Goal: Task Accomplishment & Management: Check status

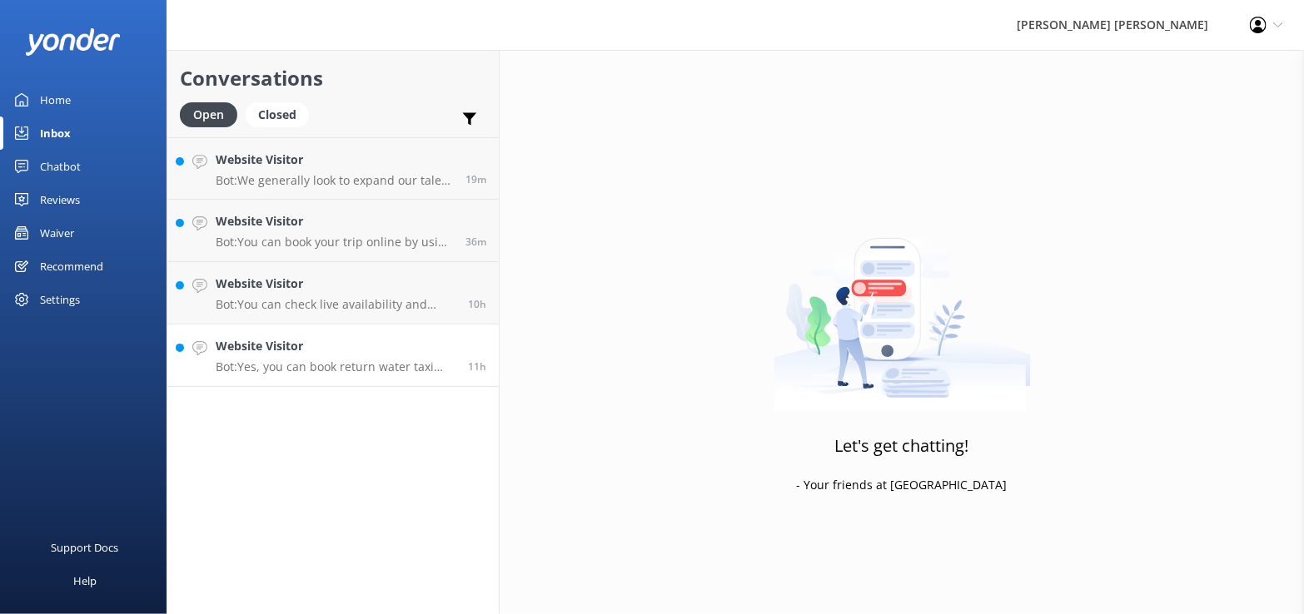
click at [399, 359] on div "Website Visitor Bot: Yes, you can book return water taxi trips. For discounted,…" at bounding box center [336, 355] width 240 height 37
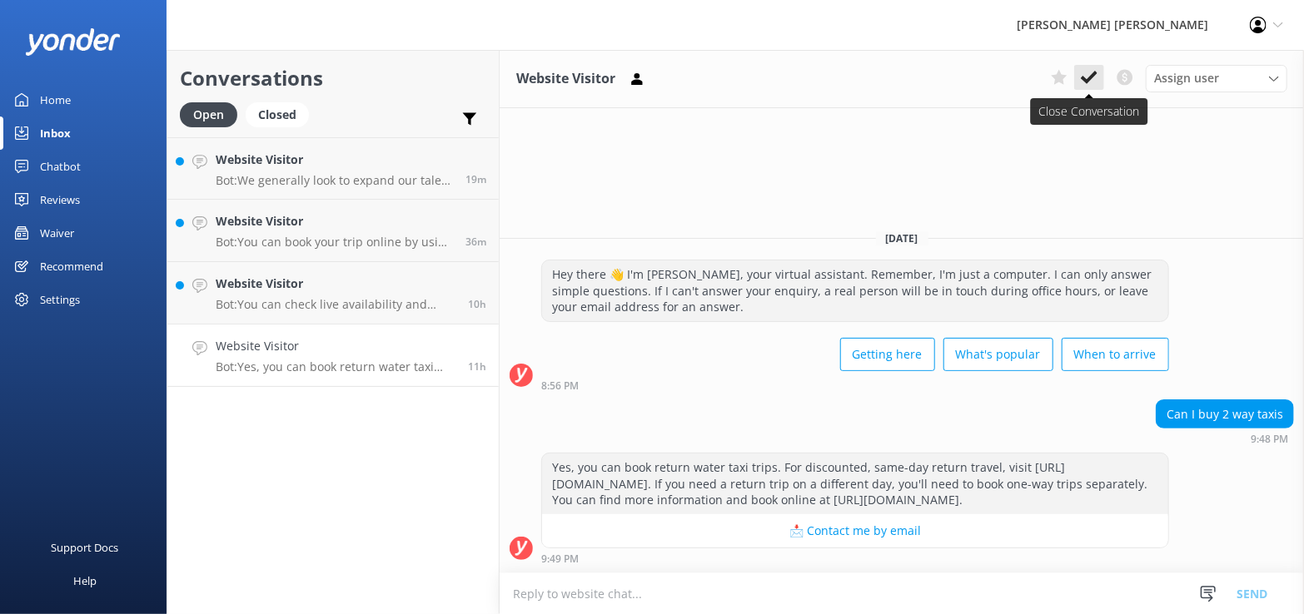
click at [1088, 73] on icon at bounding box center [1088, 77] width 17 height 17
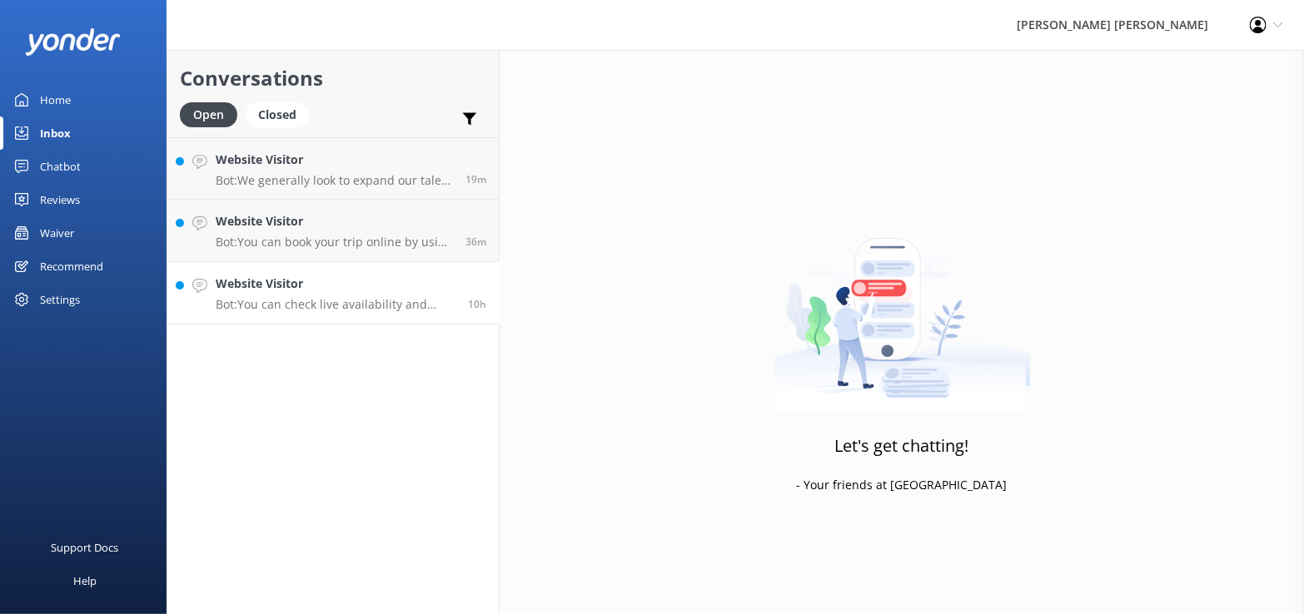
click at [250, 295] on div "Website Visitor Bot: You can check live availability and book the 5 Day Guided …" at bounding box center [336, 293] width 240 height 37
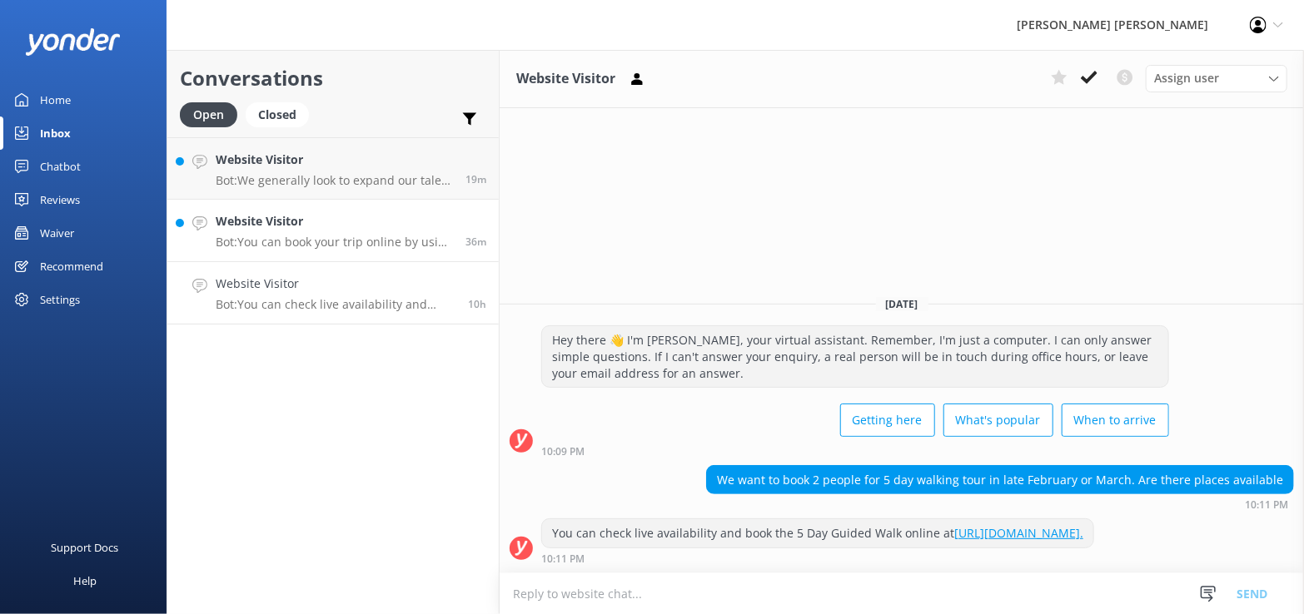
click at [275, 218] on h4 "Website Visitor" at bounding box center [334, 221] width 237 height 18
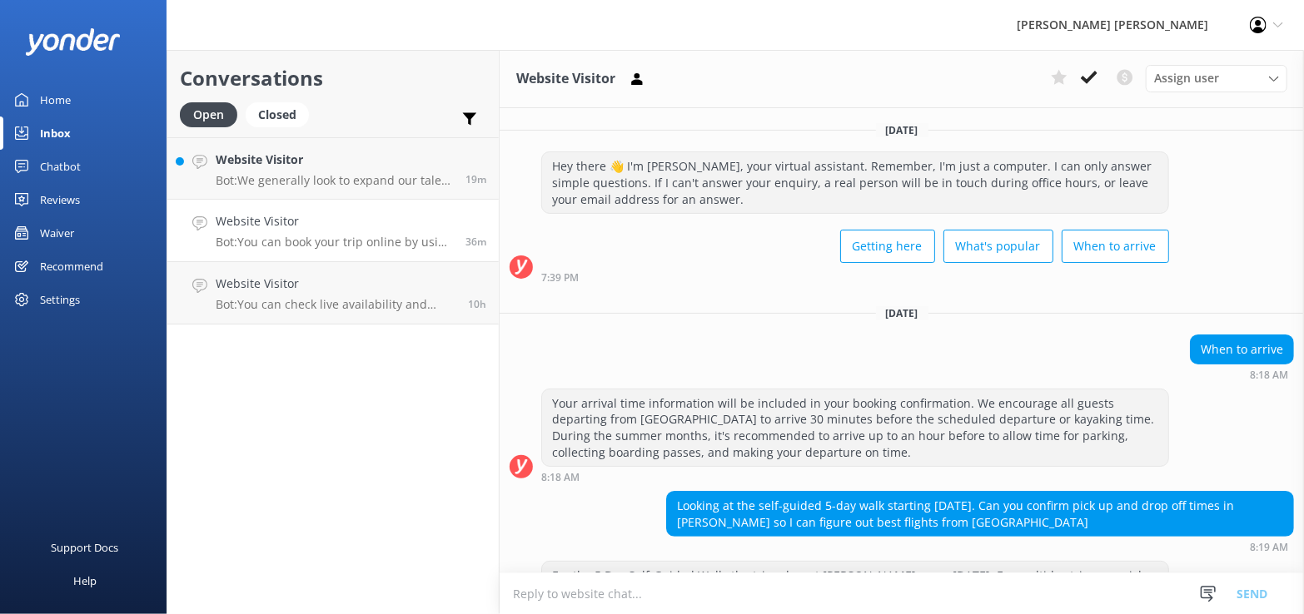
scroll to position [227, 0]
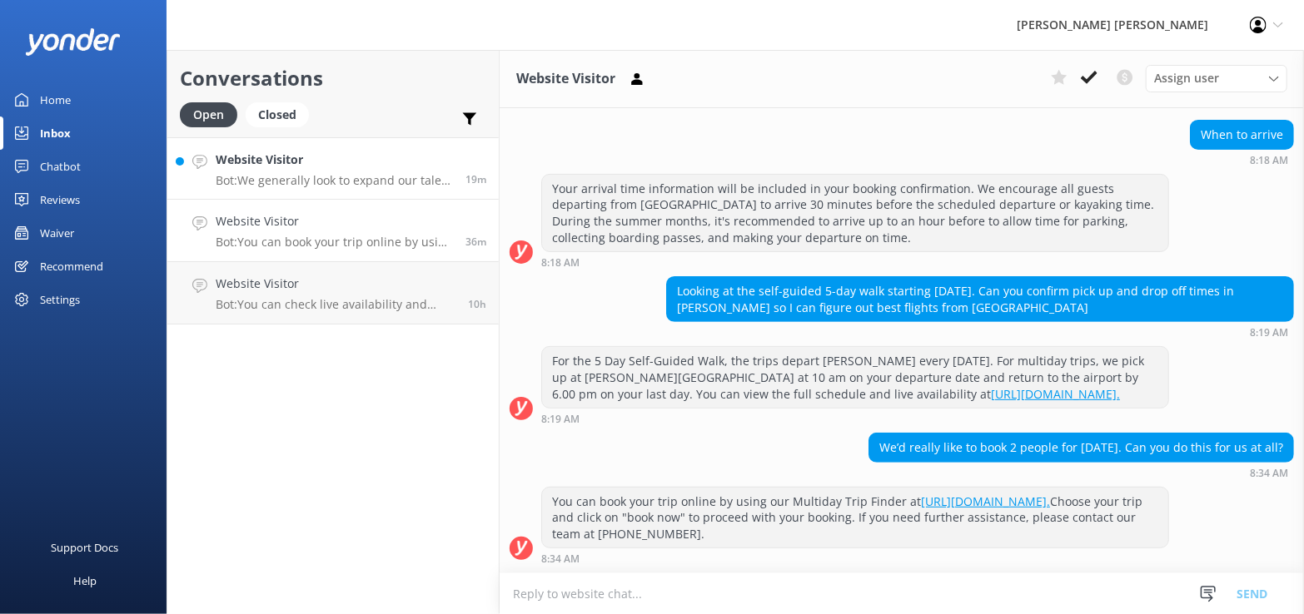
click at [291, 163] on h4 "Website Visitor" at bounding box center [334, 160] width 237 height 18
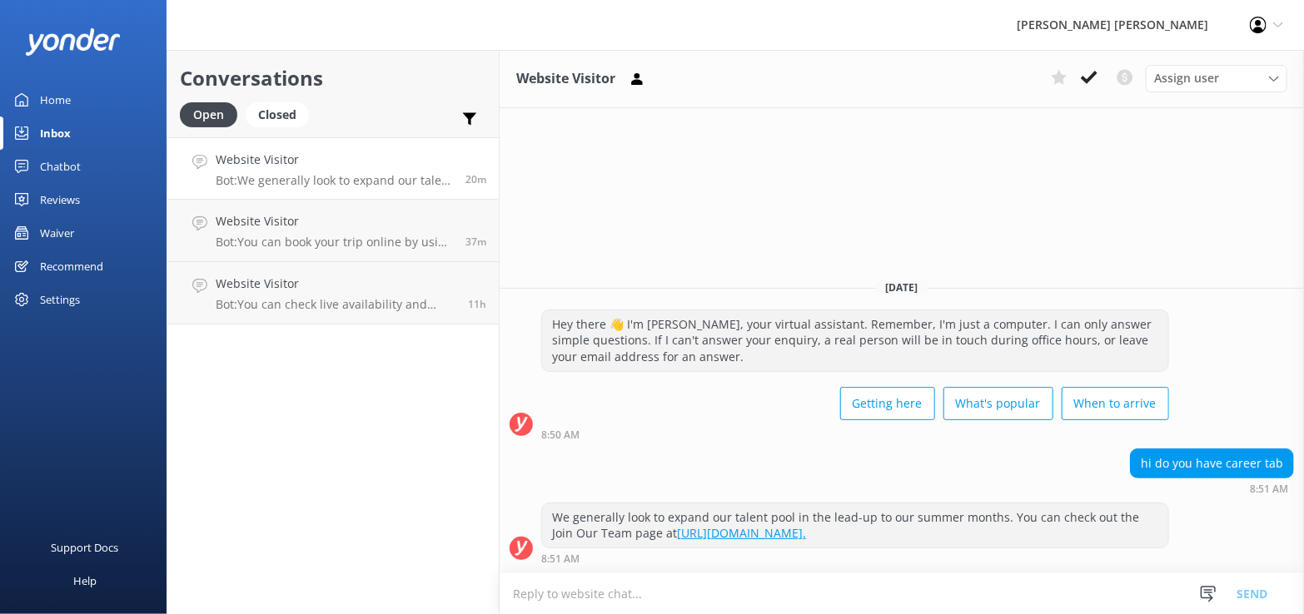
drag, startPoint x: 50, startPoint y: 231, endPoint x: 66, endPoint y: 238, distance: 17.2
click at [50, 231] on div "Waiver" at bounding box center [57, 232] width 34 height 33
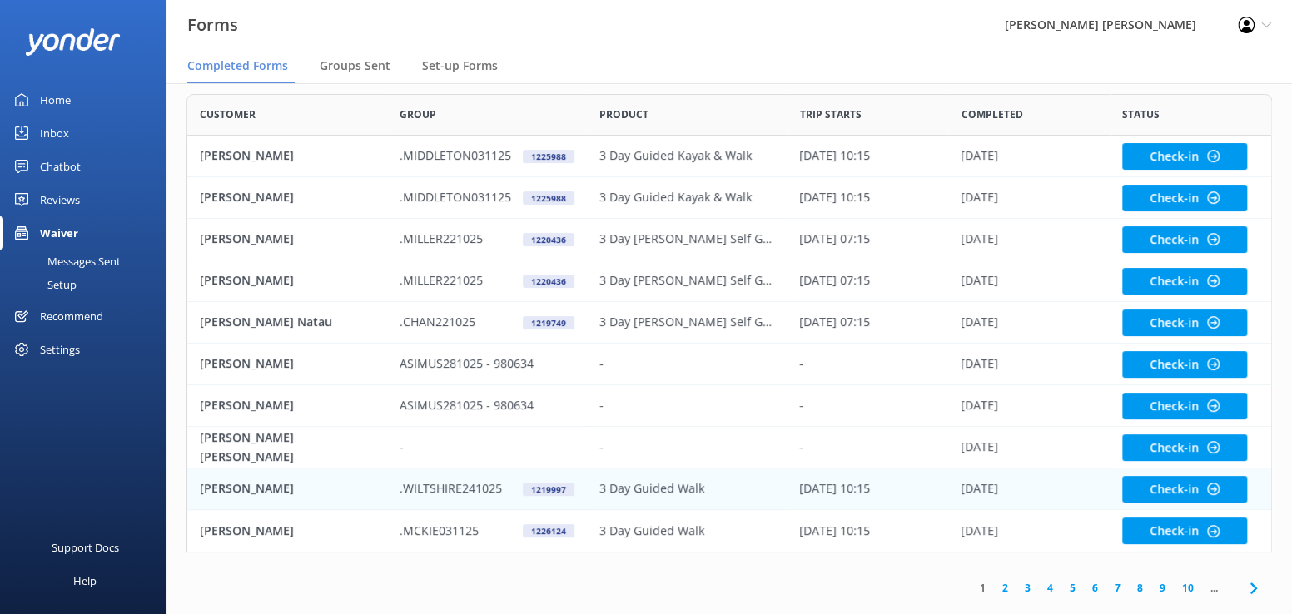
scroll to position [101, 0]
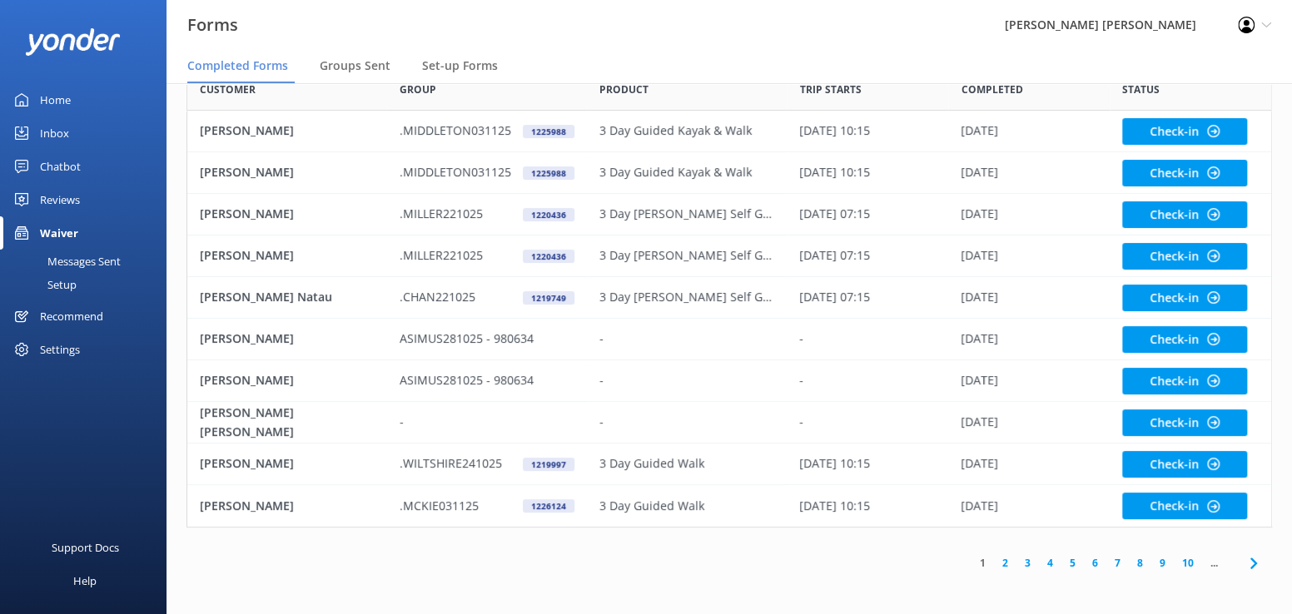
click at [1006, 564] on link "2" at bounding box center [1005, 563] width 22 height 16
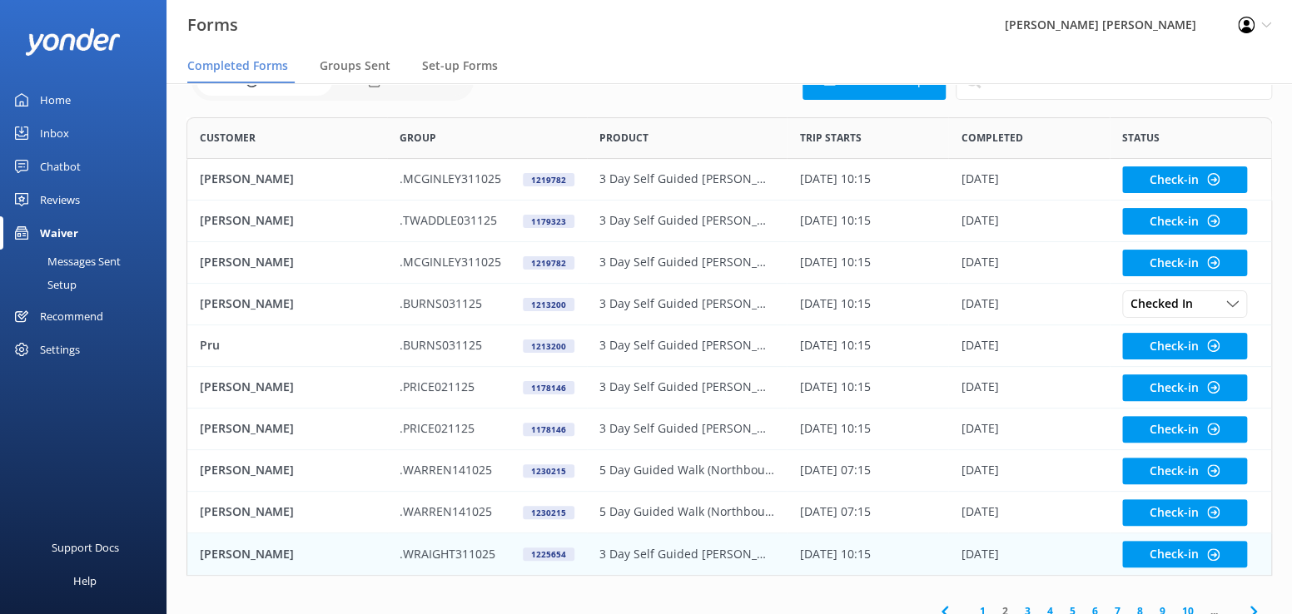
scroll to position [101, 0]
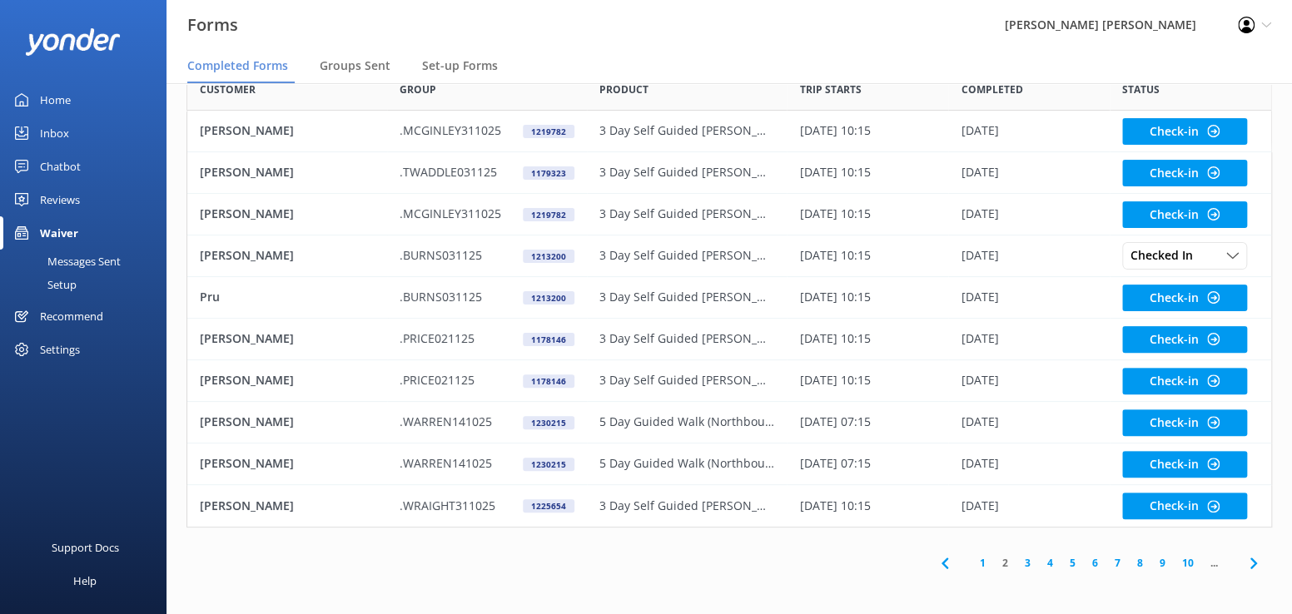
click at [1024, 564] on link "3" at bounding box center [1027, 563] width 22 height 16
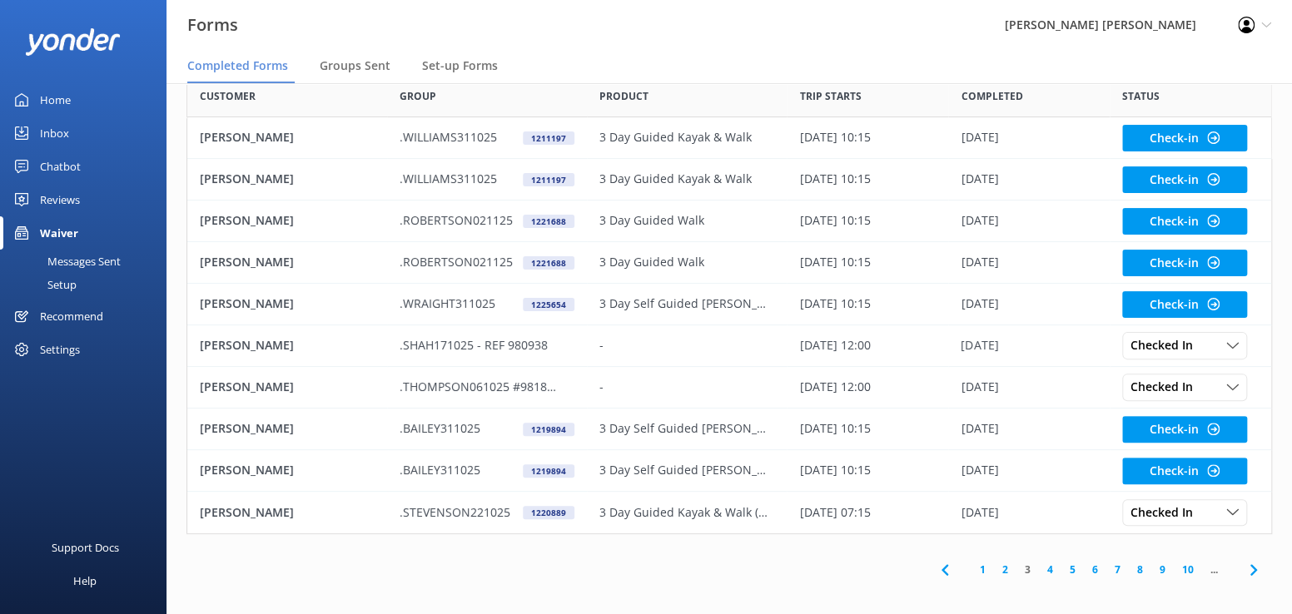
scroll to position [101, 0]
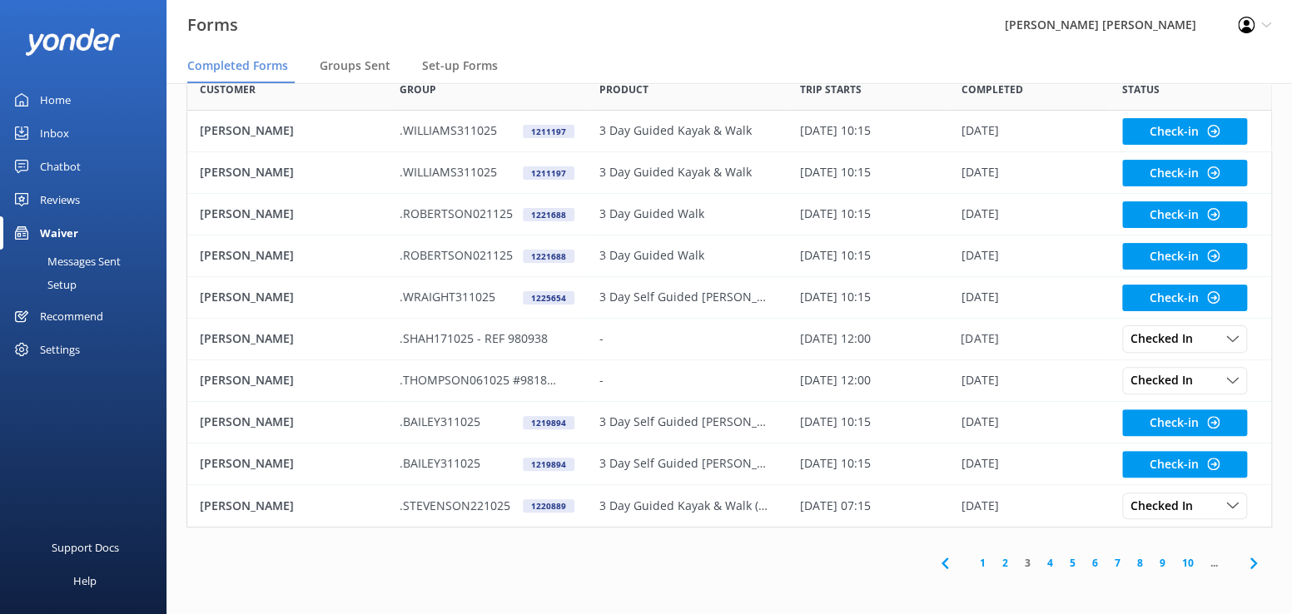
click at [1048, 564] on link "4" at bounding box center [1050, 563] width 22 height 16
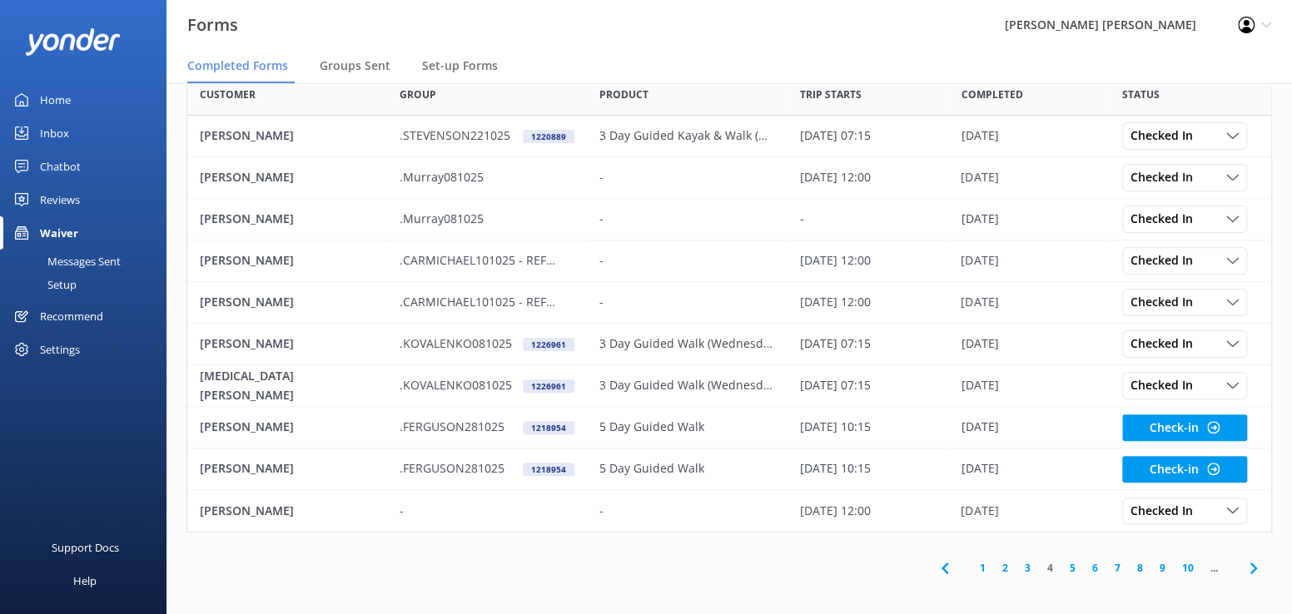
scroll to position [101, 0]
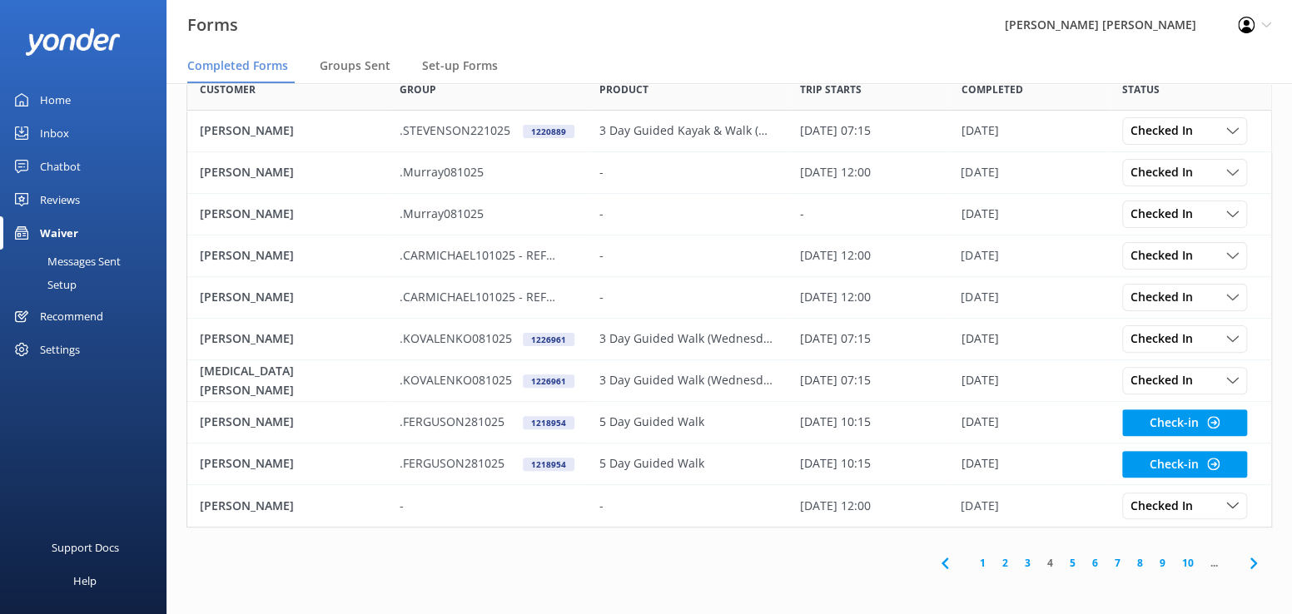
click at [1070, 563] on link "5" at bounding box center [1072, 563] width 22 height 16
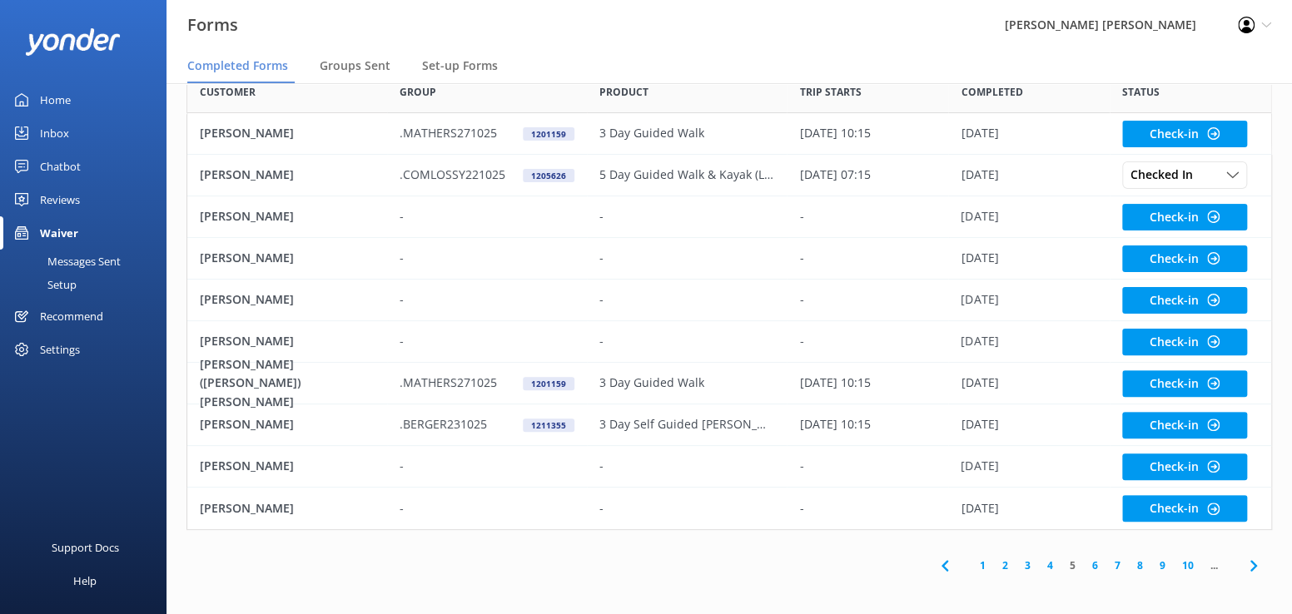
scroll to position [101, 0]
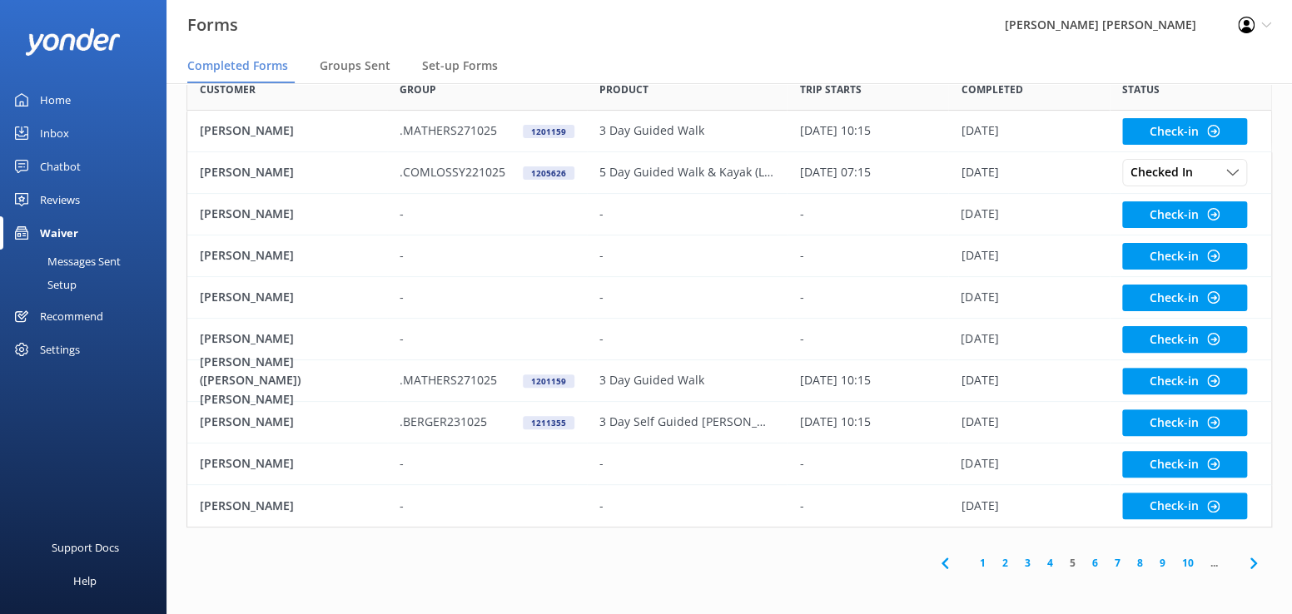
click at [1093, 565] on link "6" at bounding box center [1095, 563] width 22 height 16
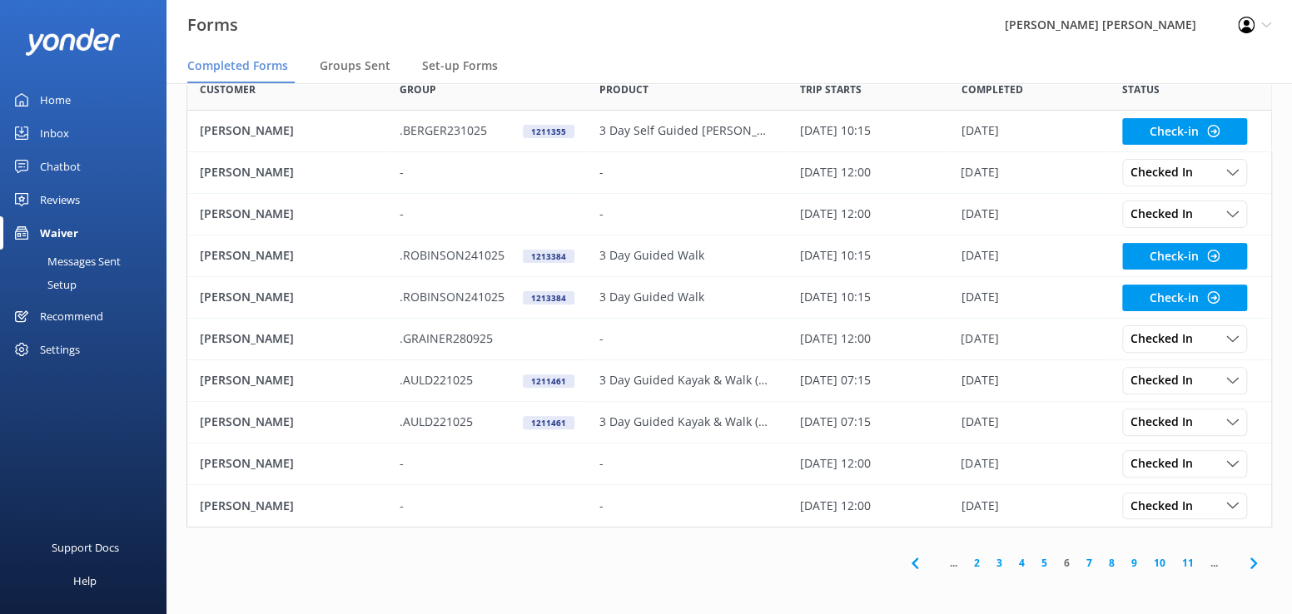
click at [1090, 560] on link "7" at bounding box center [1089, 563] width 22 height 16
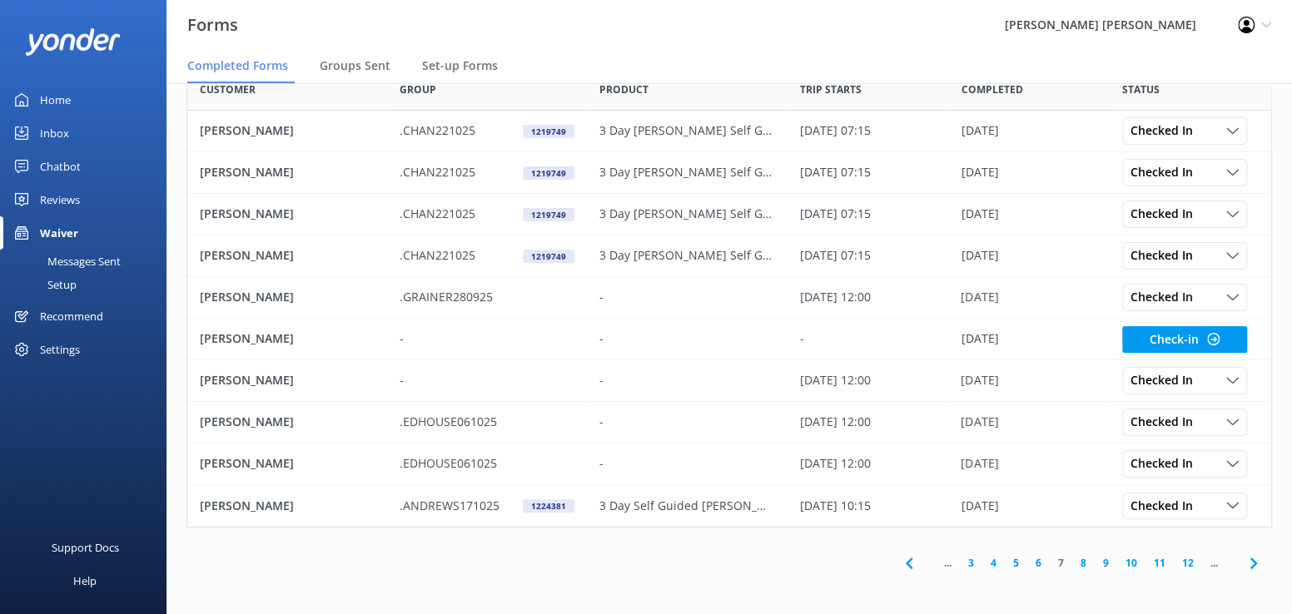
click at [1086, 561] on link "8" at bounding box center [1083, 563] width 22 height 16
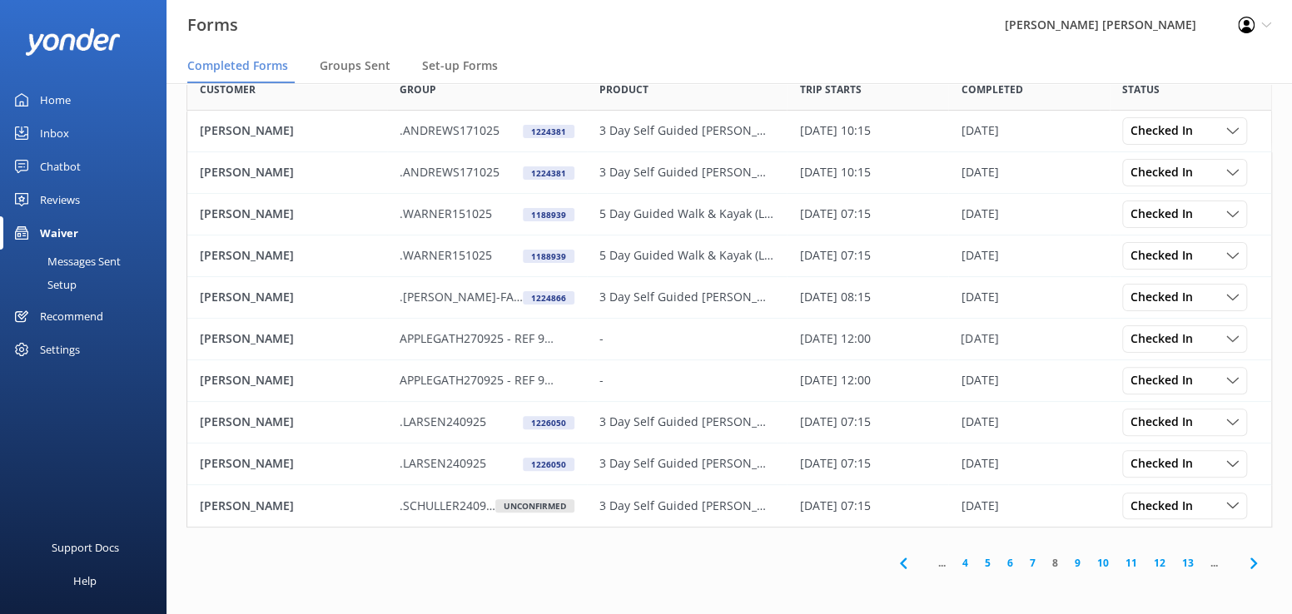
click at [1033, 564] on link "7" at bounding box center [1032, 563] width 22 height 16
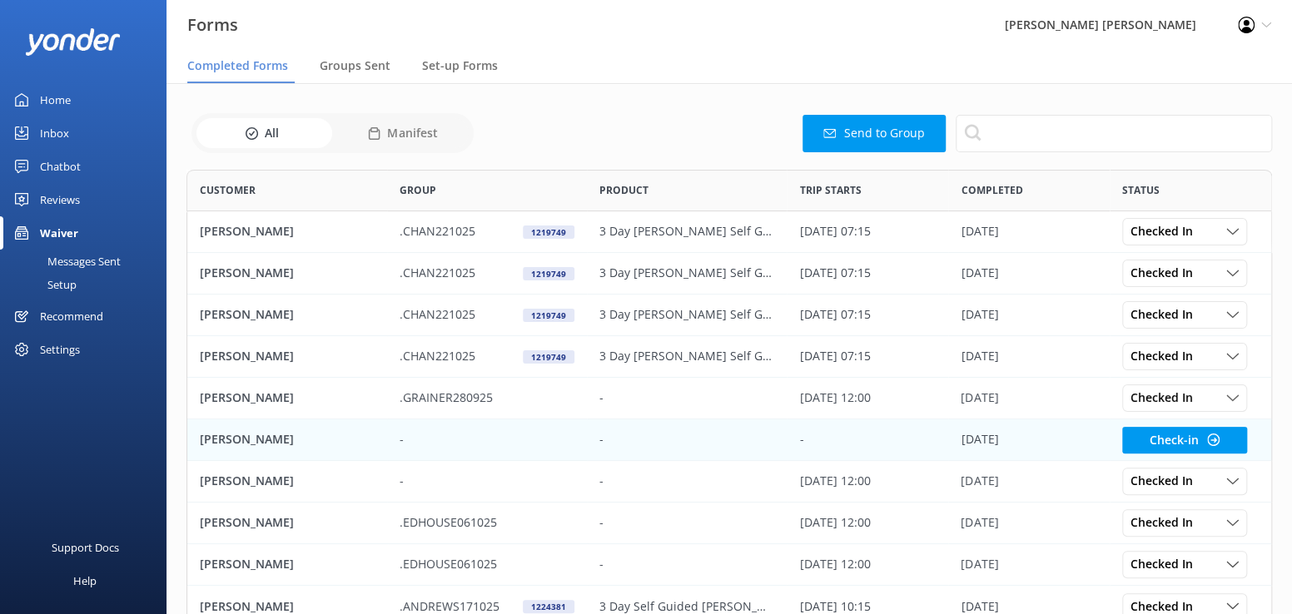
click at [225, 433] on p "[PERSON_NAME]" at bounding box center [247, 439] width 94 height 18
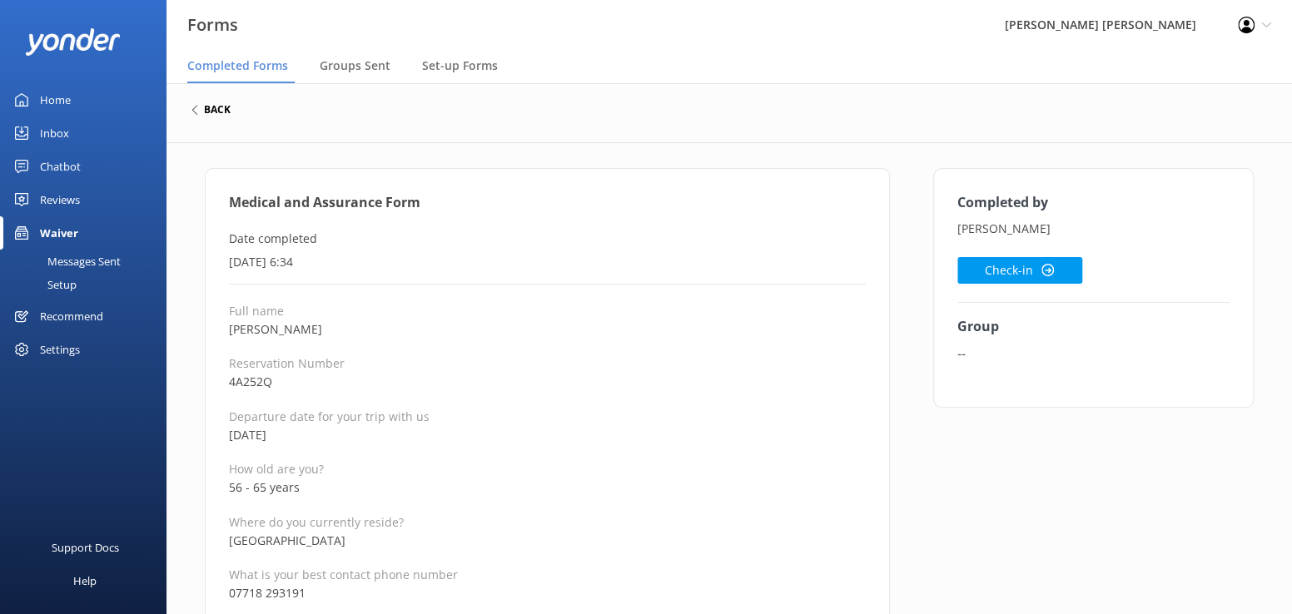
click at [221, 108] on h6 "back" at bounding box center [217, 110] width 27 height 10
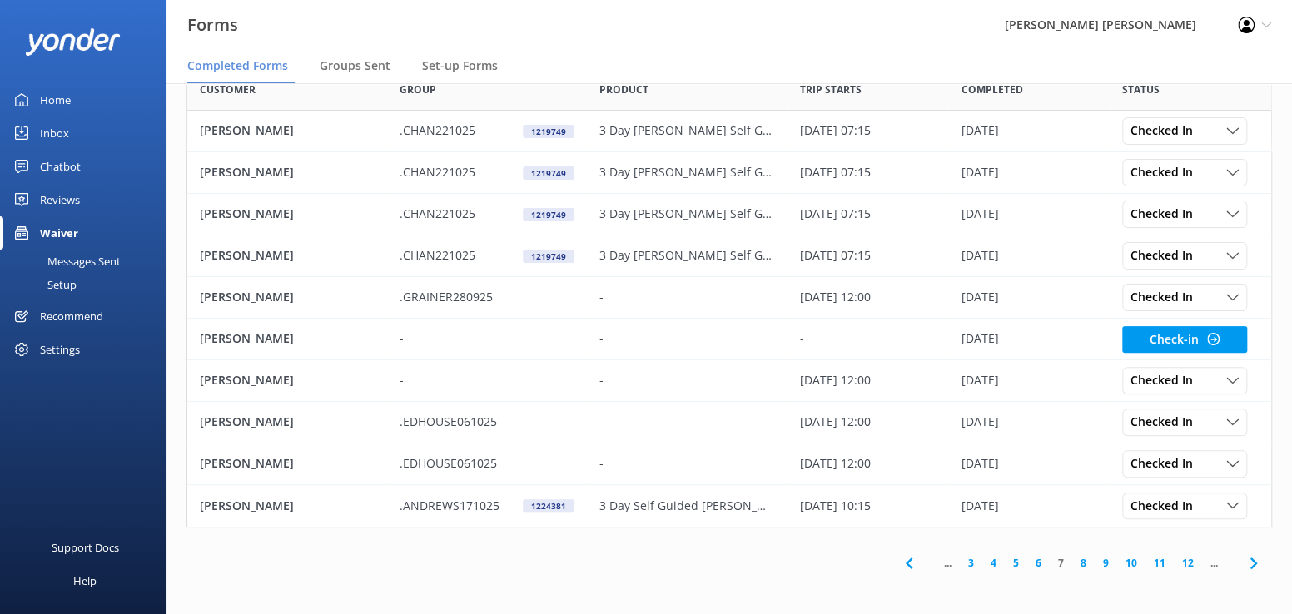
click at [1041, 559] on link "6" at bounding box center [1038, 563] width 22 height 16
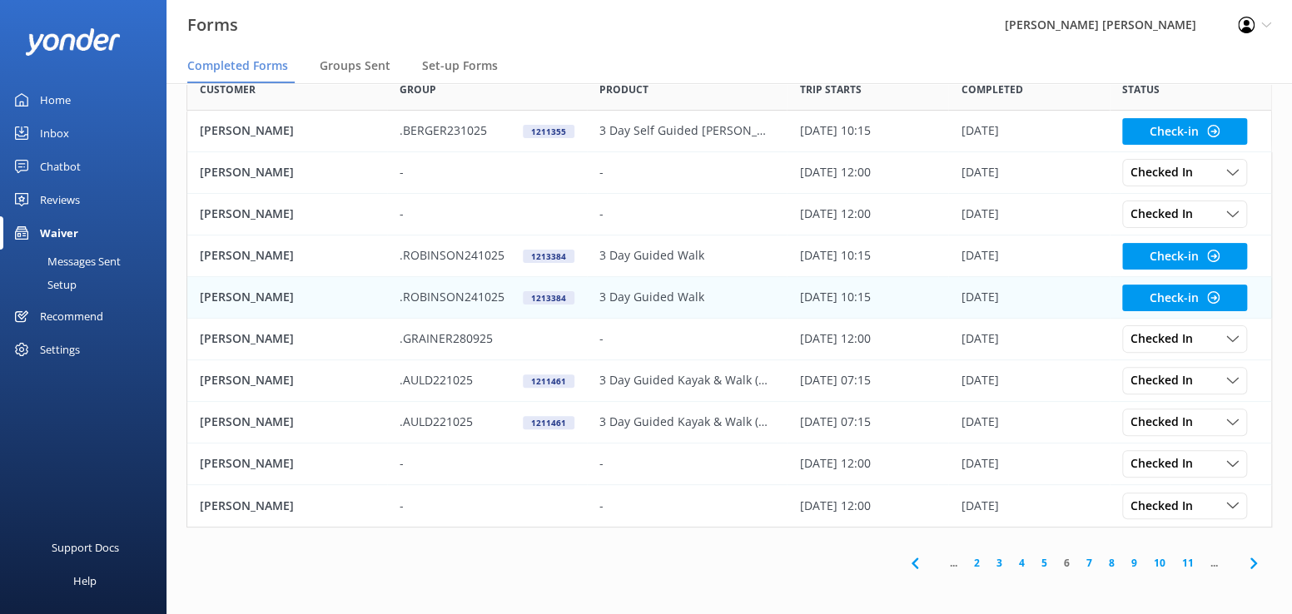
click at [245, 302] on p "[PERSON_NAME]" at bounding box center [247, 297] width 94 height 18
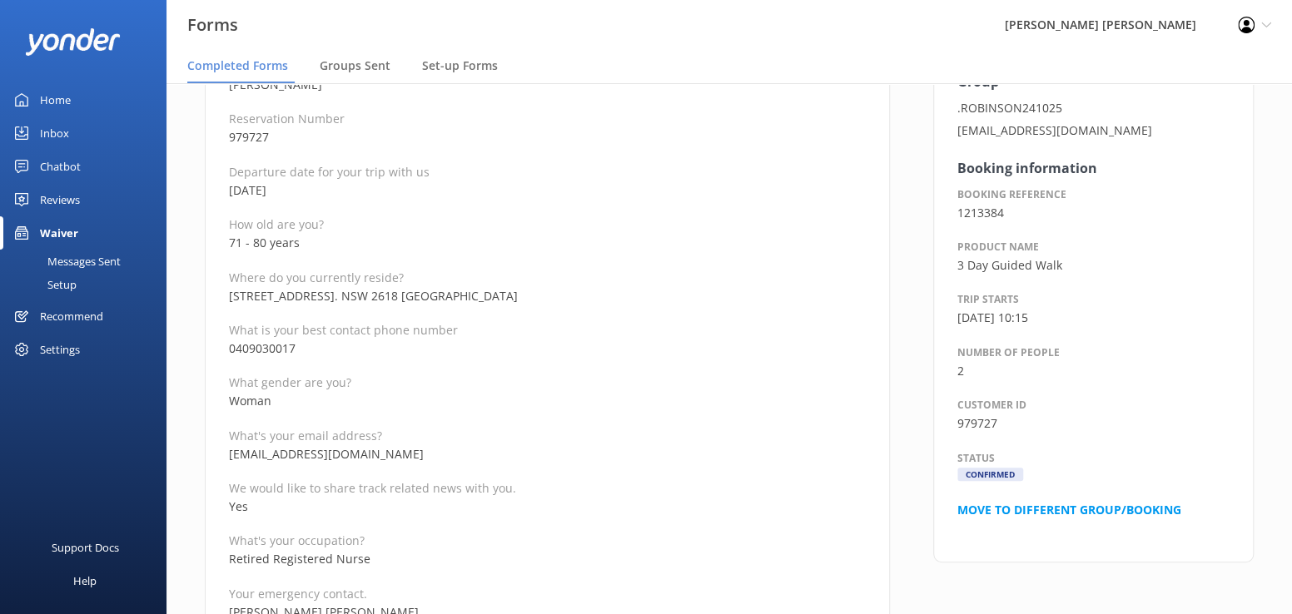
scroll to position [250, 0]
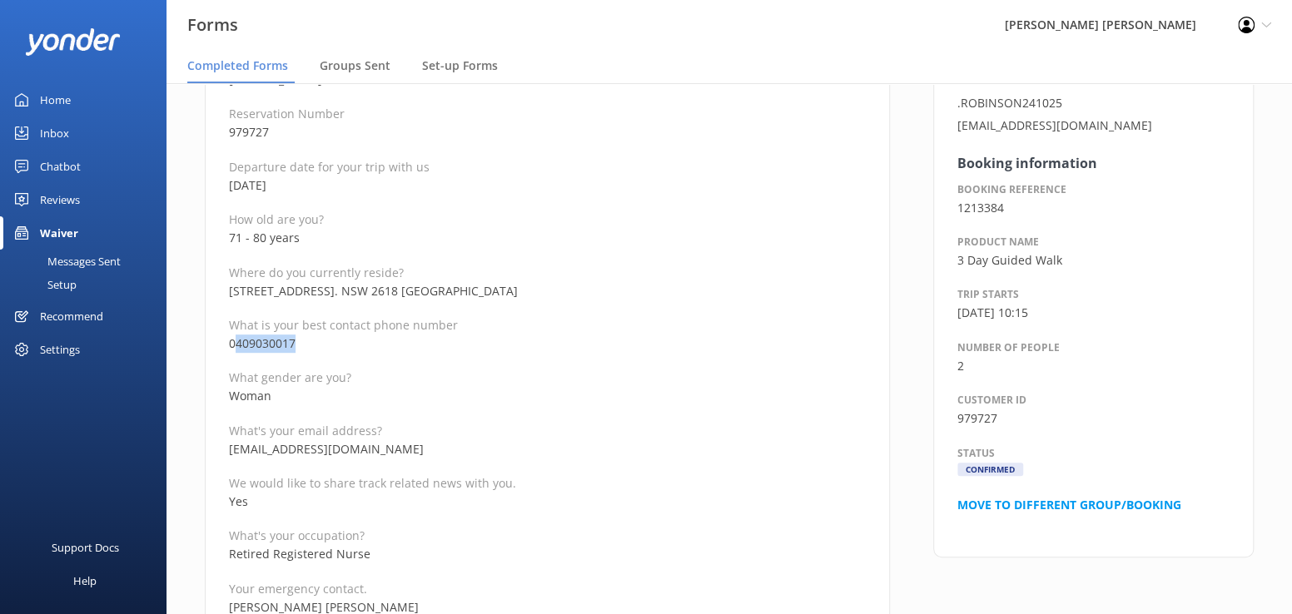
drag, startPoint x: 321, startPoint y: 343, endPoint x: 238, endPoint y: 346, distance: 83.3
click at [238, 346] on p "0409030017" at bounding box center [547, 344] width 637 height 18
copy p "409030017"
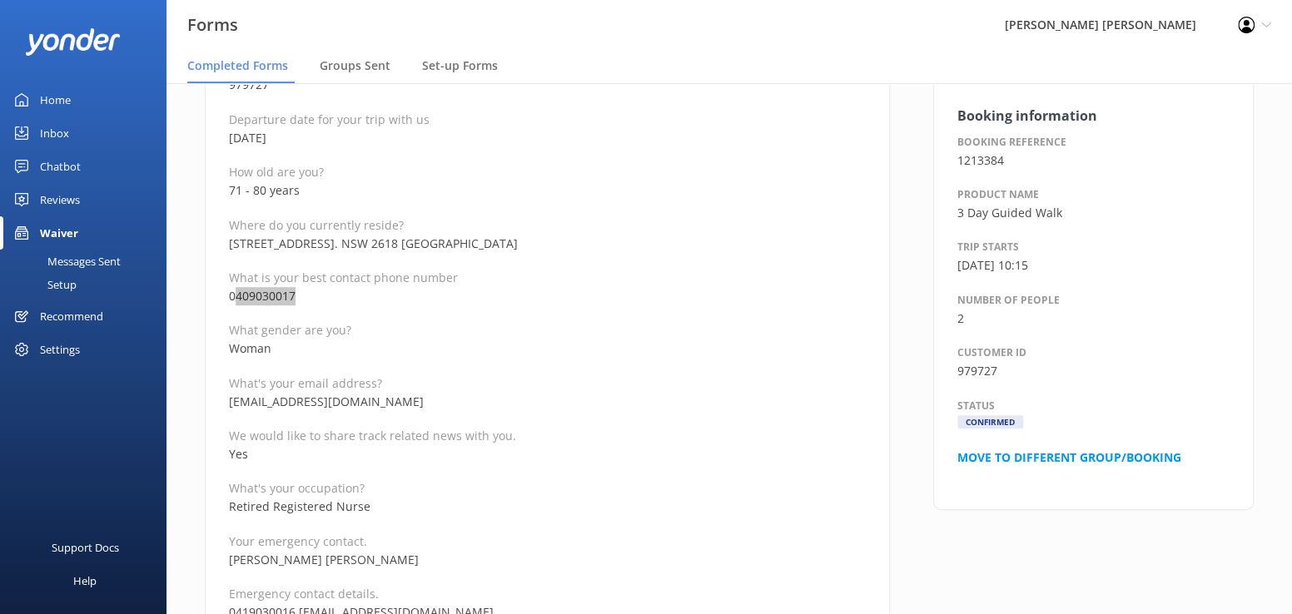
scroll to position [333, 0]
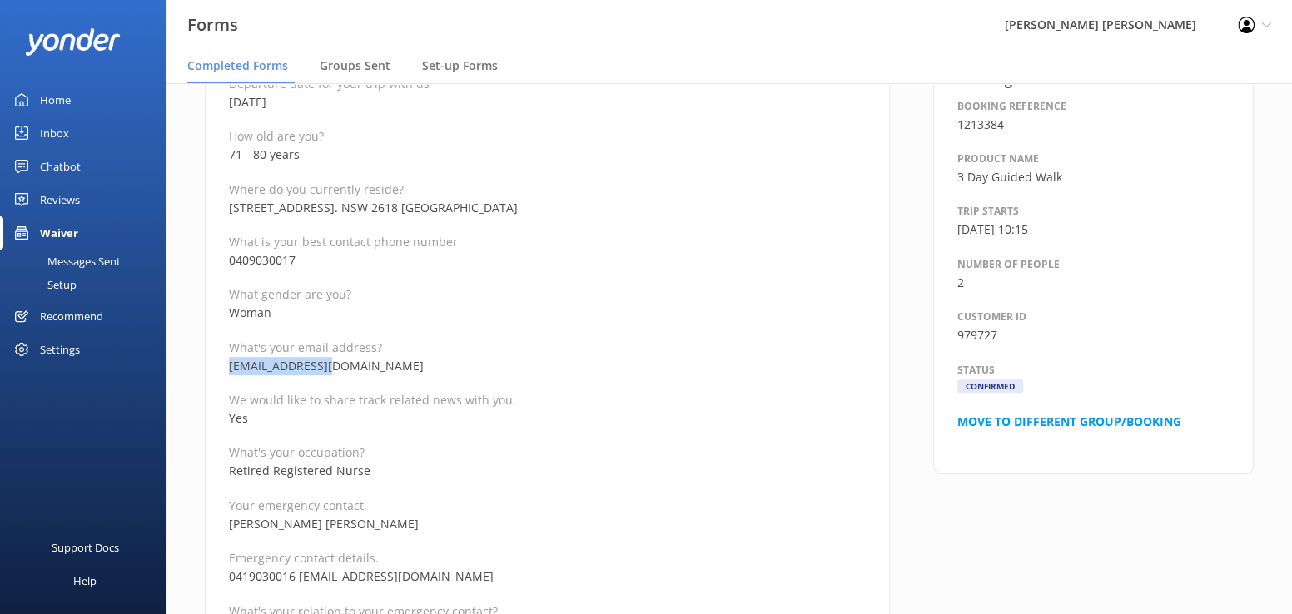
drag, startPoint x: 352, startPoint y: 363, endPoint x: 234, endPoint y: 364, distance: 118.2
click at [234, 364] on p "[EMAIL_ADDRESS][DOMAIN_NAME]" at bounding box center [547, 366] width 637 height 18
copy p "[EMAIL_ADDRESS][DOMAIN_NAME]"
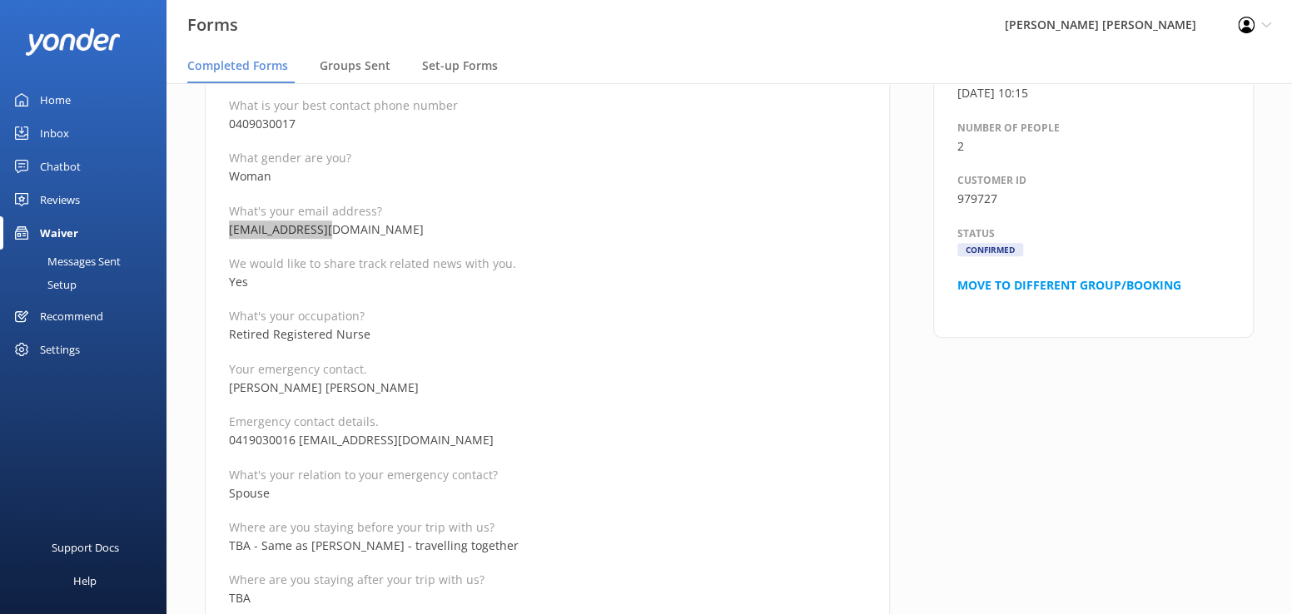
scroll to position [499, 0]
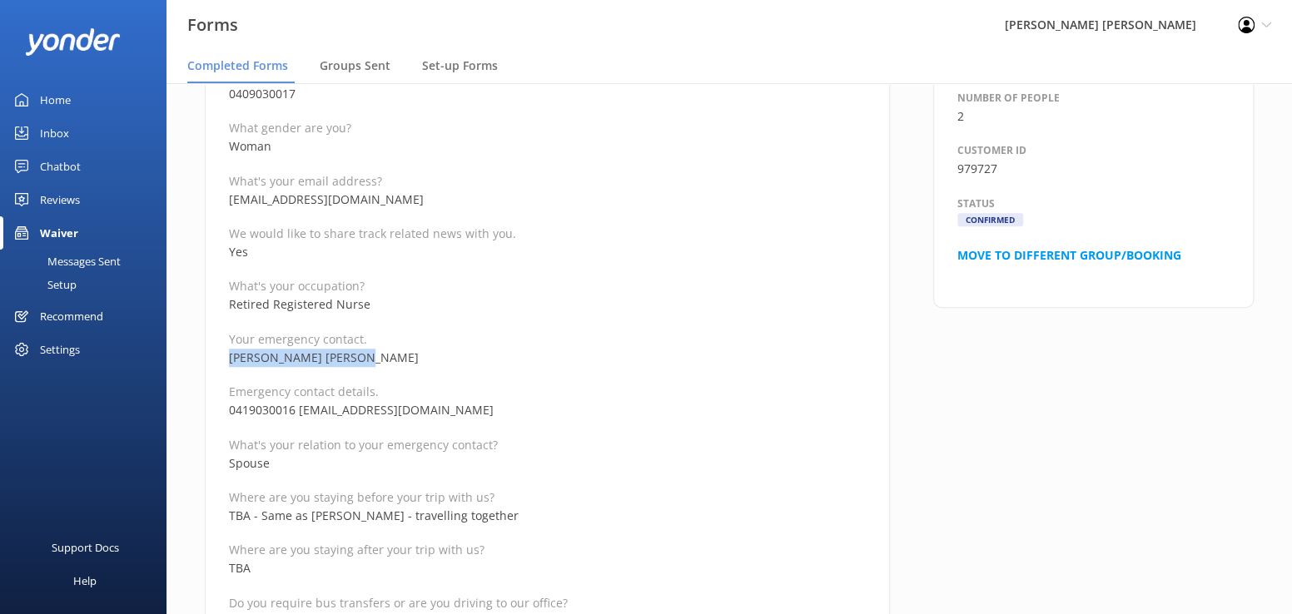
drag, startPoint x: 366, startPoint y: 358, endPoint x: 223, endPoint y: 359, distance: 143.2
copy p "[PERSON_NAME] [PERSON_NAME]"
drag, startPoint x: 293, startPoint y: 431, endPoint x: 297, endPoint y: 421, distance: 10.8
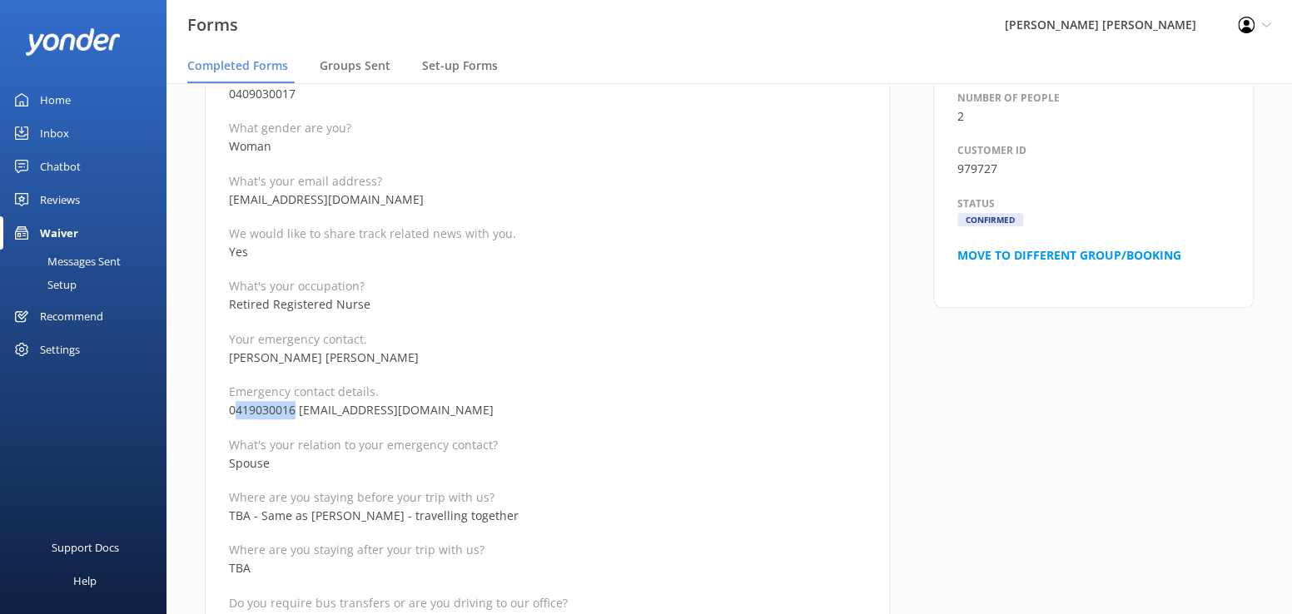
drag, startPoint x: 296, startPoint y: 410, endPoint x: 237, endPoint y: 411, distance: 59.1
click at [237, 411] on p "0419030016 [EMAIL_ADDRESS][DOMAIN_NAME]" at bounding box center [547, 410] width 637 height 18
copy p "419030016"
drag, startPoint x: 420, startPoint y: 422, endPoint x: 439, endPoint y: 406, distance: 24.2
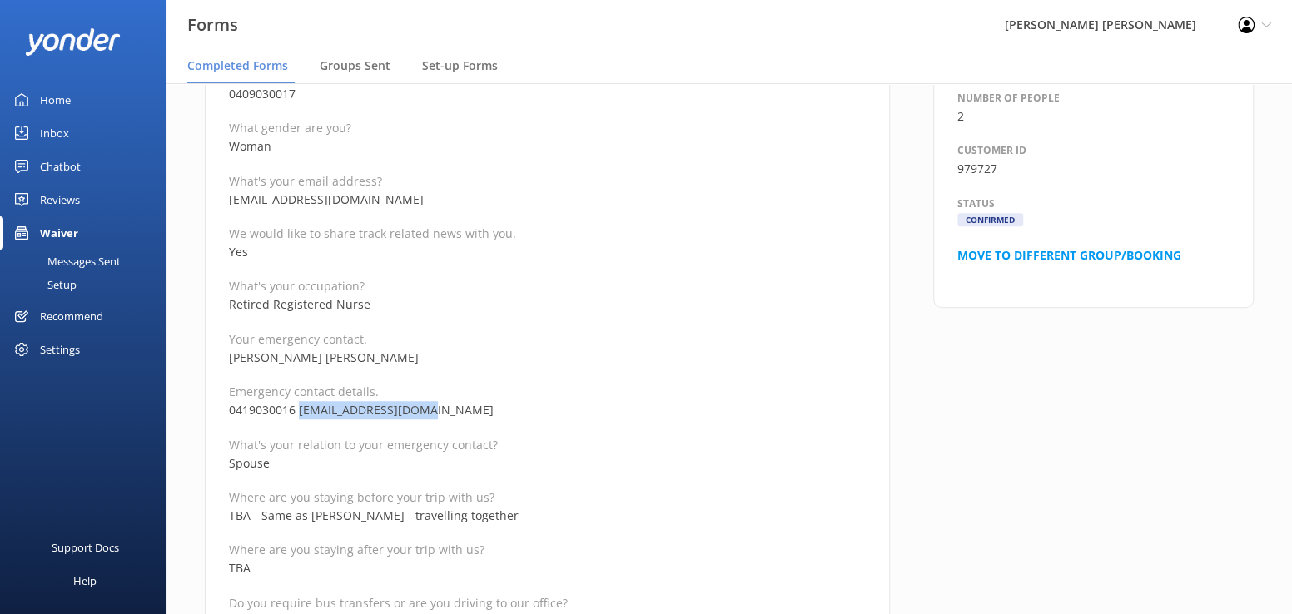
drag, startPoint x: 435, startPoint y: 406, endPoint x: 297, endPoint y: 407, distance: 138.2
click at [297, 407] on p "0419030016 [EMAIL_ADDRESS][DOMAIN_NAME]" at bounding box center [547, 410] width 637 height 18
copy p "[EMAIL_ADDRESS][DOMAIN_NAME]"
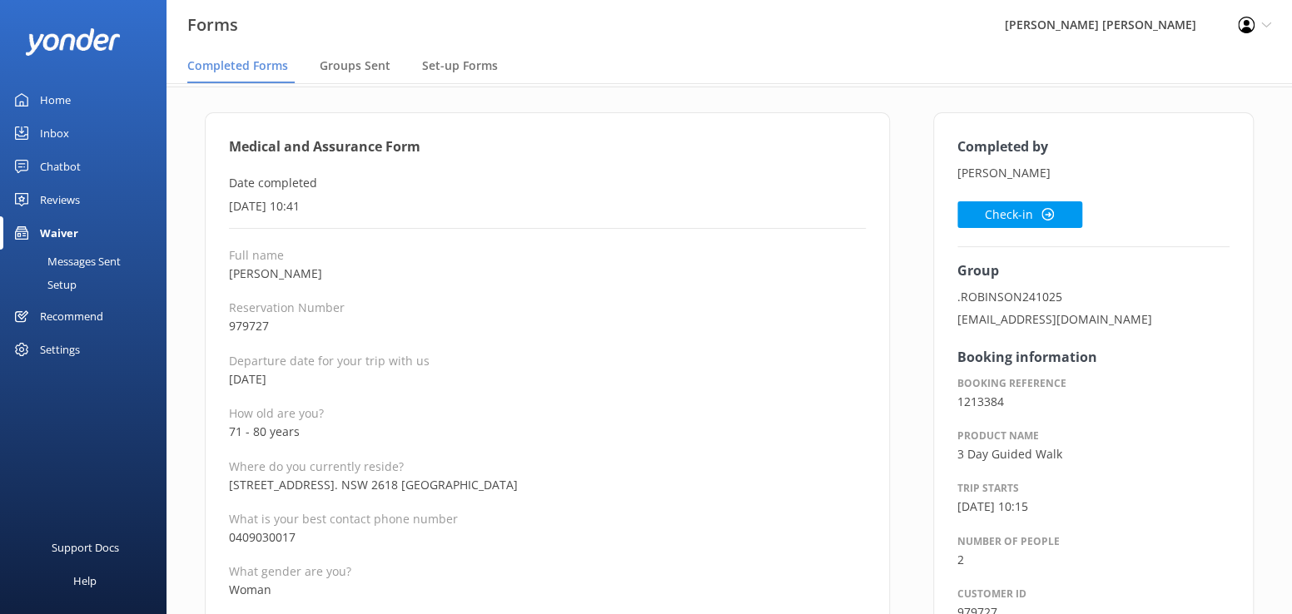
scroll to position [166, 0]
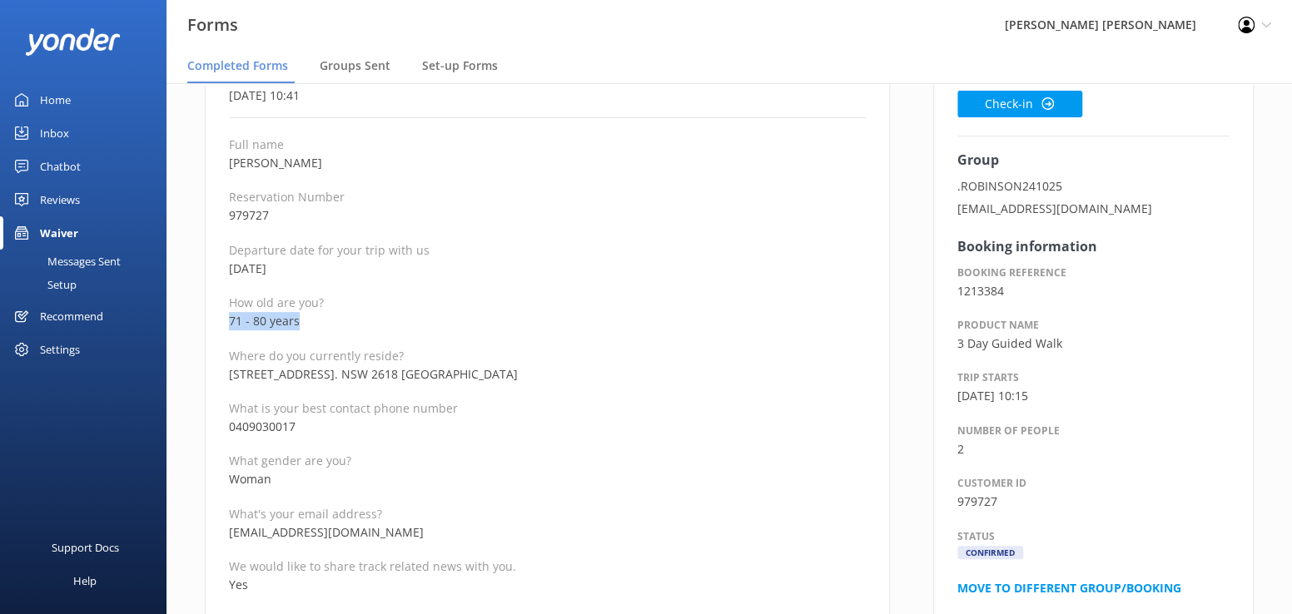
drag, startPoint x: 313, startPoint y: 323, endPoint x: 201, endPoint y: 325, distance: 112.4
copy p "71 - 80 years"
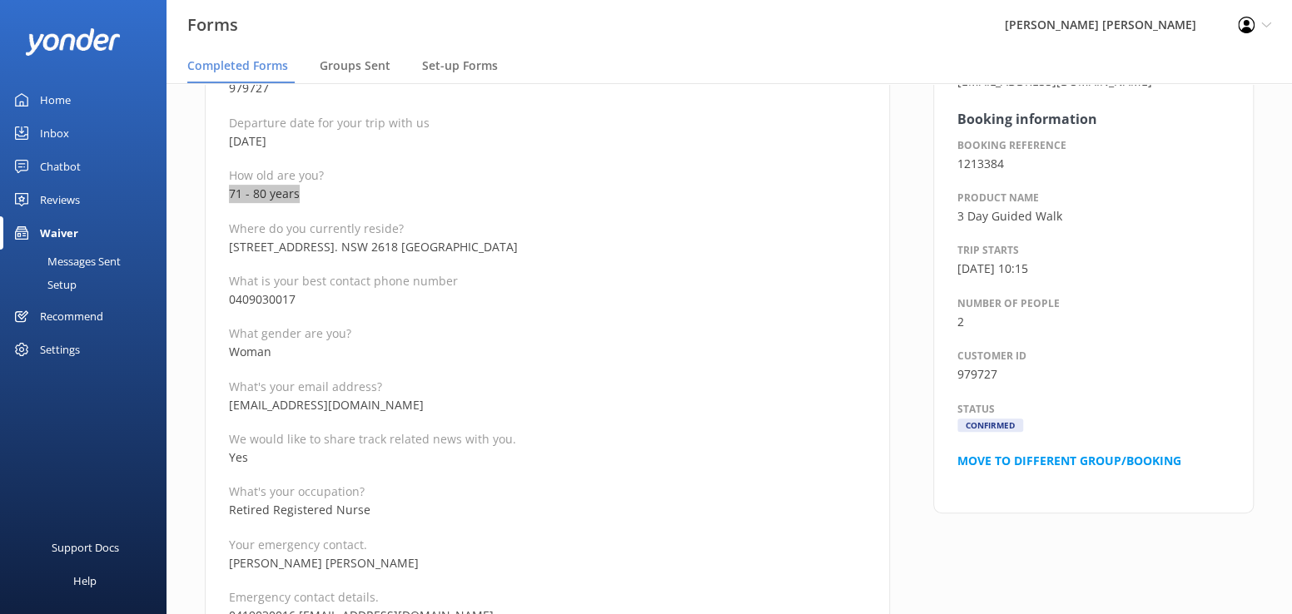
scroll to position [83, 0]
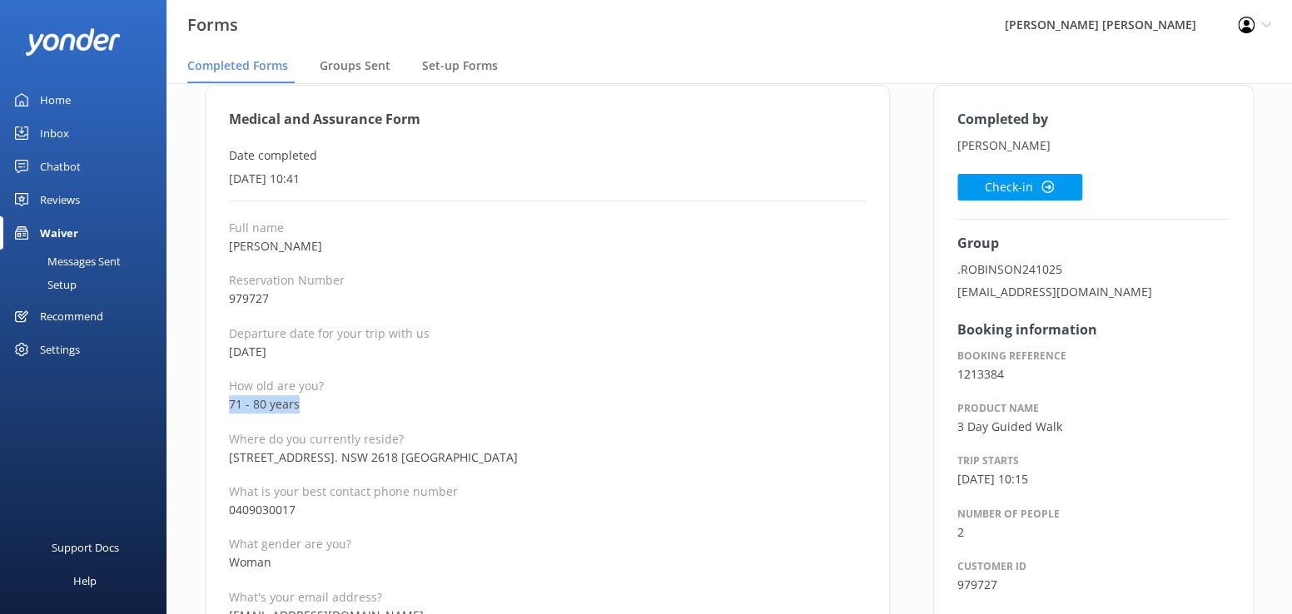
drag, startPoint x: 329, startPoint y: 245, endPoint x: 210, endPoint y: 247, distance: 119.1
copy p "[PERSON_NAME]"
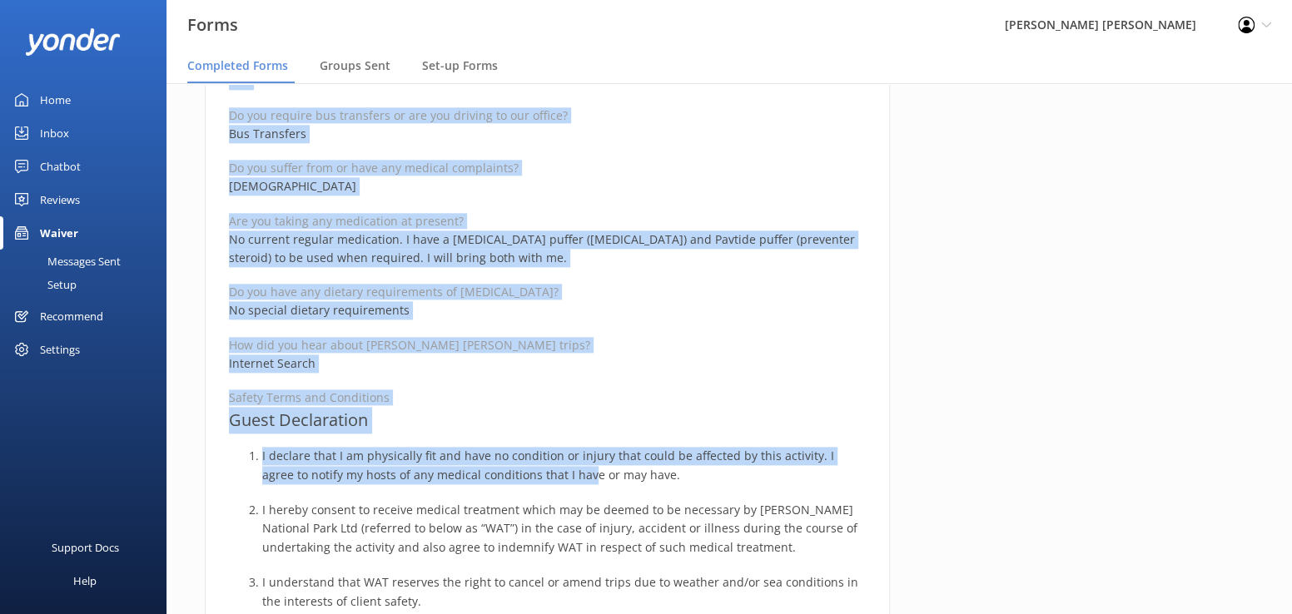
scroll to position [1002, 0]
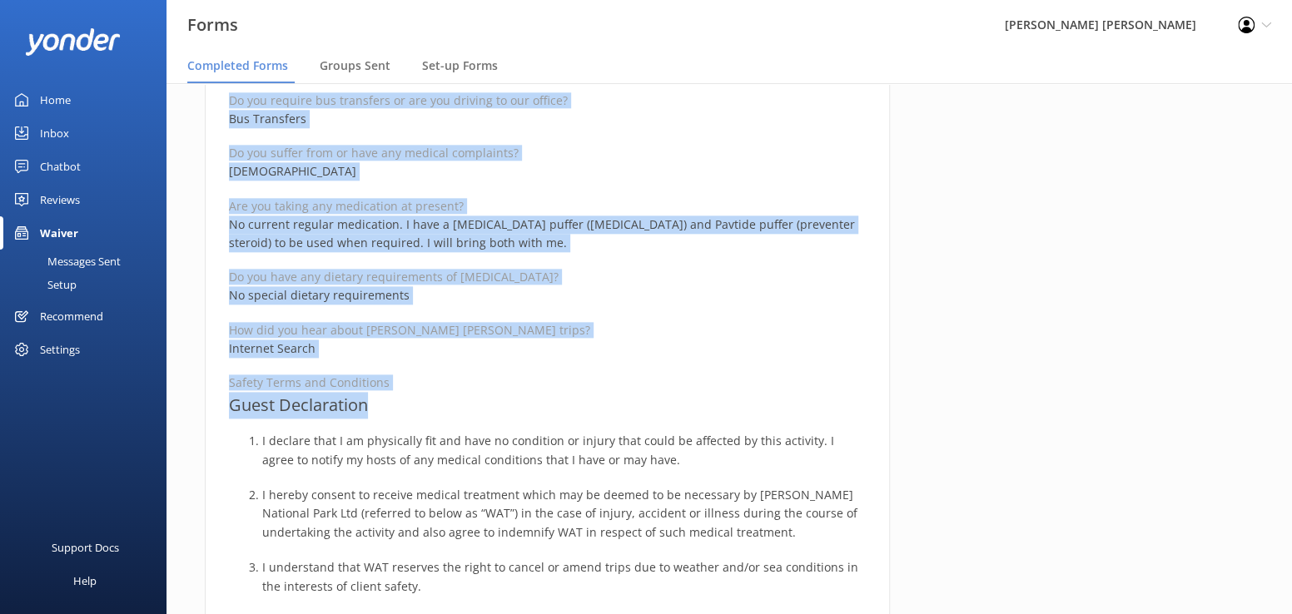
drag, startPoint x: 220, startPoint y: 121, endPoint x: 553, endPoint y: 400, distance: 434.8
click at [553, 400] on div "Medical and Assurance Form Date completed [DATE] 10:41 Full name [PERSON_NAME][…" at bounding box center [547, 292] width 685 height 2252
copy div "Medical and Assurance Form Date completed [DATE] 10:41 Full name [PERSON_NAME][…"
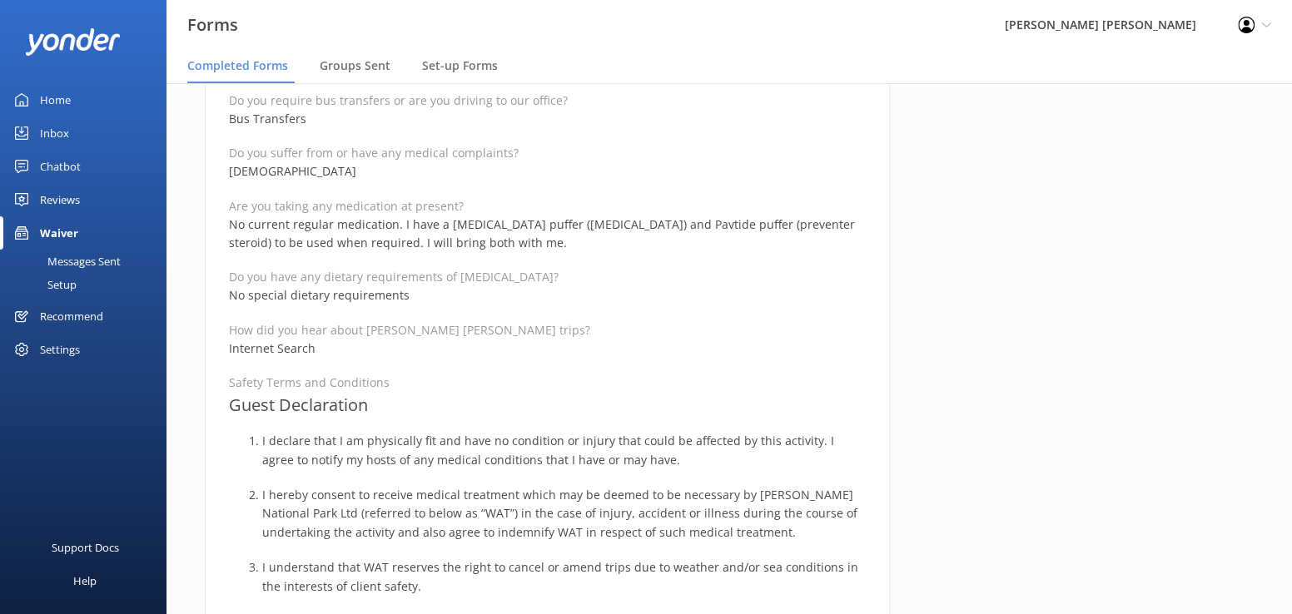
click at [1134, 196] on div "Completed by [PERSON_NAME] Check-in Group .ROBINSON241025 [EMAIL_ADDRESS][DOMAI…" at bounding box center [1093, 300] width 364 height 2269
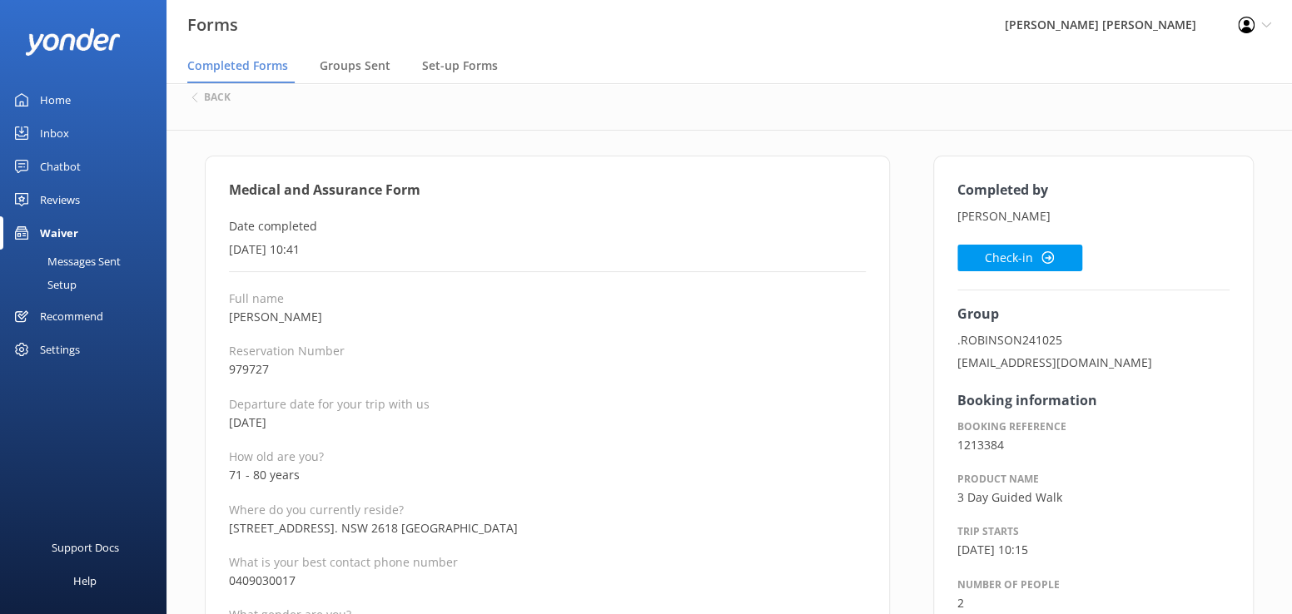
scroll to position [0, 0]
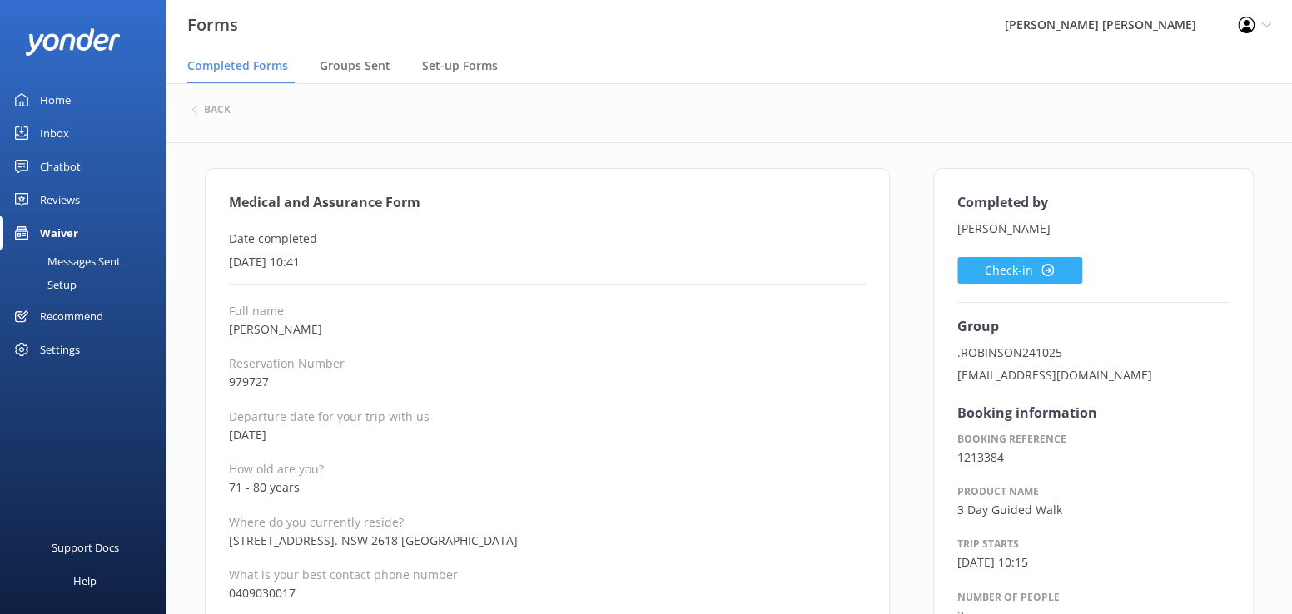
click at [1012, 269] on button "Check-in" at bounding box center [1019, 270] width 125 height 27
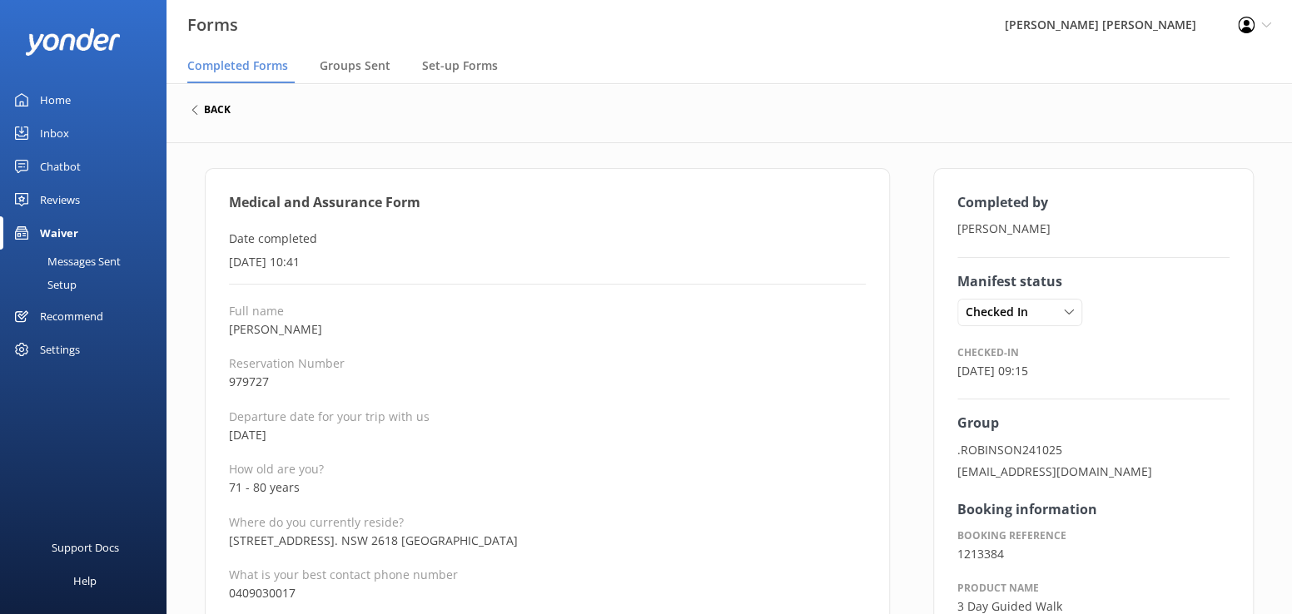
click at [212, 106] on h6 "back" at bounding box center [217, 110] width 27 height 10
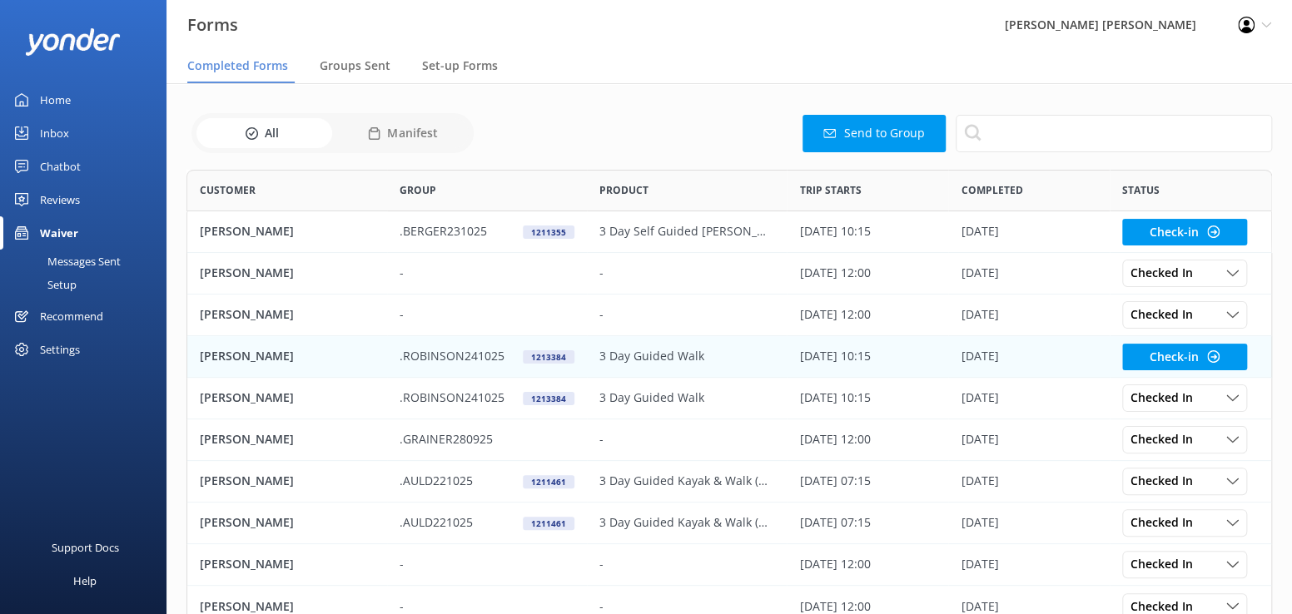
scroll to position [446, 1073]
click at [269, 357] on p "[PERSON_NAME]" at bounding box center [247, 356] width 94 height 18
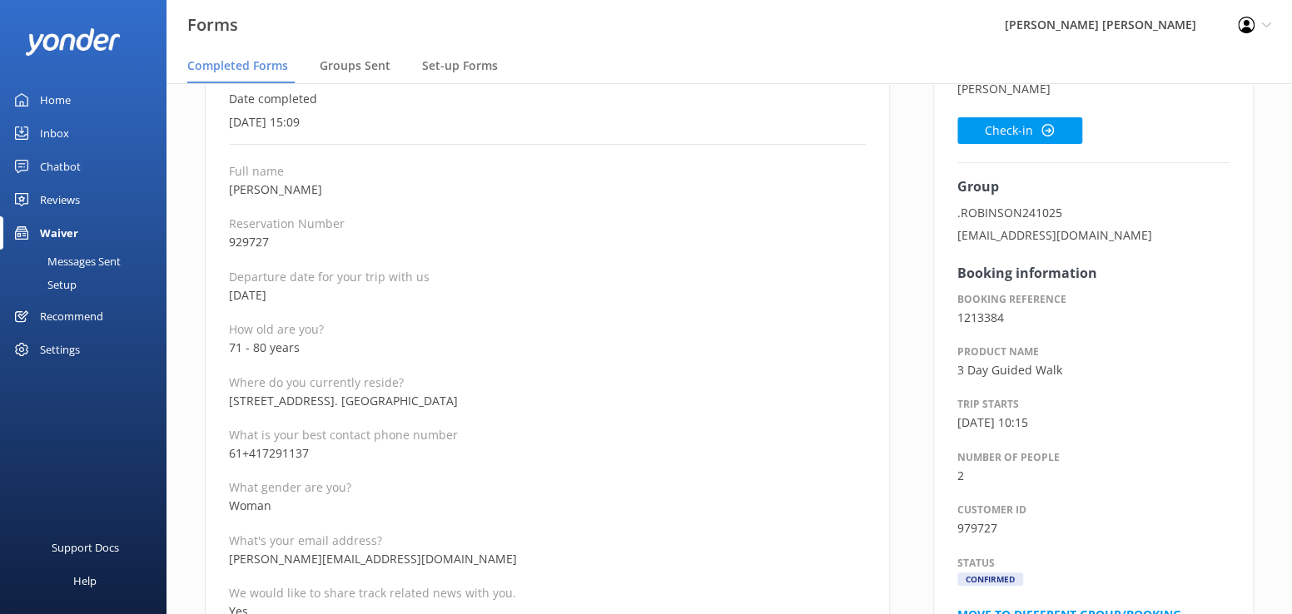
scroll to position [166, 0]
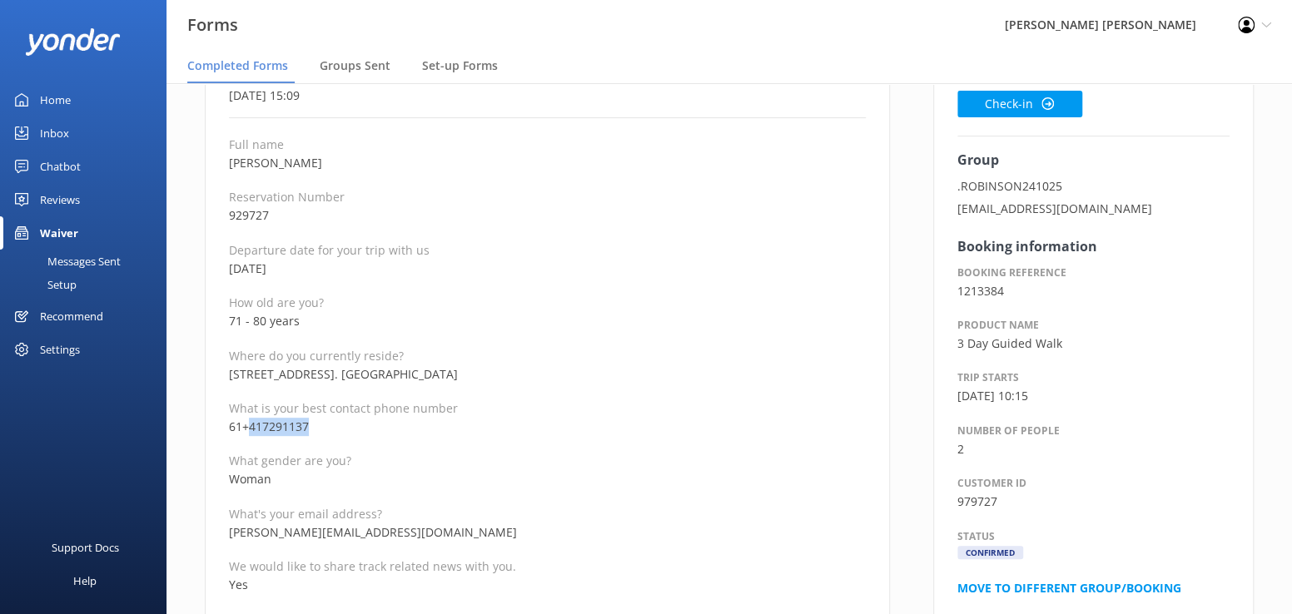
drag, startPoint x: 340, startPoint y: 427, endPoint x: 248, endPoint y: 420, distance: 91.8
click at [248, 420] on p "61+417291137" at bounding box center [547, 427] width 637 height 18
copy p "417291137"
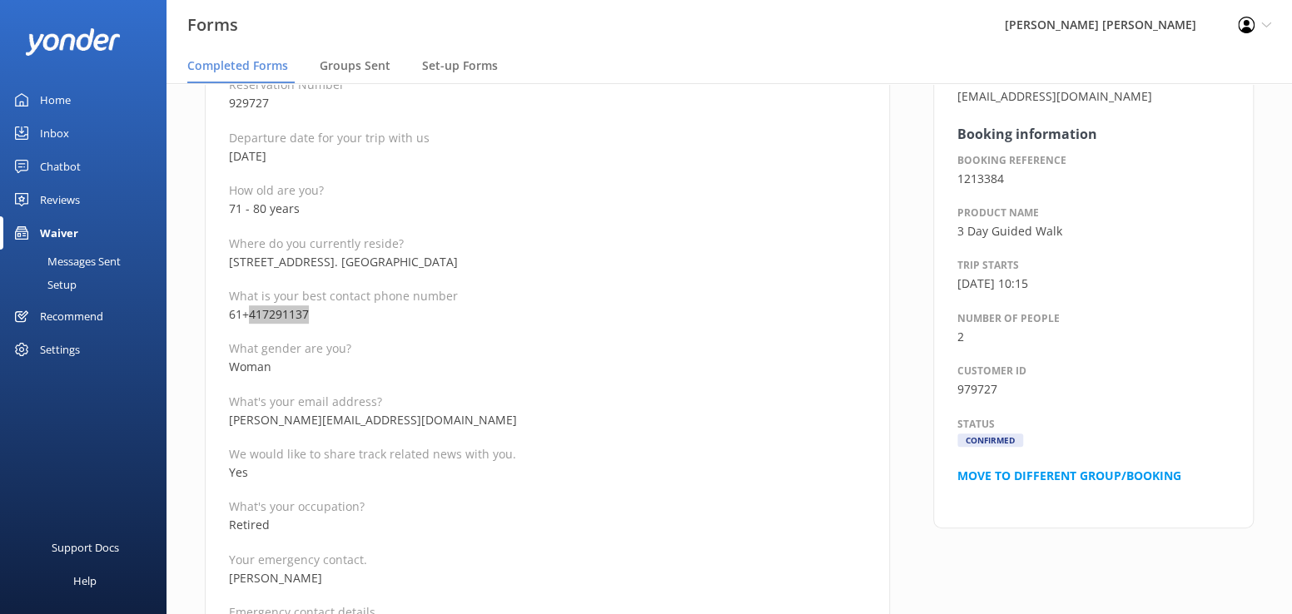
scroll to position [333, 0]
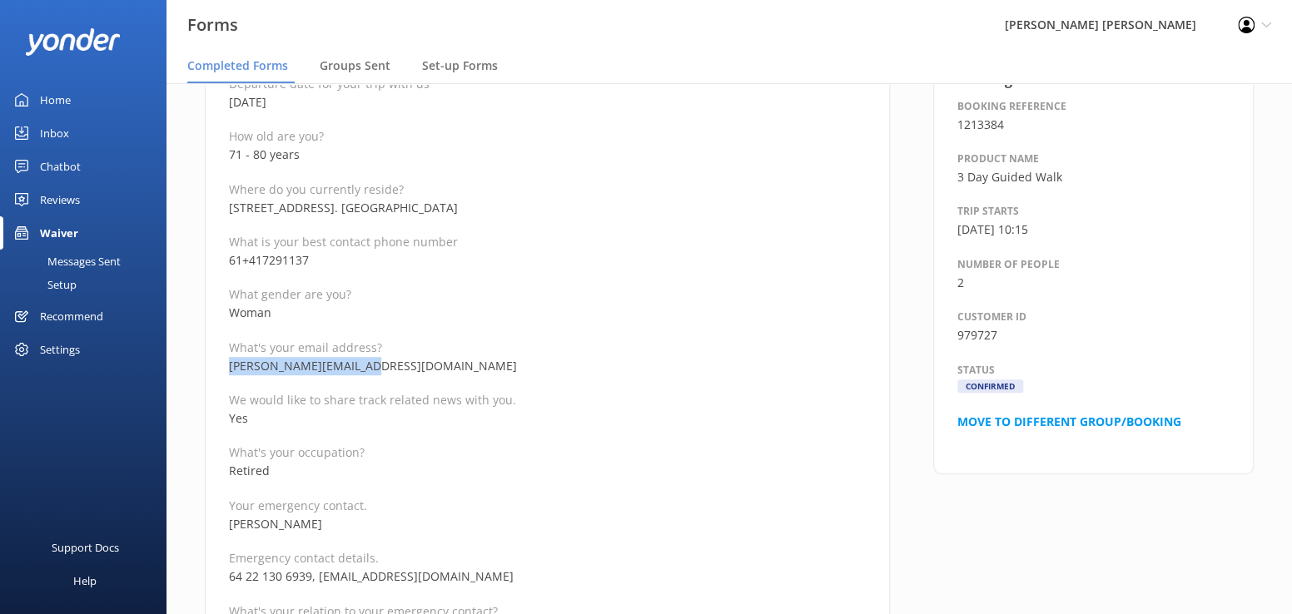
drag, startPoint x: 388, startPoint y: 366, endPoint x: 217, endPoint y: 366, distance: 170.6
copy p "[PERSON_NAME][EMAIL_ADDRESS][DOMAIN_NAME]"
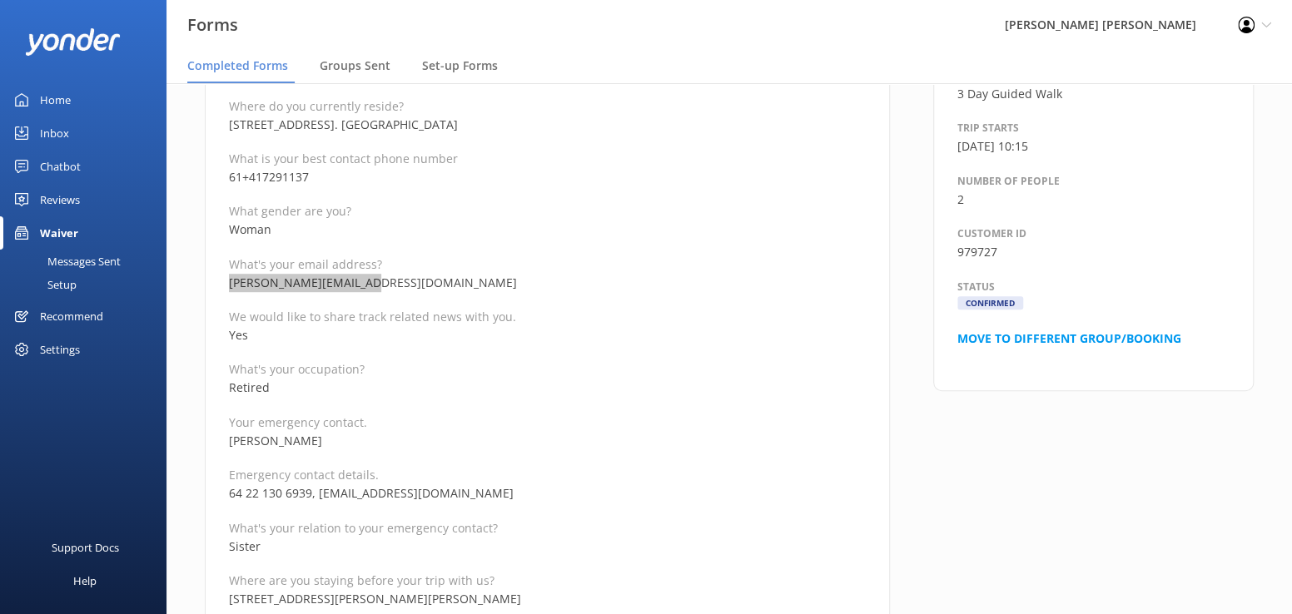
scroll to position [499, 0]
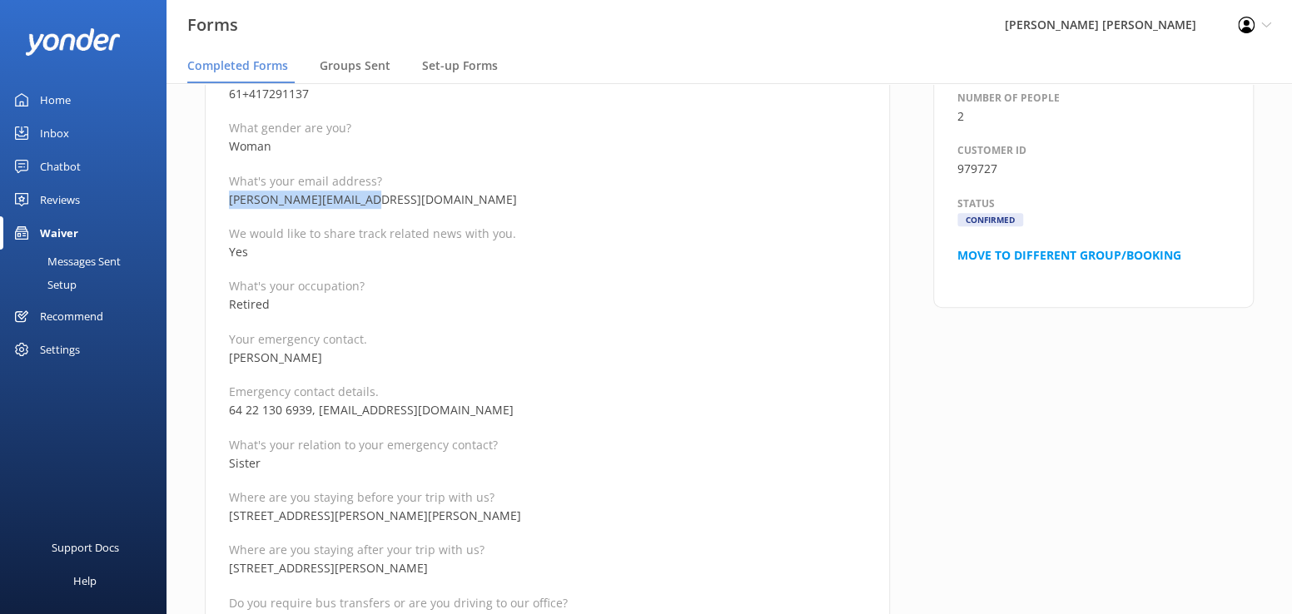
drag, startPoint x: 354, startPoint y: 362, endPoint x: 223, endPoint y: 350, distance: 131.2
drag, startPoint x: 458, startPoint y: 413, endPoint x: 320, endPoint y: 409, distance: 137.4
click at [320, 409] on p "64 22 130 6939, [EMAIL_ADDRESS][DOMAIN_NAME]" at bounding box center [547, 410] width 637 height 18
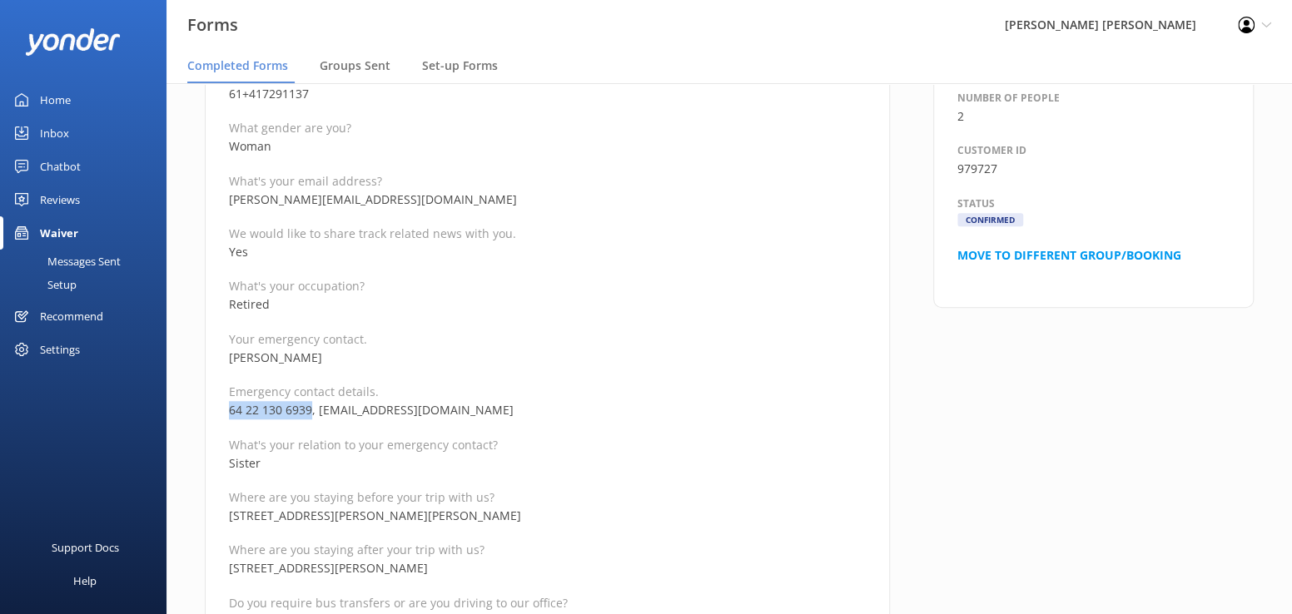
drag, startPoint x: 310, startPoint y: 410, endPoint x: 221, endPoint y: 408, distance: 89.1
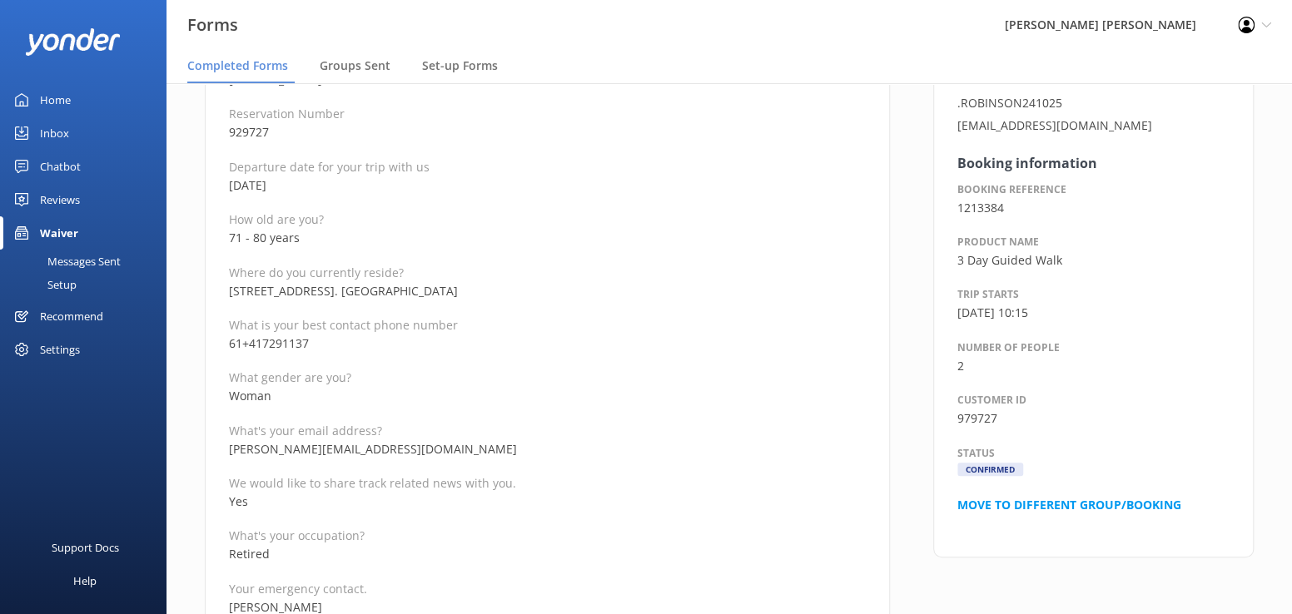
scroll to position [0, 0]
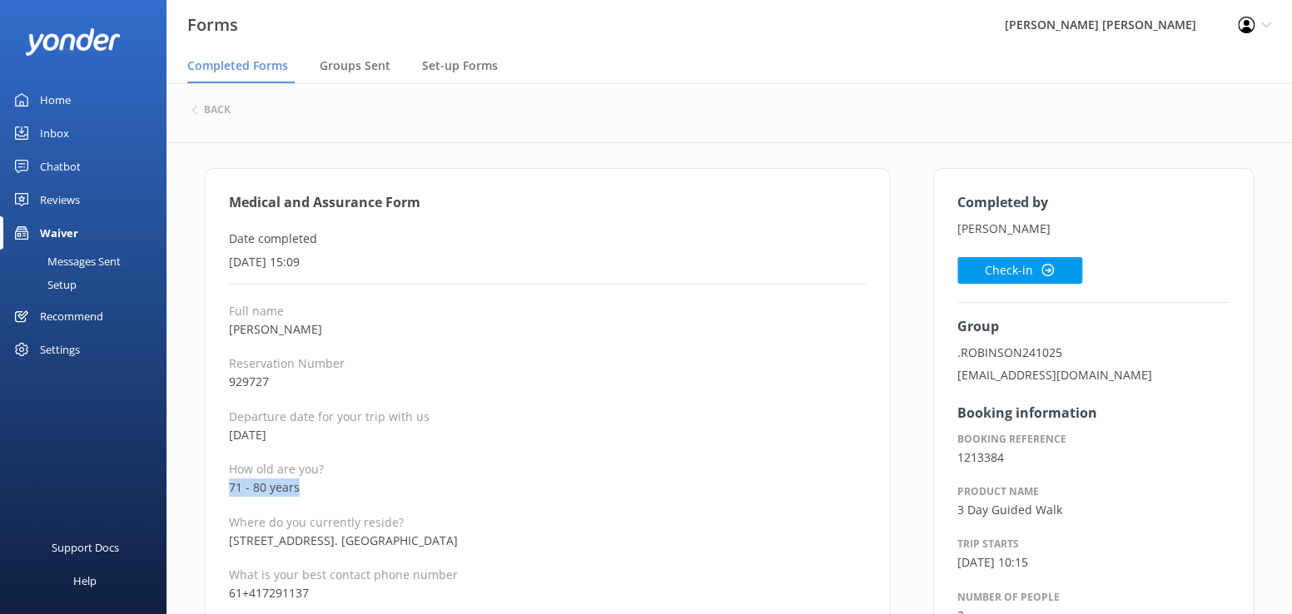
drag, startPoint x: 319, startPoint y: 489, endPoint x: 216, endPoint y: 487, distance: 103.2
drag, startPoint x: 375, startPoint y: 330, endPoint x: 229, endPoint y: 330, distance: 146.5
click at [229, 330] on p "[PERSON_NAME]" at bounding box center [547, 329] width 637 height 18
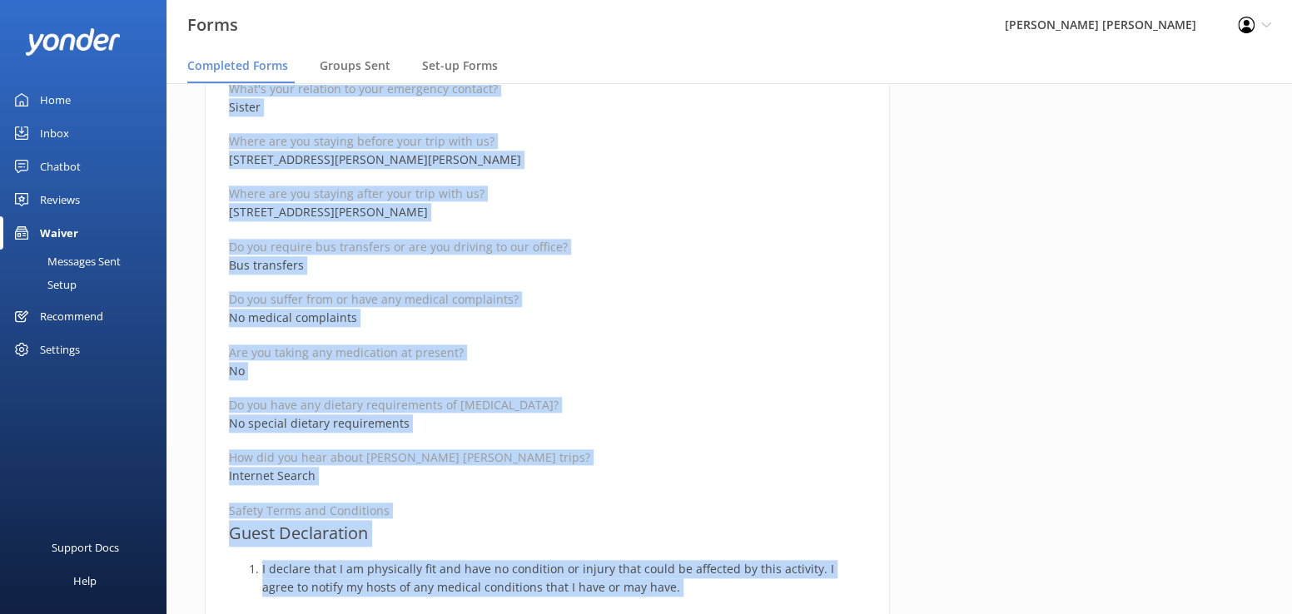
scroll to position [921, 0]
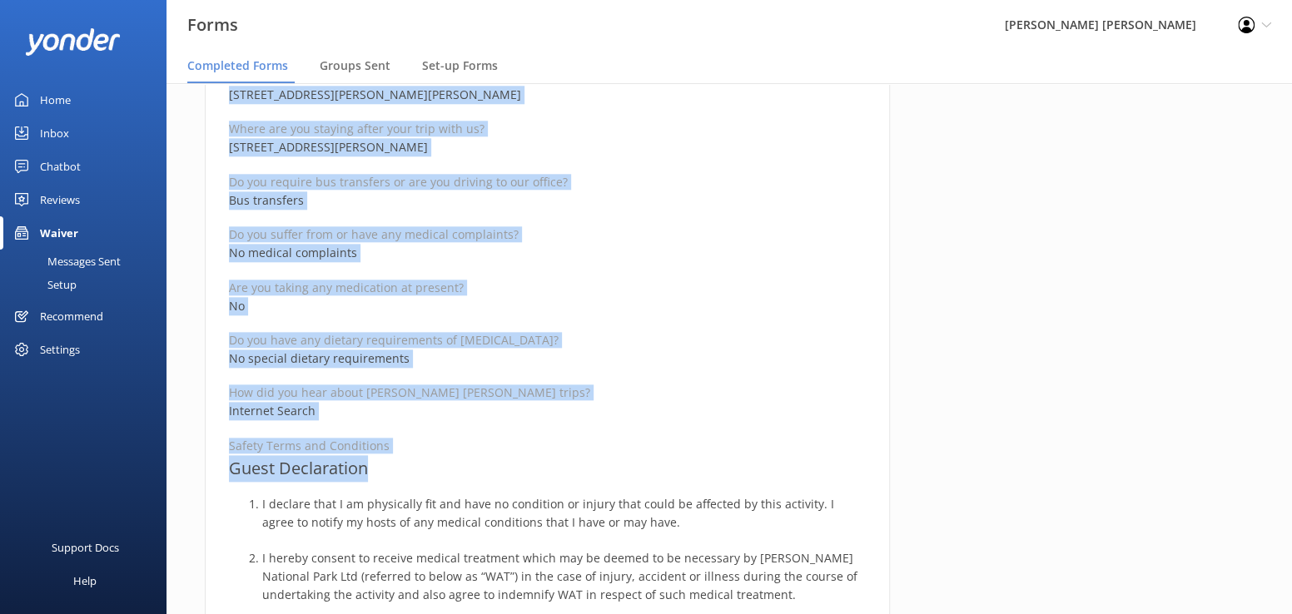
drag, startPoint x: 224, startPoint y: 195, endPoint x: 587, endPoint y: 457, distance: 447.7
click at [587, 457] on div "Medical and Assurance Form Date completed [DATE] 15:09 Full name [PERSON_NAME] …" at bounding box center [547, 364] width 685 height 2233
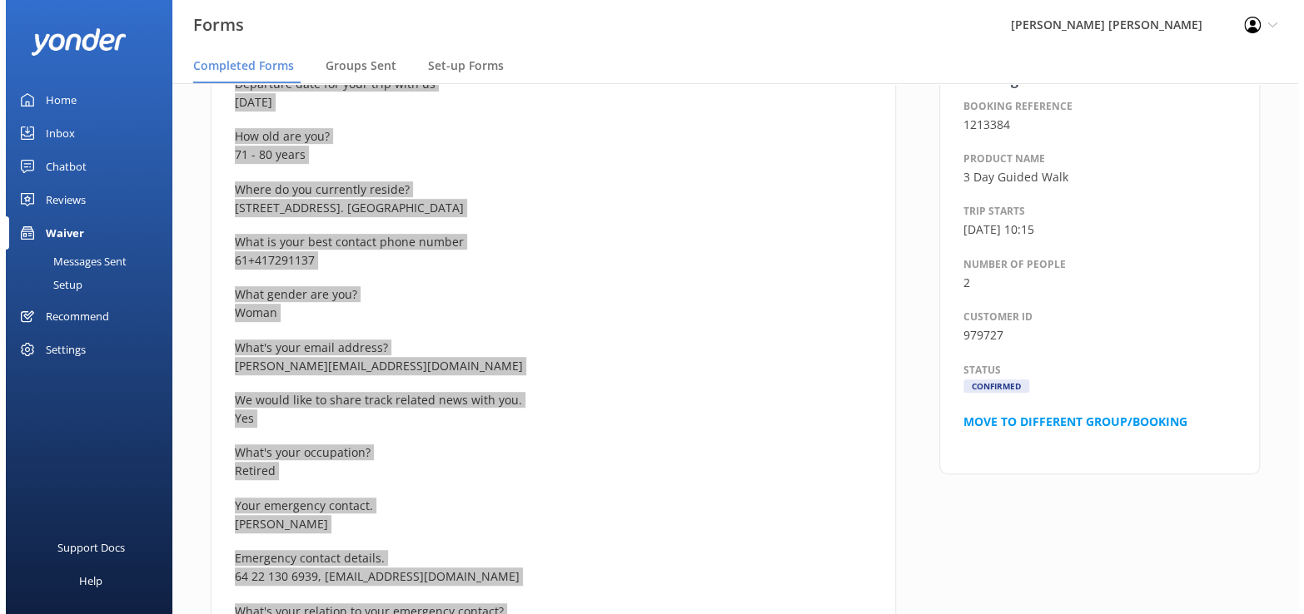
scroll to position [0, 0]
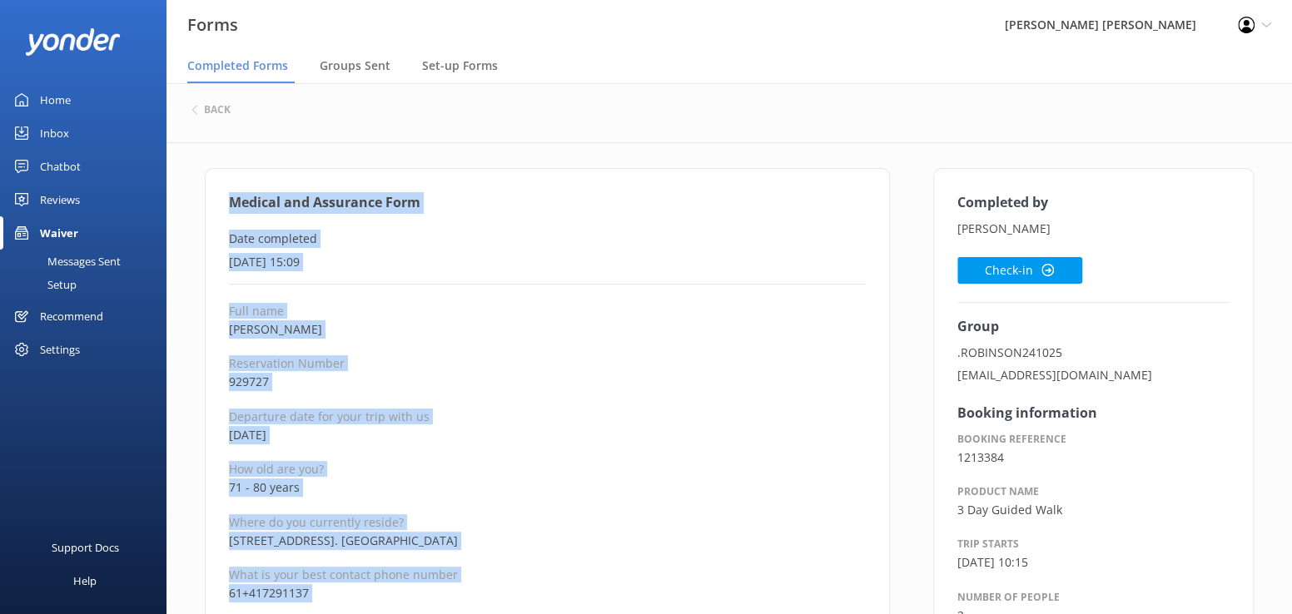
drag, startPoint x: 981, startPoint y: 271, endPoint x: 890, endPoint y: 286, distance: 91.8
click at [981, 271] on button "Check-in" at bounding box center [1019, 270] width 125 height 27
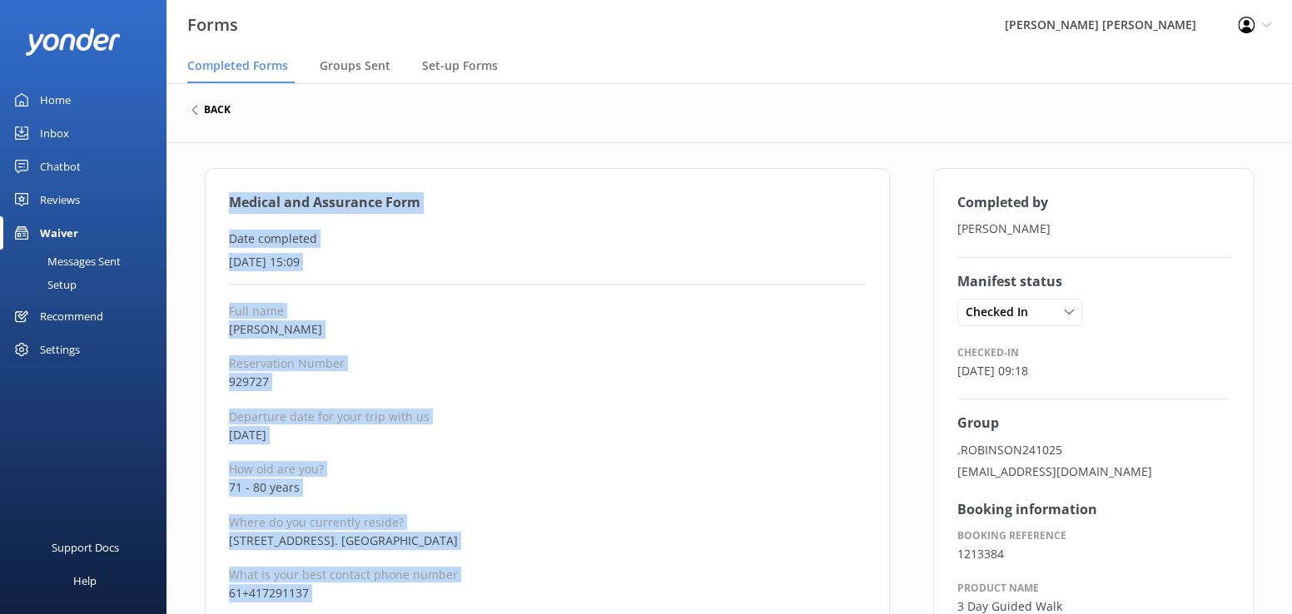
click at [207, 110] on h6 "back" at bounding box center [217, 110] width 27 height 10
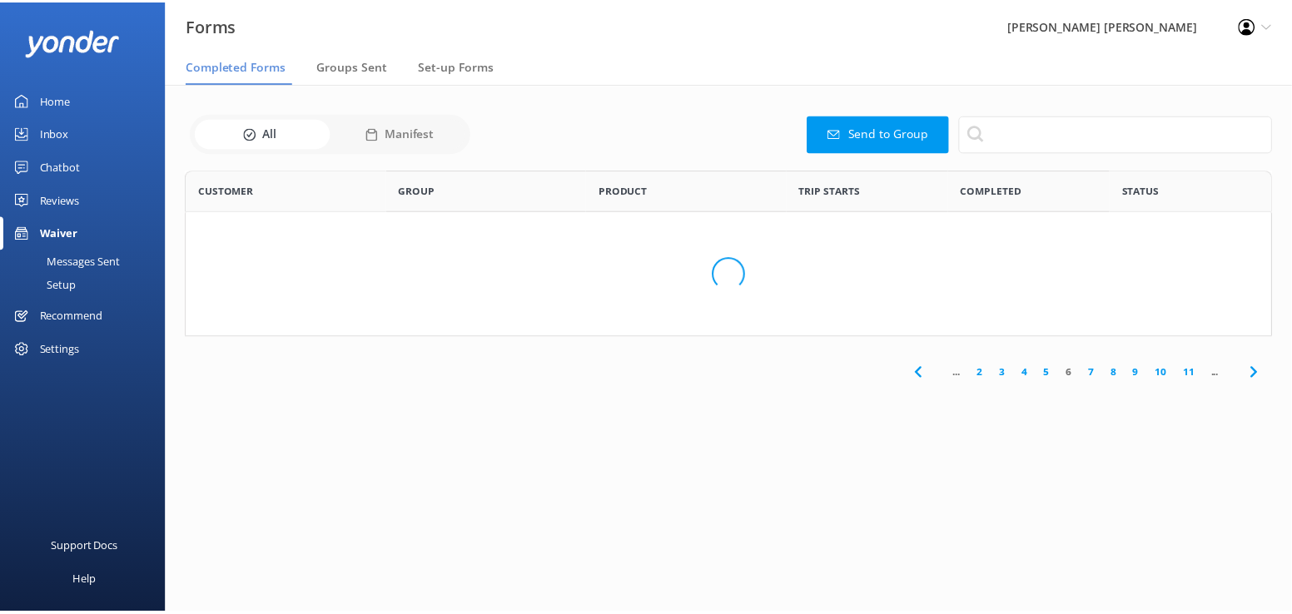
scroll to position [446, 1073]
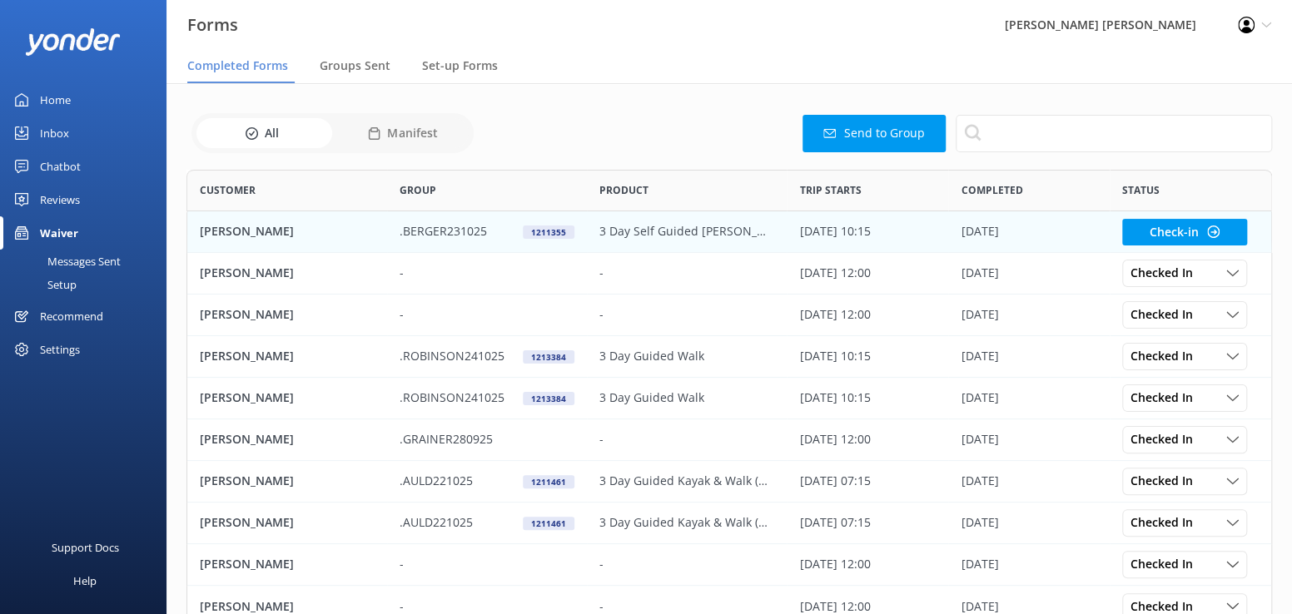
click at [241, 231] on p "[PERSON_NAME]" at bounding box center [247, 231] width 94 height 18
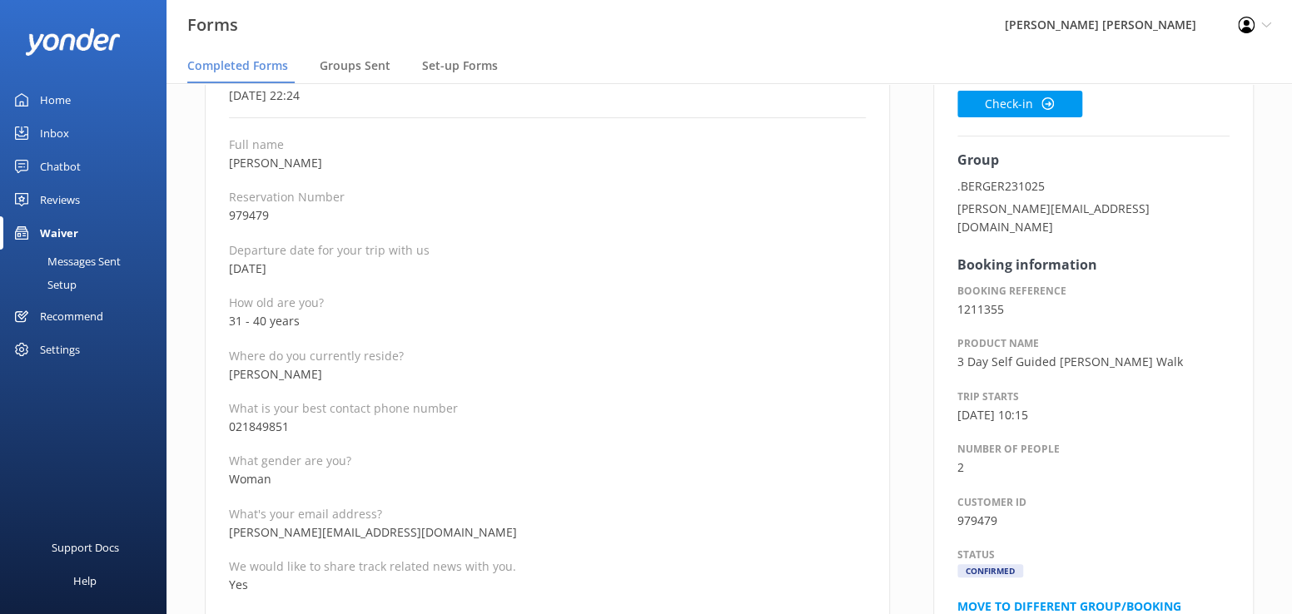
scroll to position [250, 0]
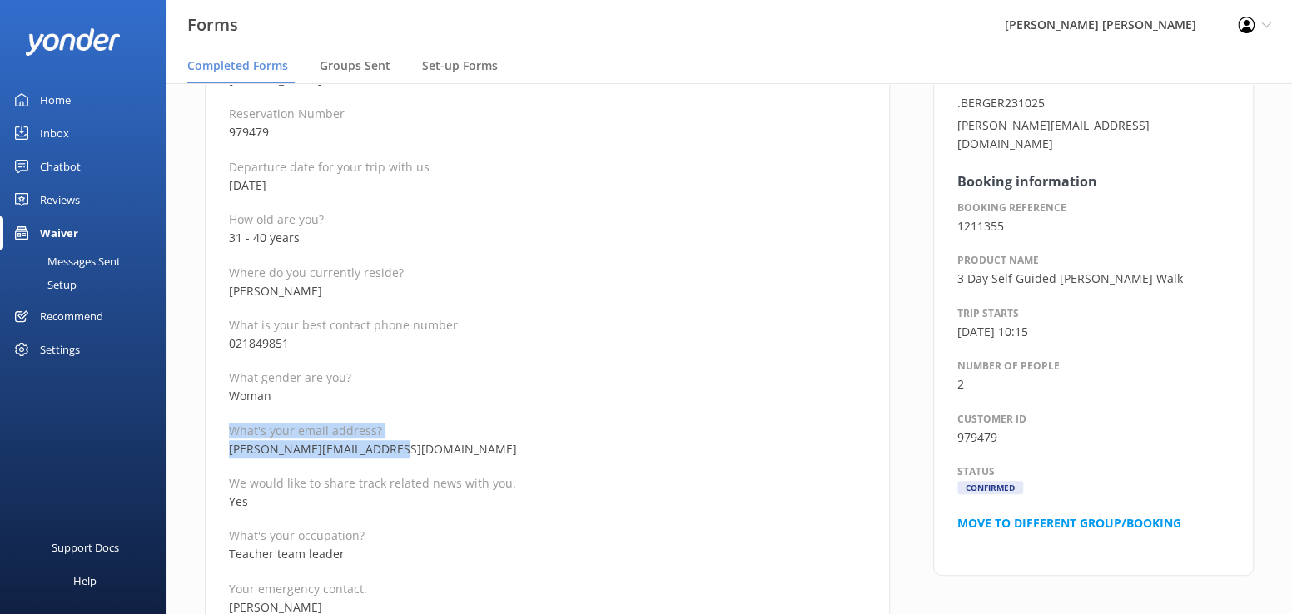
drag, startPoint x: 416, startPoint y: 451, endPoint x: 211, endPoint y: 435, distance: 205.4
drag, startPoint x: 548, startPoint y: 408, endPoint x: 529, endPoint y: 435, distance: 32.3
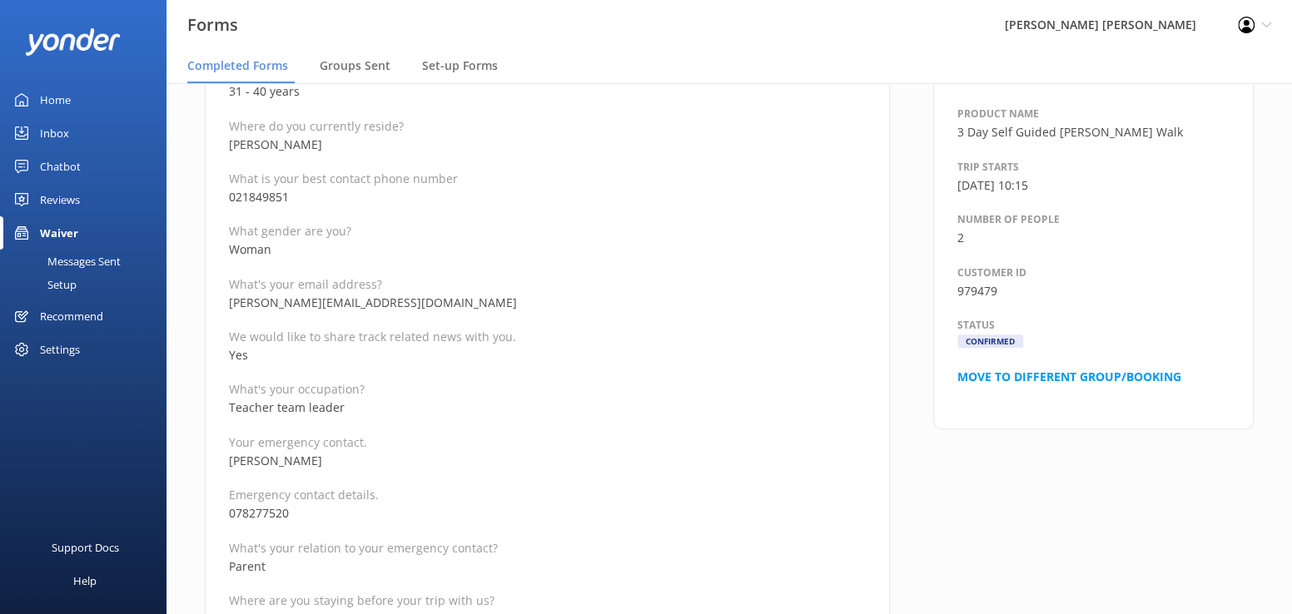
scroll to position [416, 0]
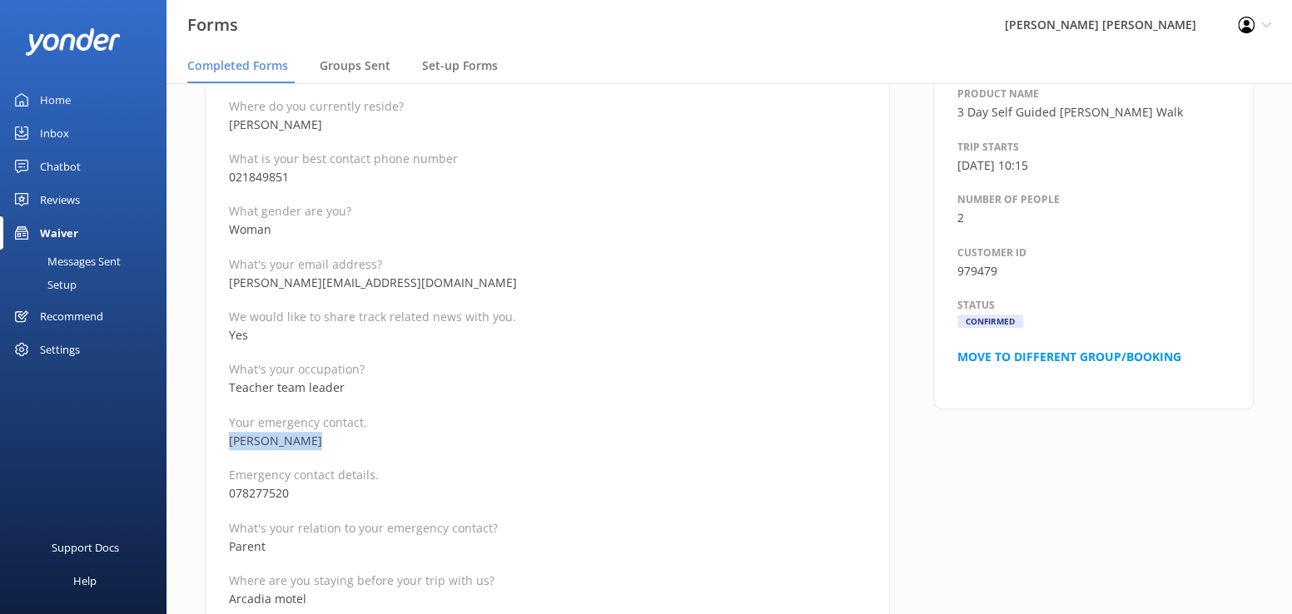
drag, startPoint x: 325, startPoint y: 439, endPoint x: 226, endPoint y: 438, distance: 99.9
drag, startPoint x: 305, startPoint y: 490, endPoint x: 228, endPoint y: 492, distance: 77.4
click at [229, 492] on p "078277520" at bounding box center [547, 493] width 637 height 18
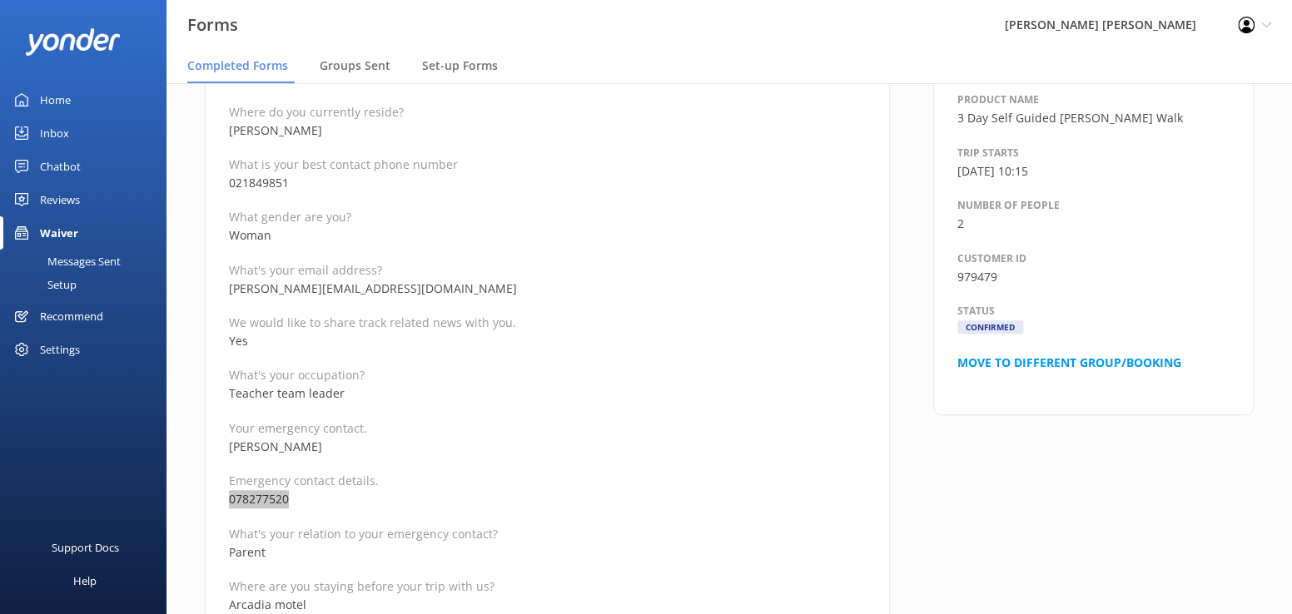
scroll to position [333, 0]
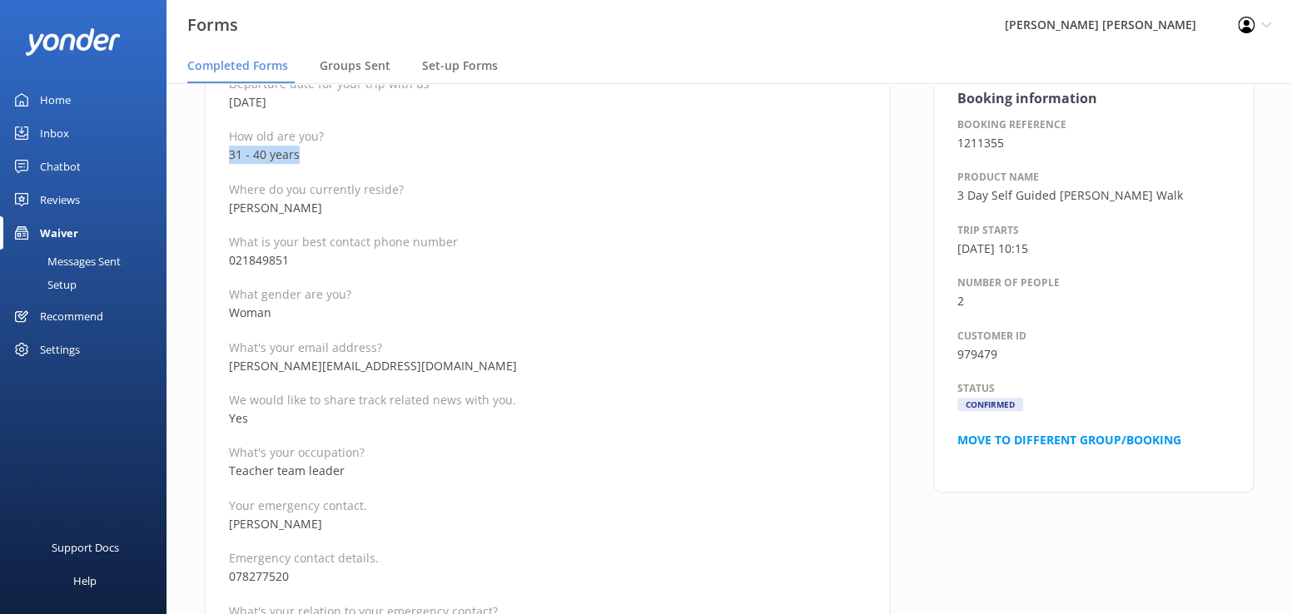
drag, startPoint x: 317, startPoint y: 153, endPoint x: 227, endPoint y: 153, distance: 89.9
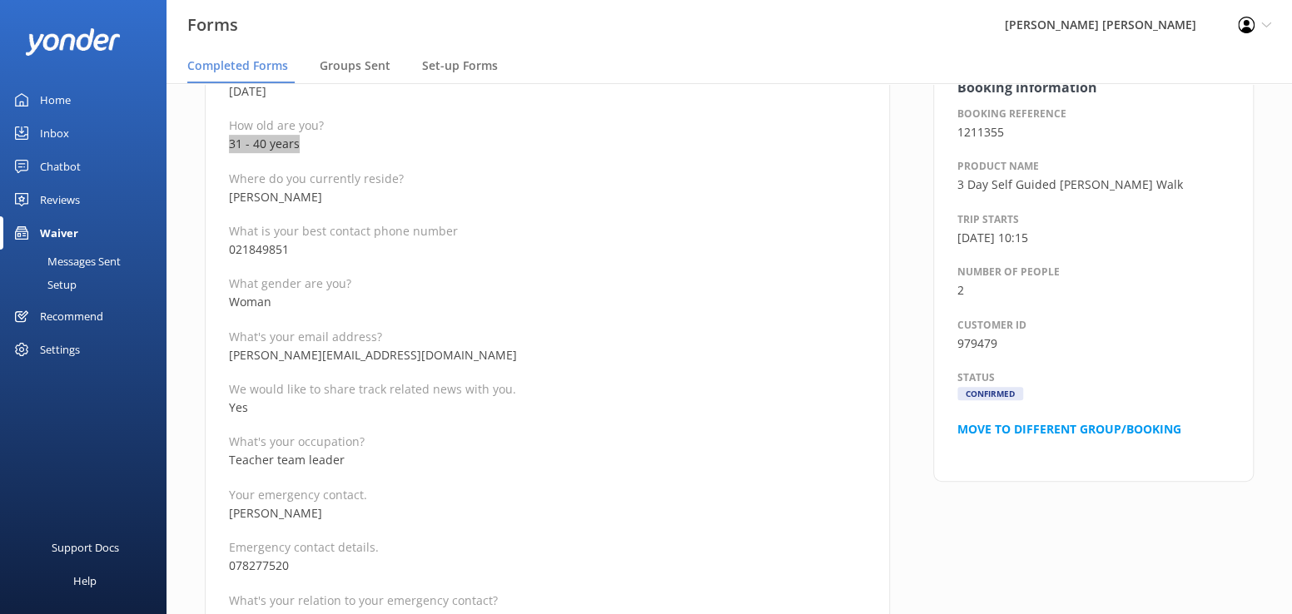
scroll to position [166, 0]
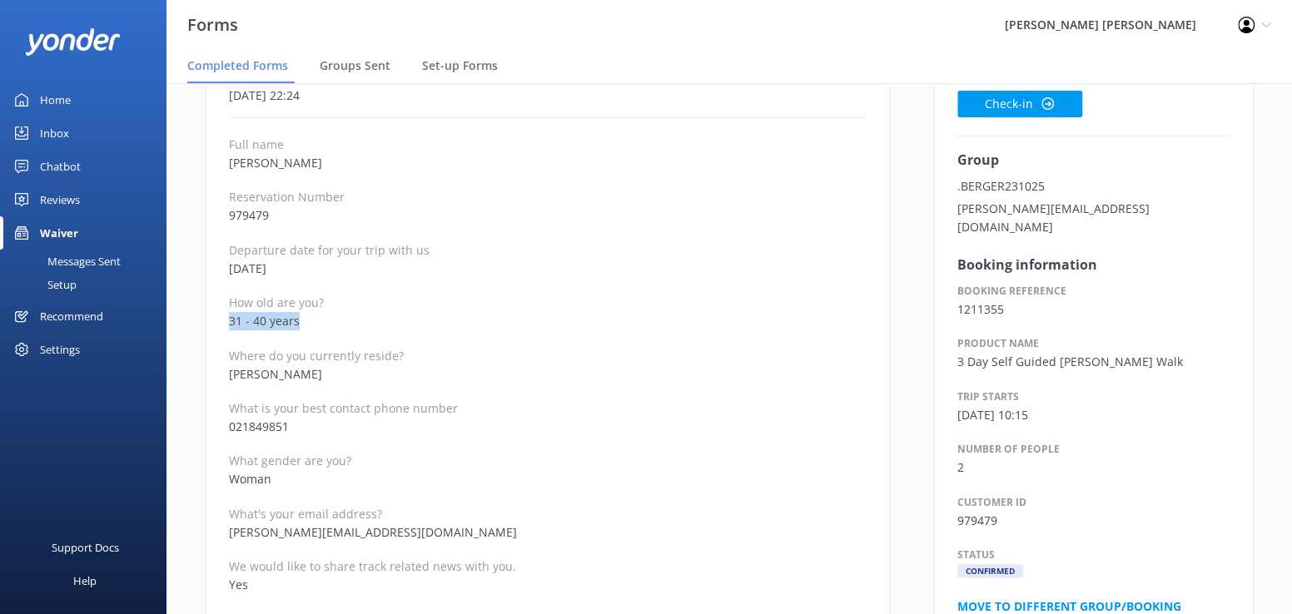
drag, startPoint x: 330, startPoint y: 159, endPoint x: 221, endPoint y: 159, distance: 108.2
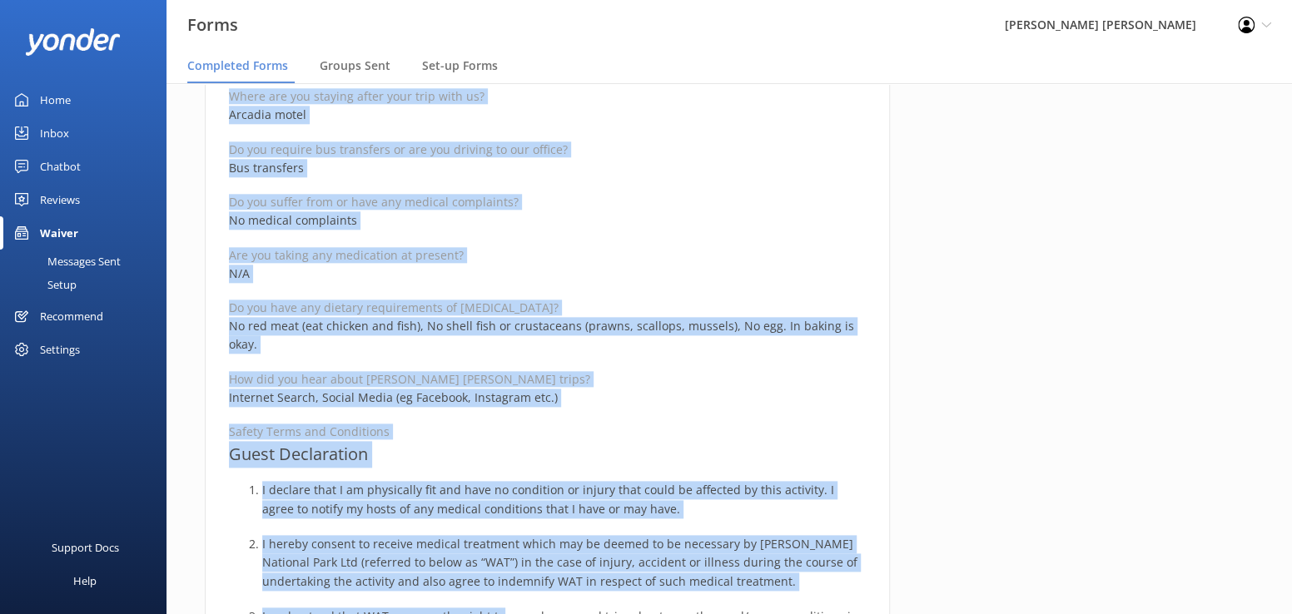
scroll to position [975, 0]
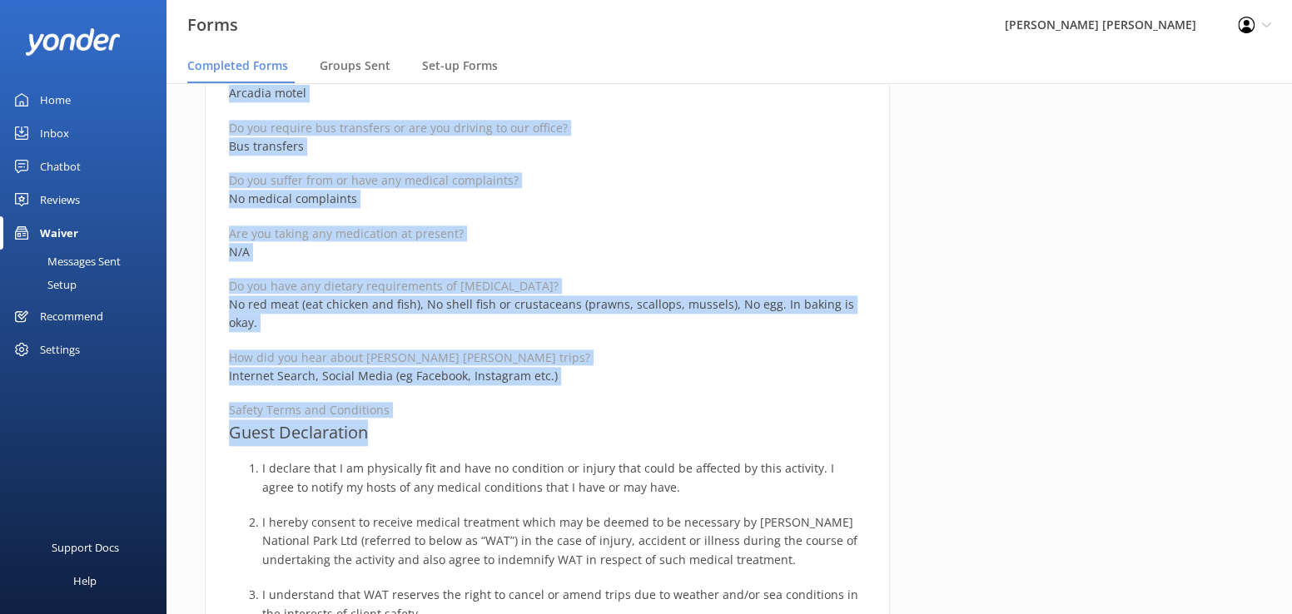
drag, startPoint x: 223, startPoint y: 197, endPoint x: 493, endPoint y: 409, distance: 342.7
click at [493, 409] on div "Medical and Assurance Form Date completed [DATE] 22:24 Full name [PERSON_NAME] …" at bounding box center [547, 319] width 685 height 2252
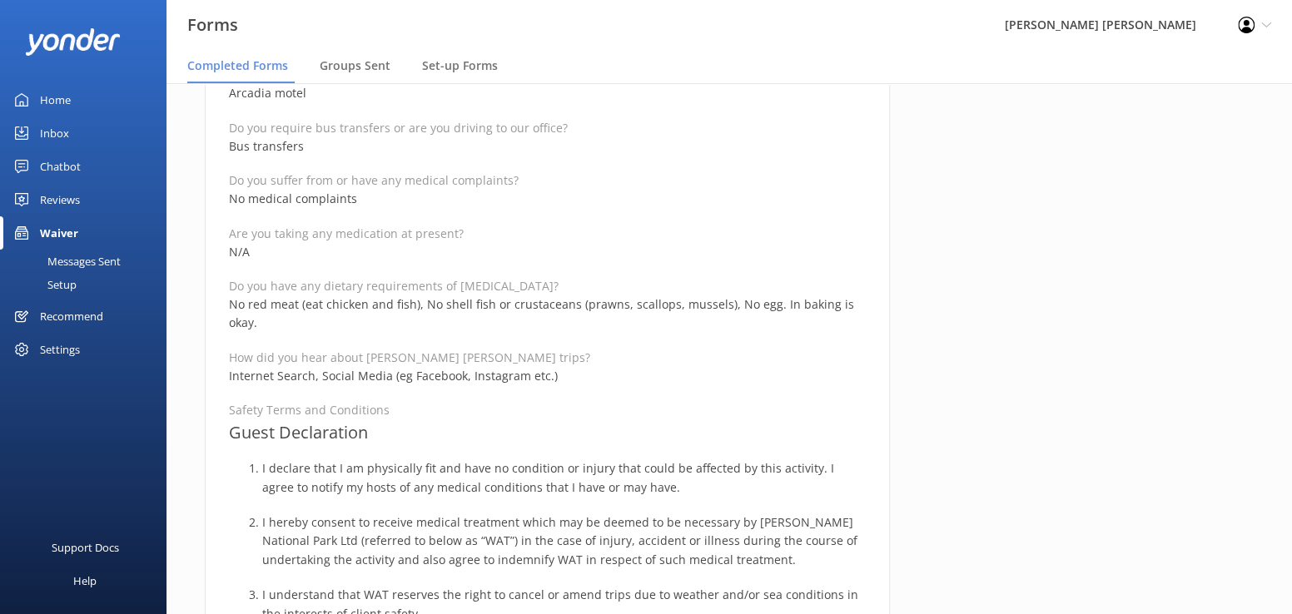
click at [1096, 204] on div "Completed by [PERSON_NAME] Check-in Group .BERGER231025 [PERSON_NAME][EMAIL_ADD…" at bounding box center [1093, 327] width 364 height 2269
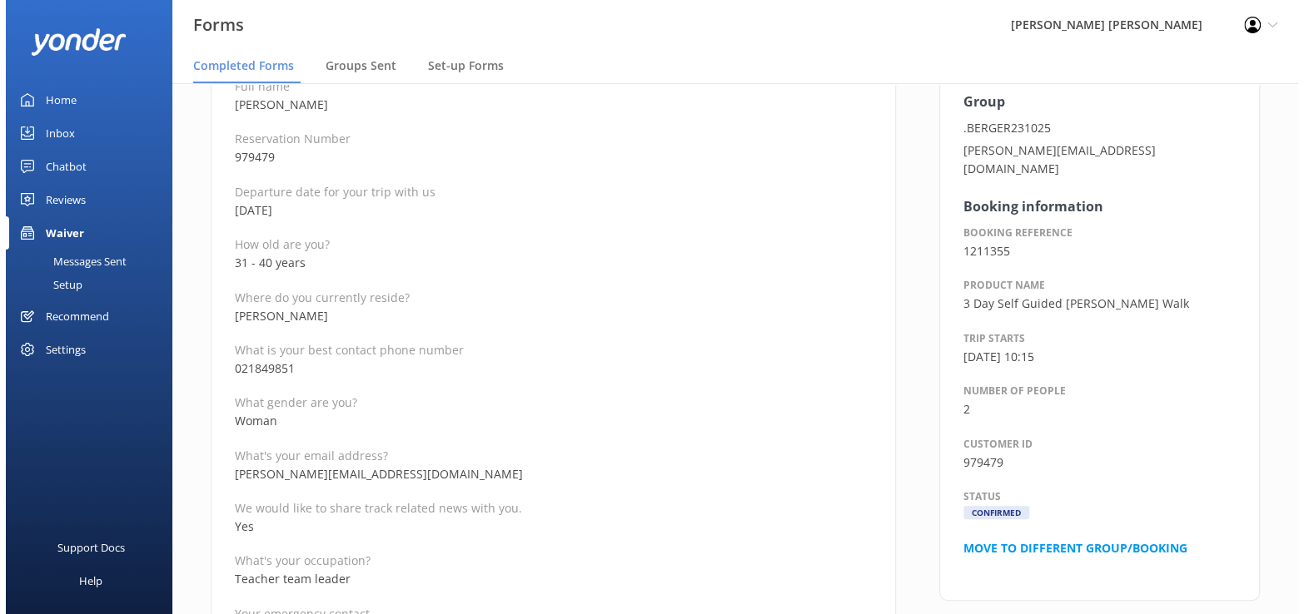
scroll to position [0, 0]
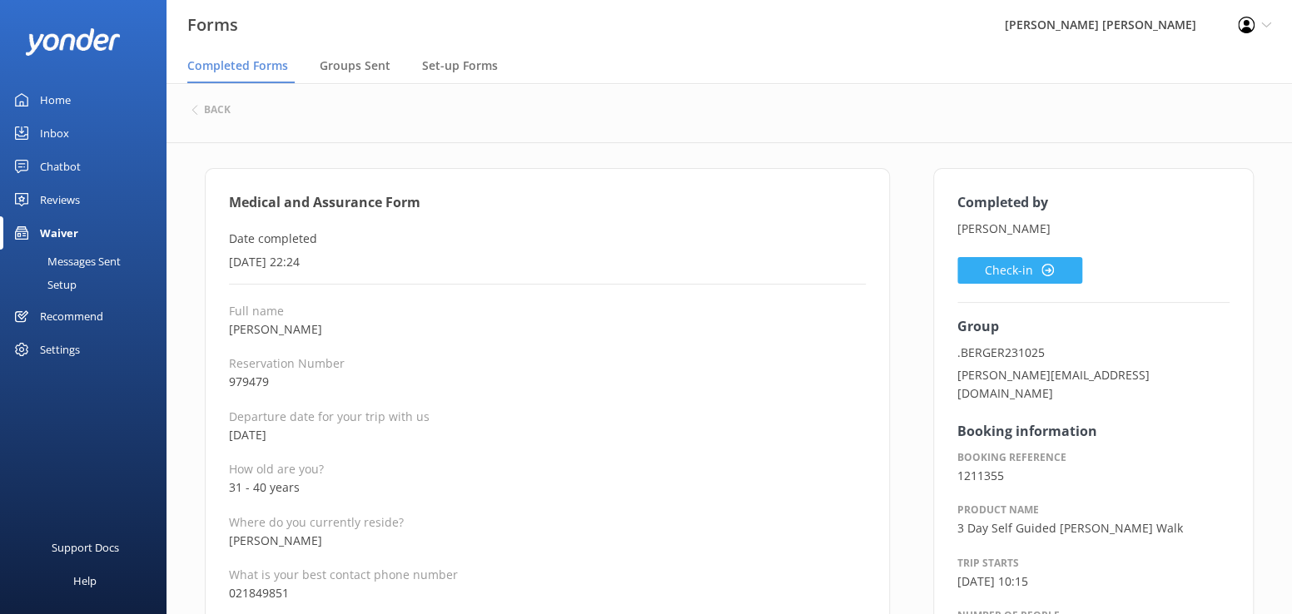
click at [1005, 269] on button "Check-in" at bounding box center [1019, 270] width 125 height 27
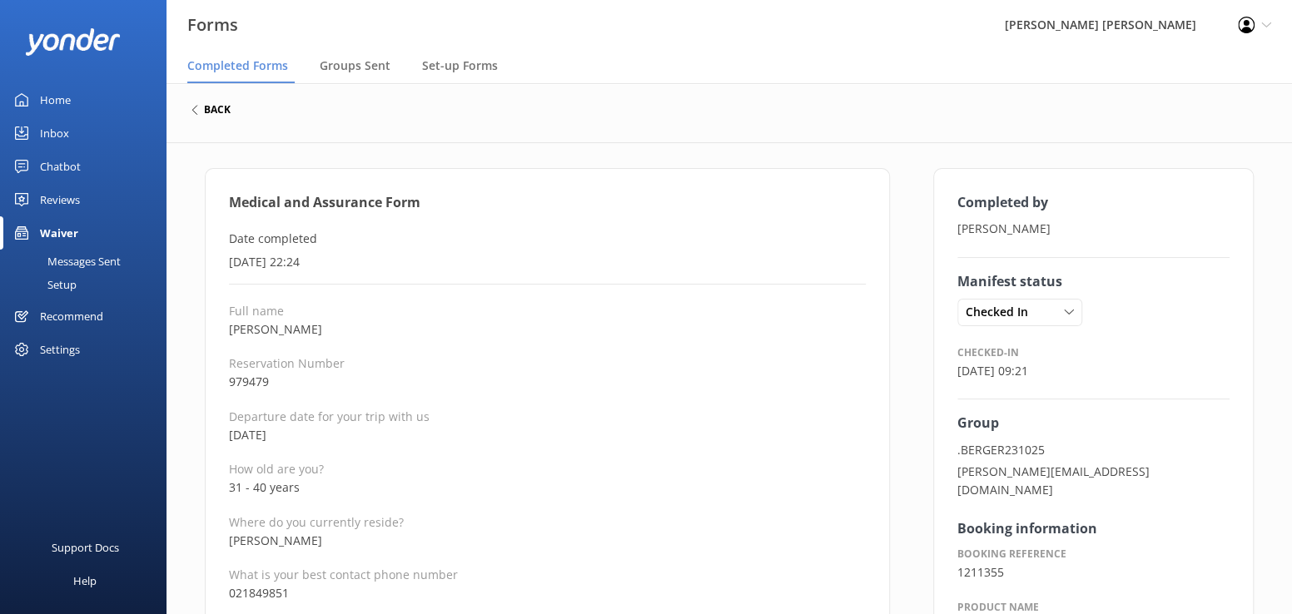
click at [206, 110] on h6 "back" at bounding box center [217, 110] width 27 height 10
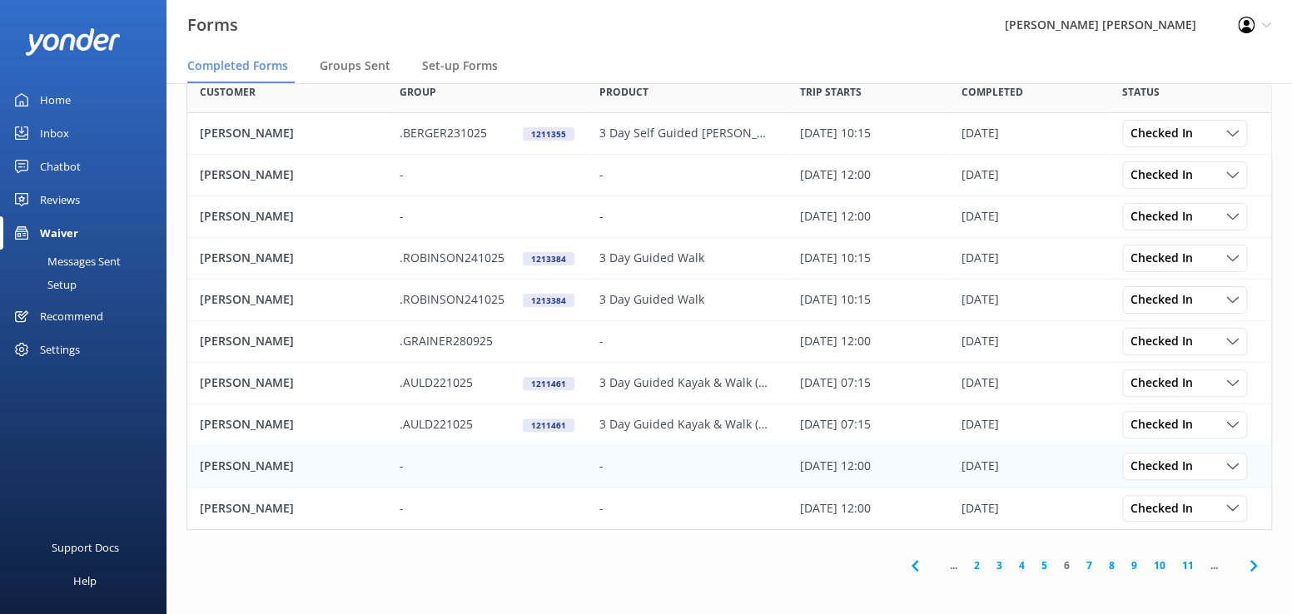
scroll to position [101, 0]
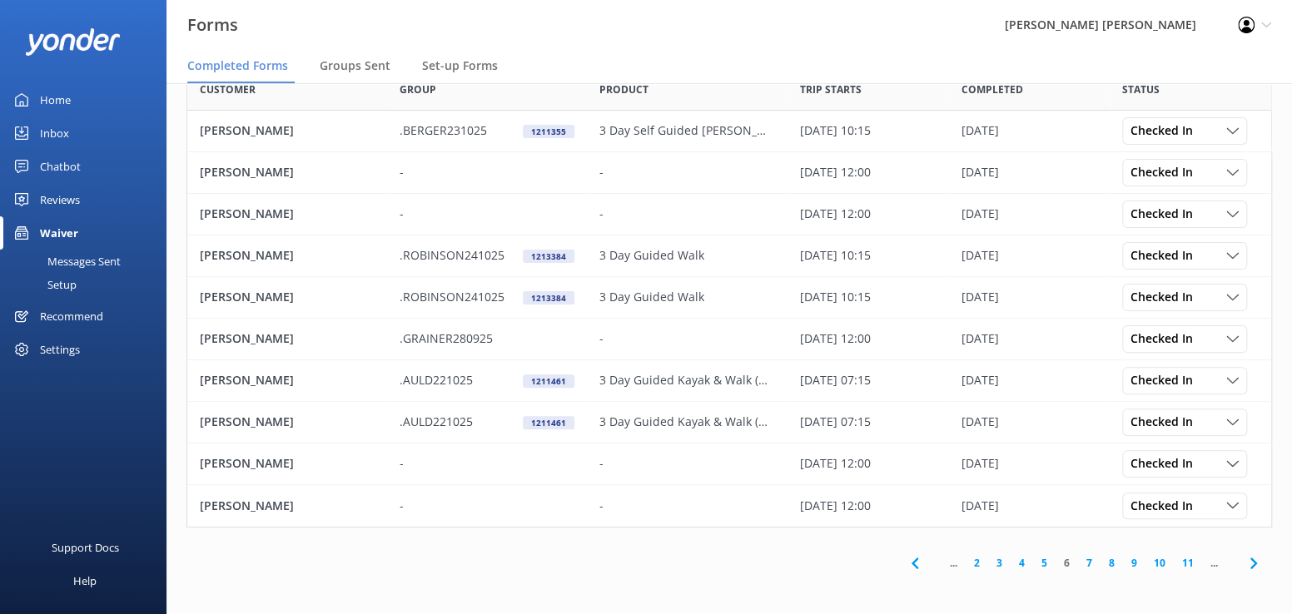
click at [1042, 561] on link "5" at bounding box center [1044, 563] width 22 height 16
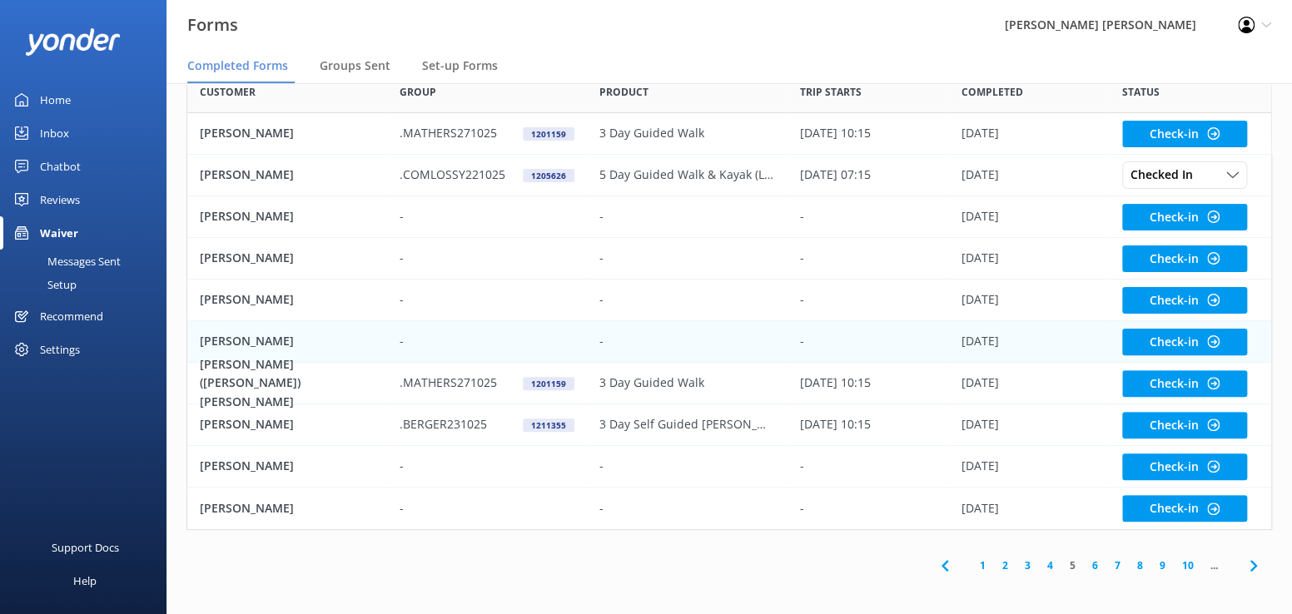
scroll to position [101, 0]
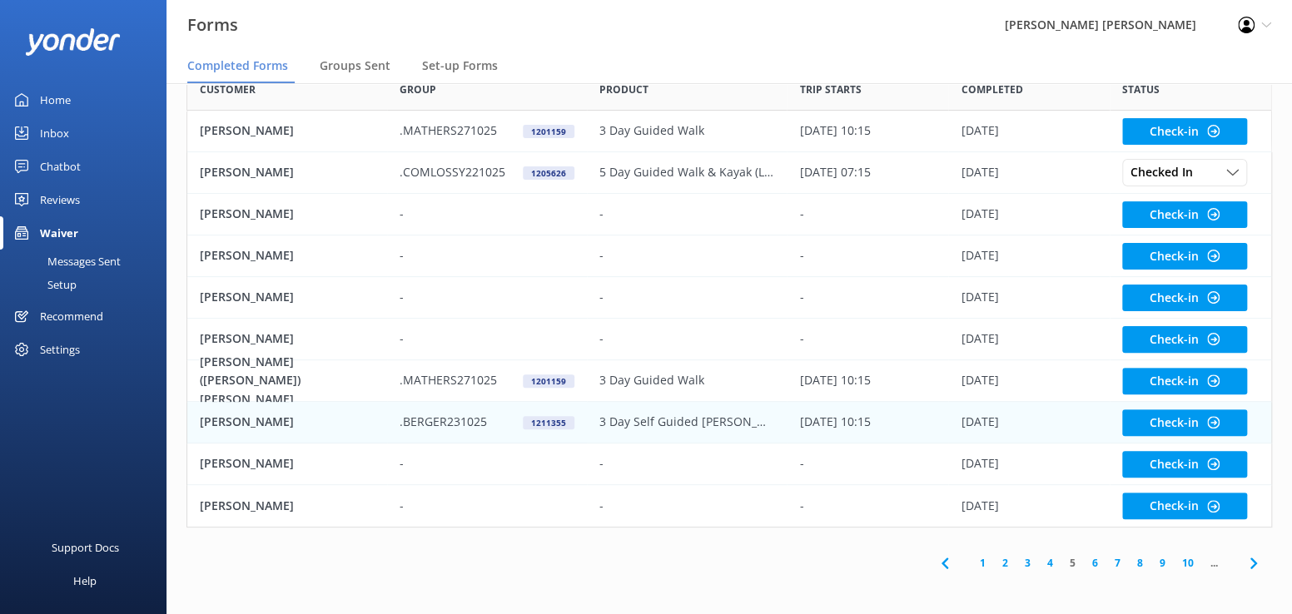
click at [249, 425] on p "[PERSON_NAME]" at bounding box center [247, 422] width 94 height 18
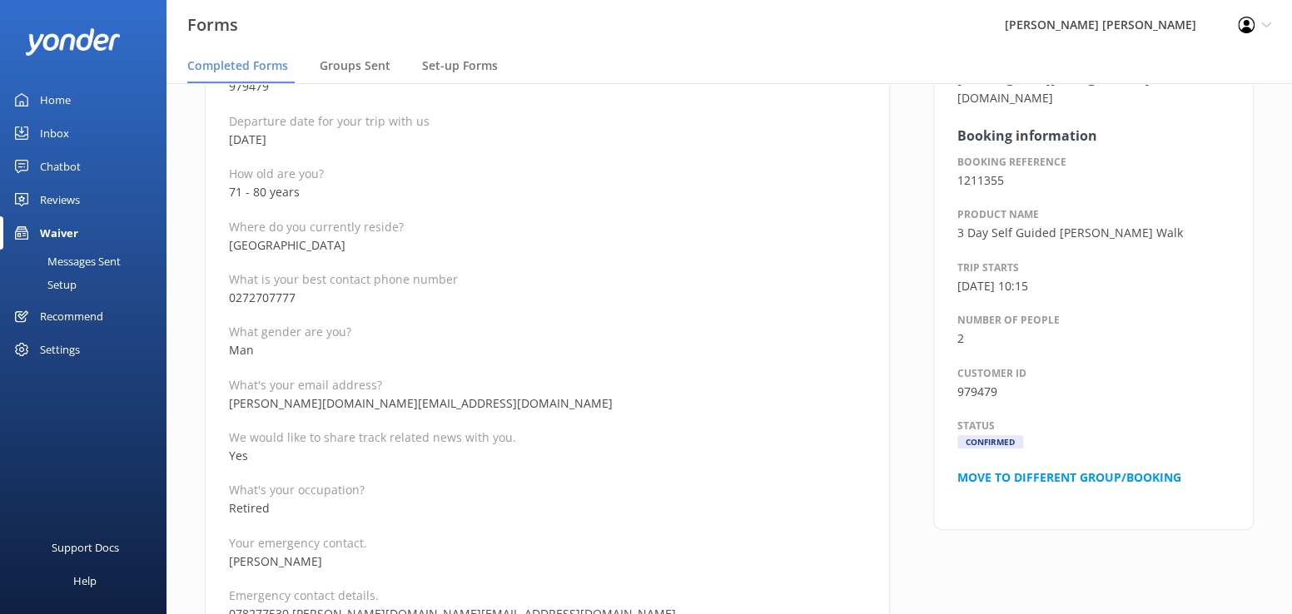
scroll to position [166, 0]
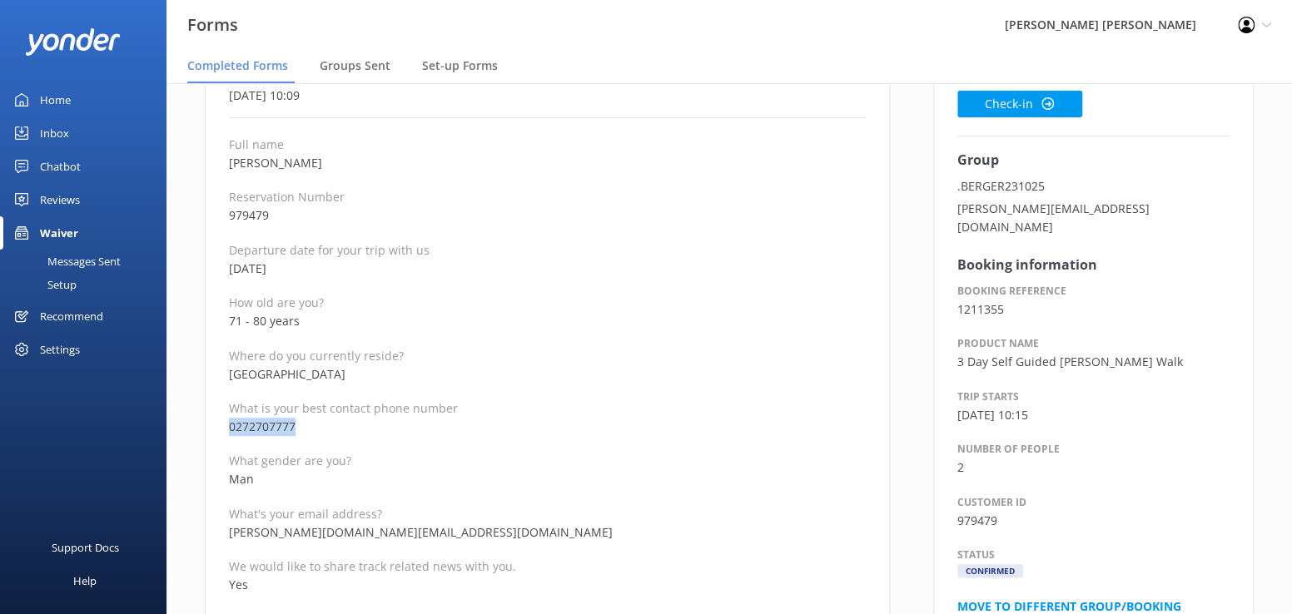
drag, startPoint x: 309, startPoint y: 427, endPoint x: 224, endPoint y: 428, distance: 84.9
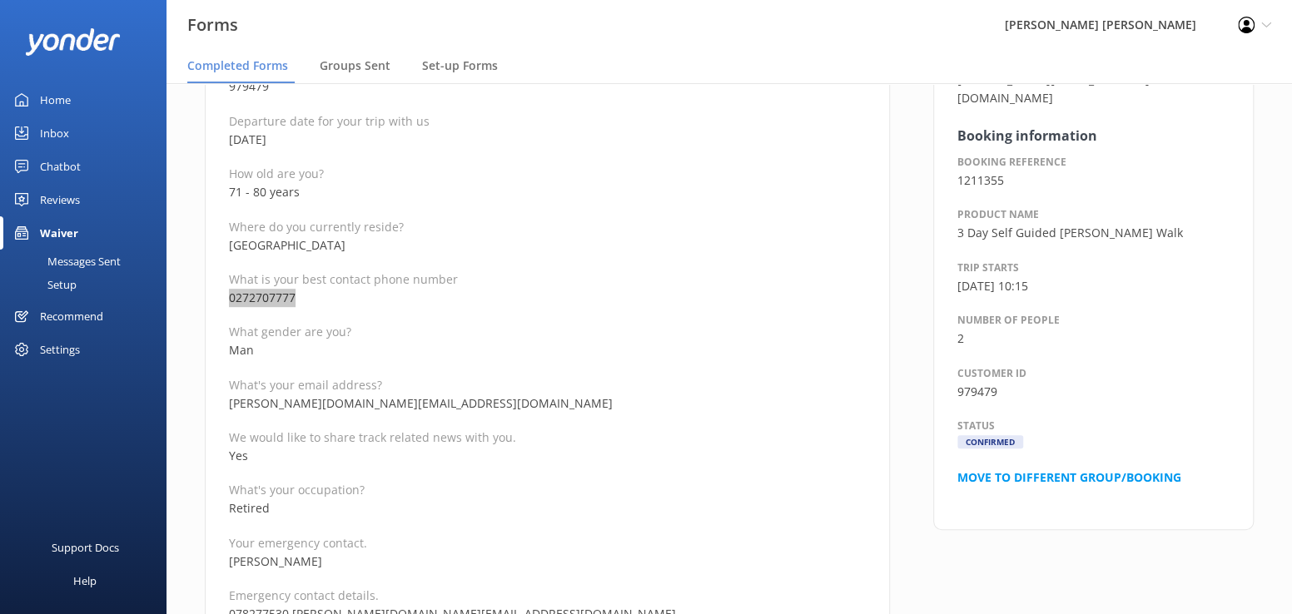
scroll to position [333, 0]
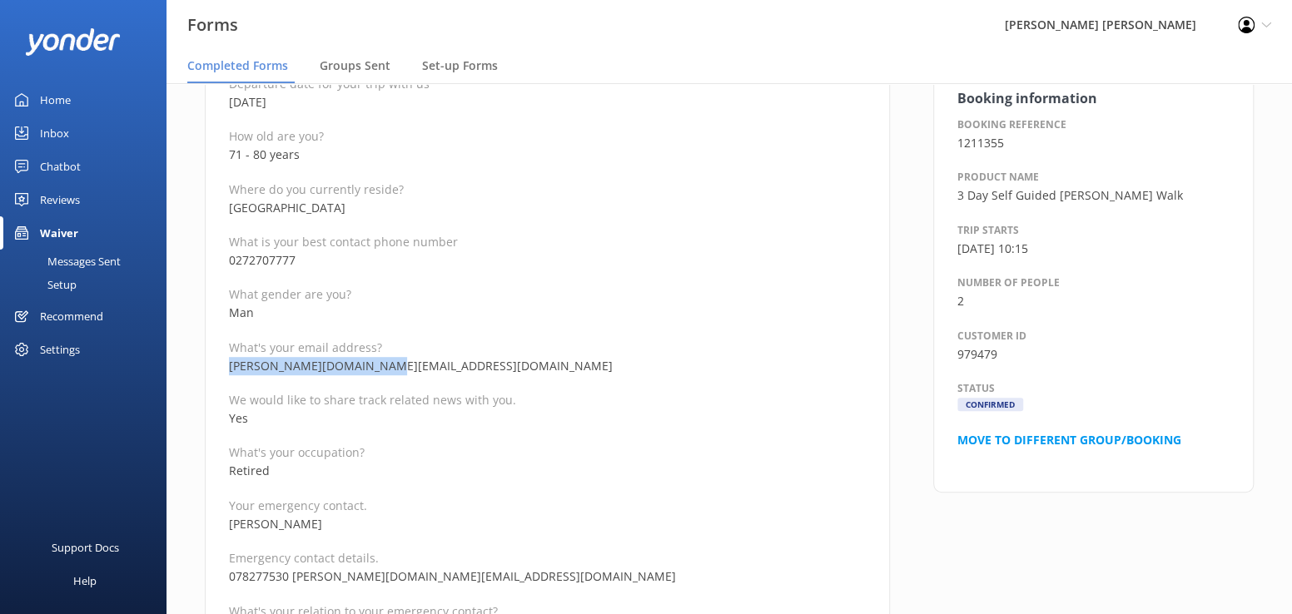
drag, startPoint x: 379, startPoint y: 370, endPoint x: 228, endPoint y: 367, distance: 150.7
click at [229, 367] on p "[PERSON_NAME][DOMAIN_NAME][EMAIL_ADDRESS][DOMAIN_NAME]" at bounding box center [547, 366] width 637 height 18
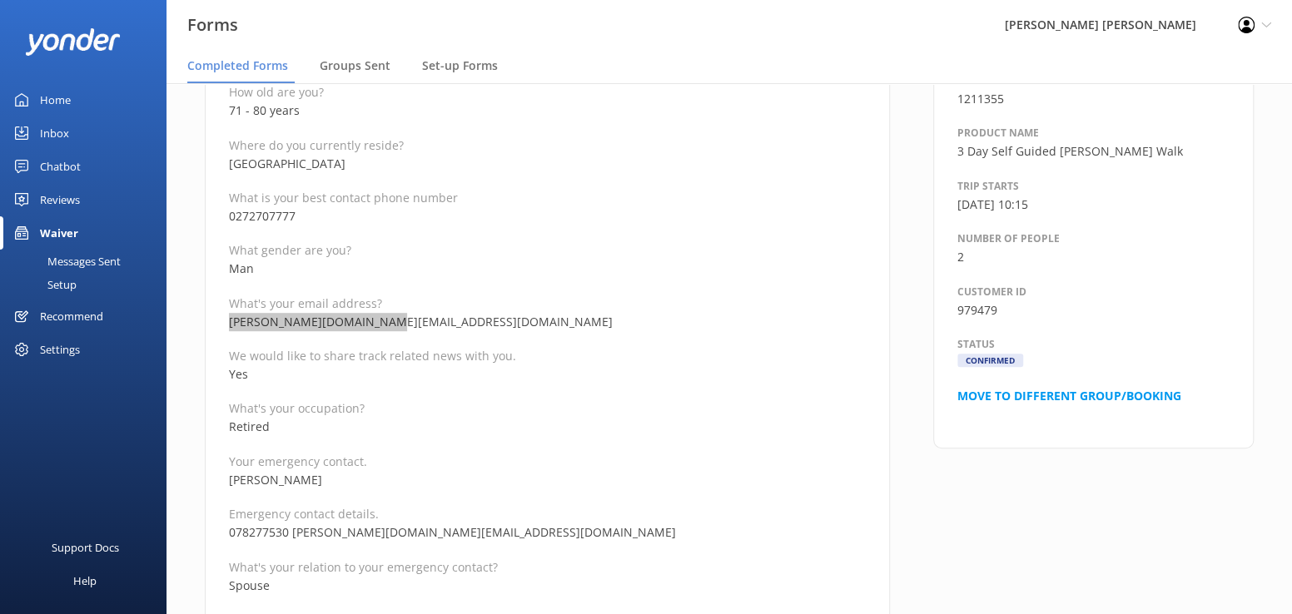
scroll to position [416, 0]
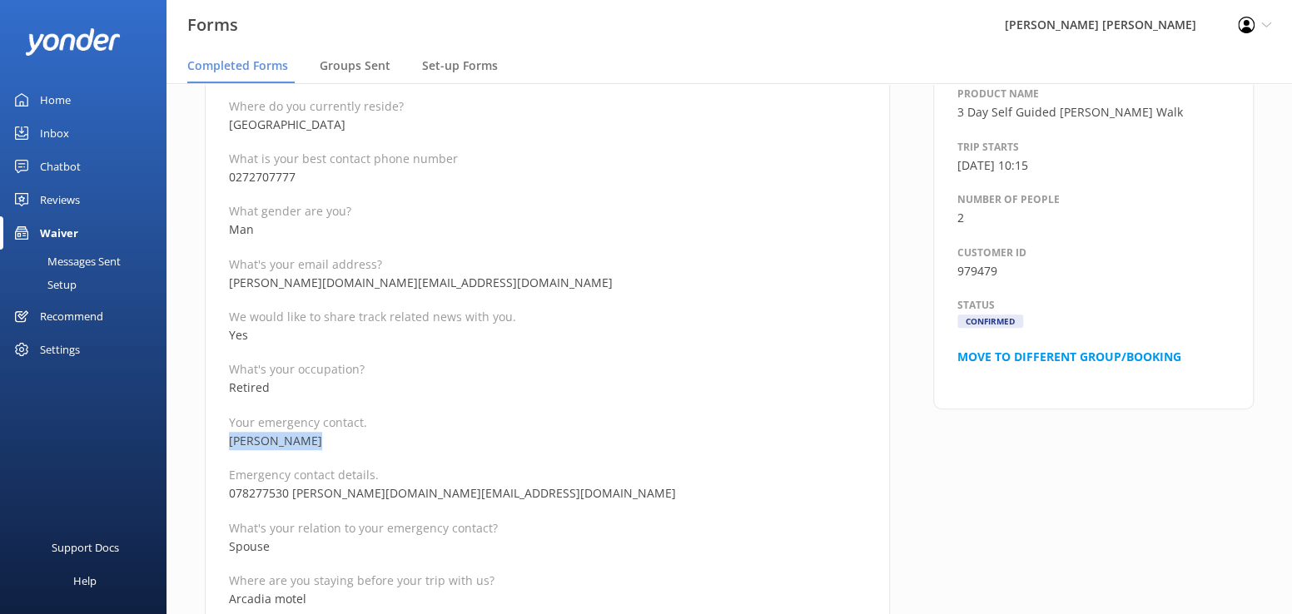
drag, startPoint x: 331, startPoint y: 442, endPoint x: 227, endPoint y: 444, distance: 104.1
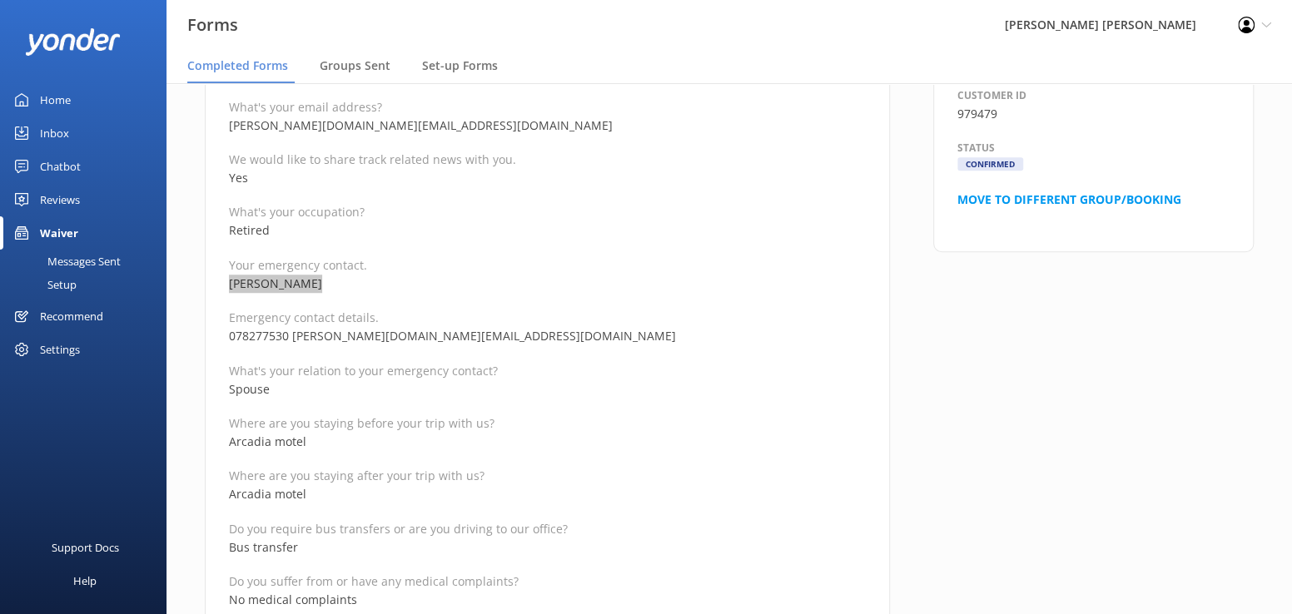
scroll to position [583, 0]
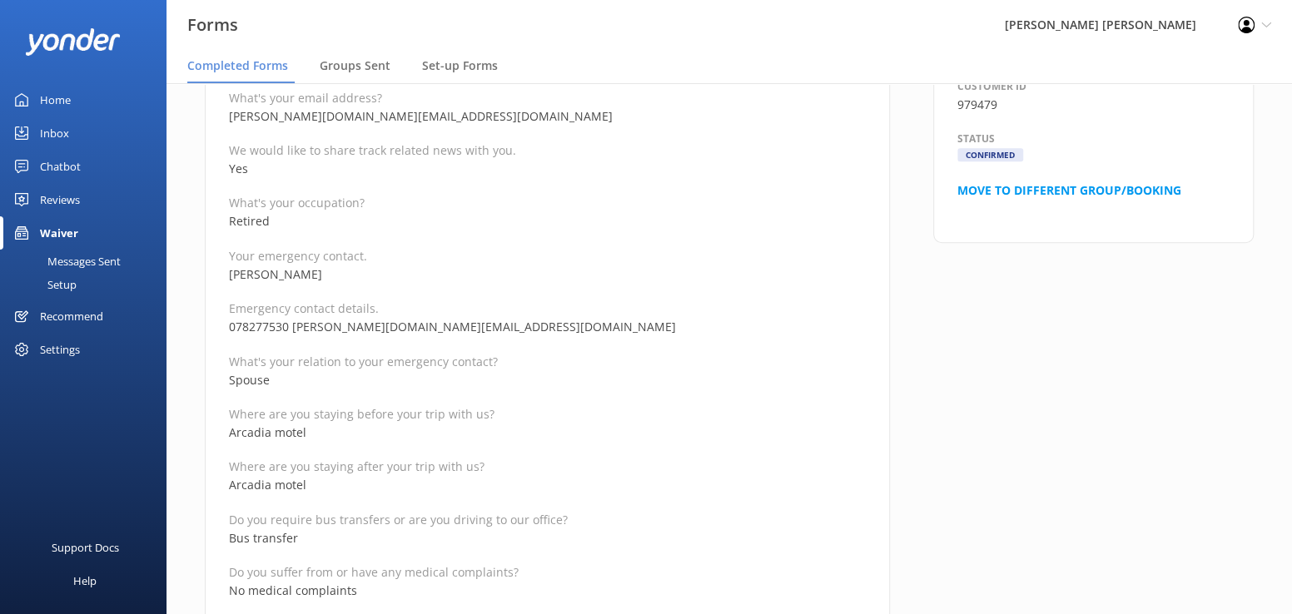
drag, startPoint x: 289, startPoint y: 330, endPoint x: 227, endPoint y: 327, distance: 61.6
drag, startPoint x: 436, startPoint y: 332, endPoint x: 292, endPoint y: 332, distance: 144.0
click at [292, 332] on p "078277530 [PERSON_NAME][DOMAIN_NAME][EMAIL_ADDRESS][DOMAIN_NAME]" at bounding box center [547, 327] width 637 height 18
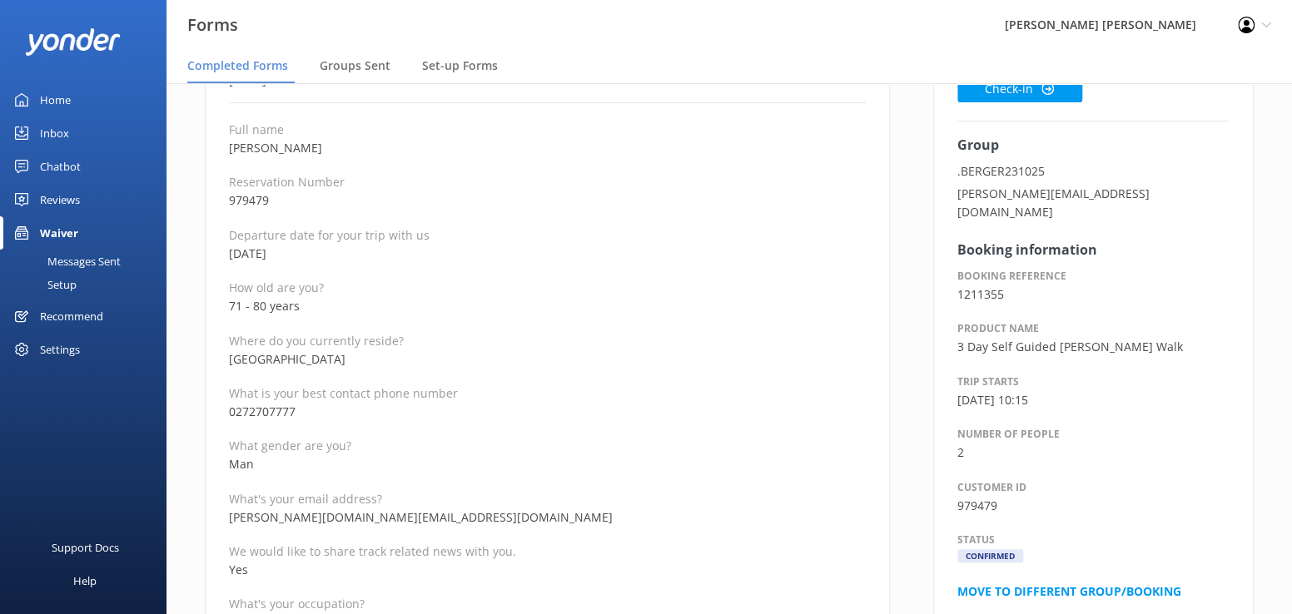
scroll to position [166, 0]
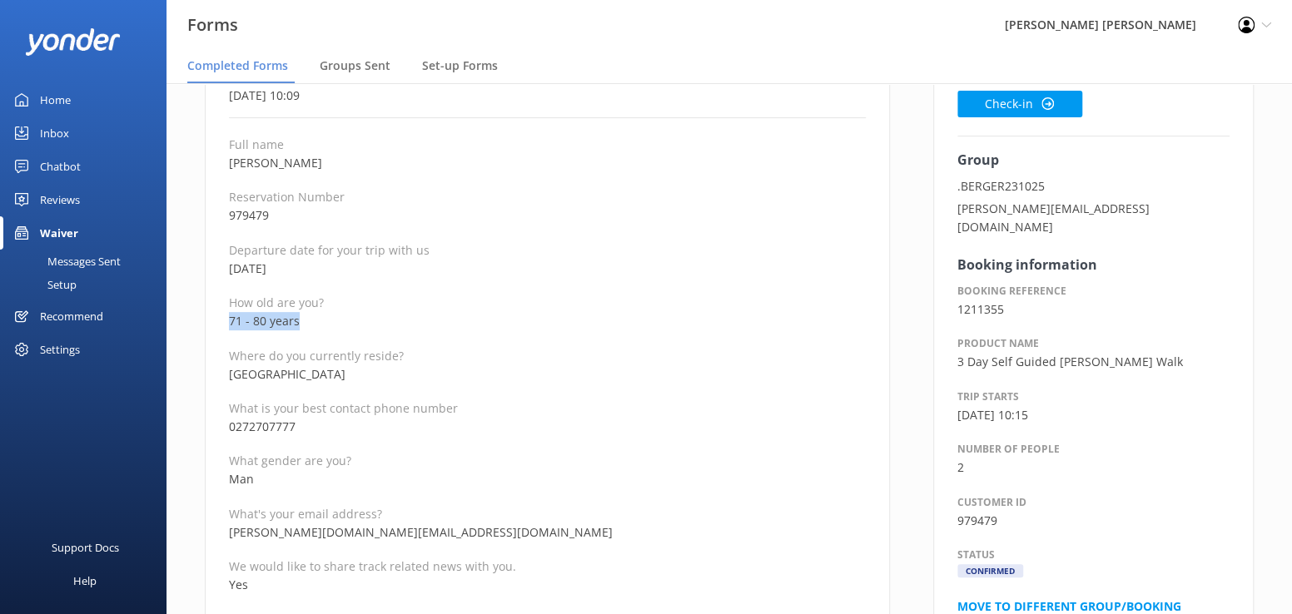
drag, startPoint x: 312, startPoint y: 318, endPoint x: 222, endPoint y: 320, distance: 89.9
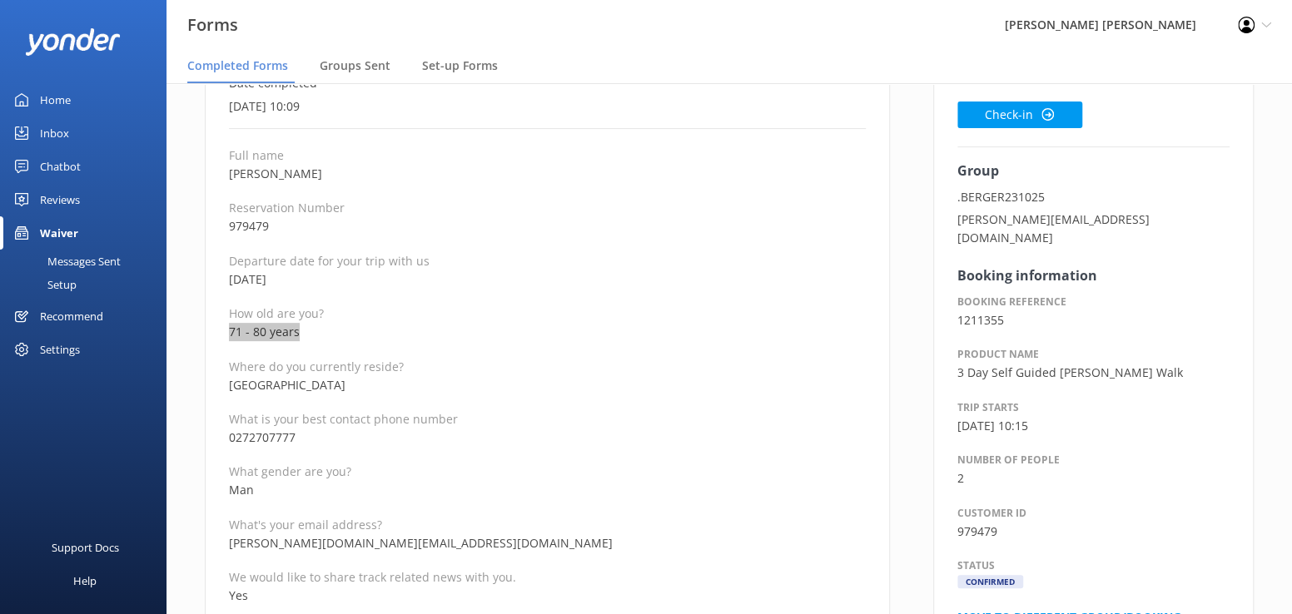
scroll to position [0, 0]
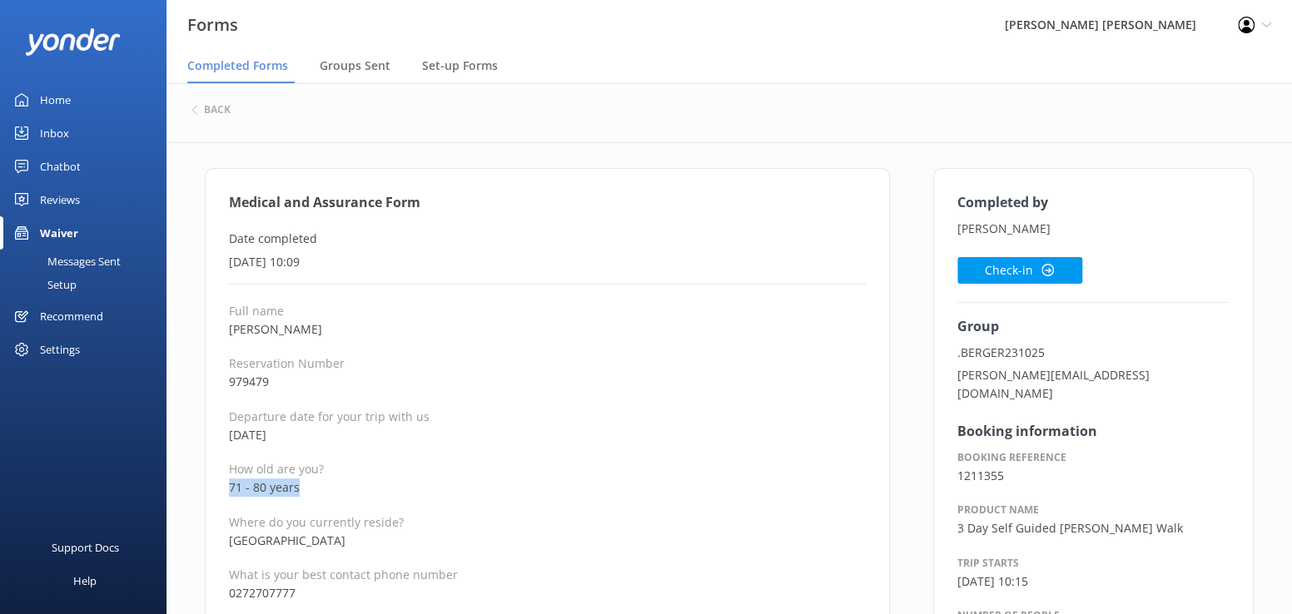
drag, startPoint x: 321, startPoint y: 325, endPoint x: 226, endPoint y: 328, distance: 94.9
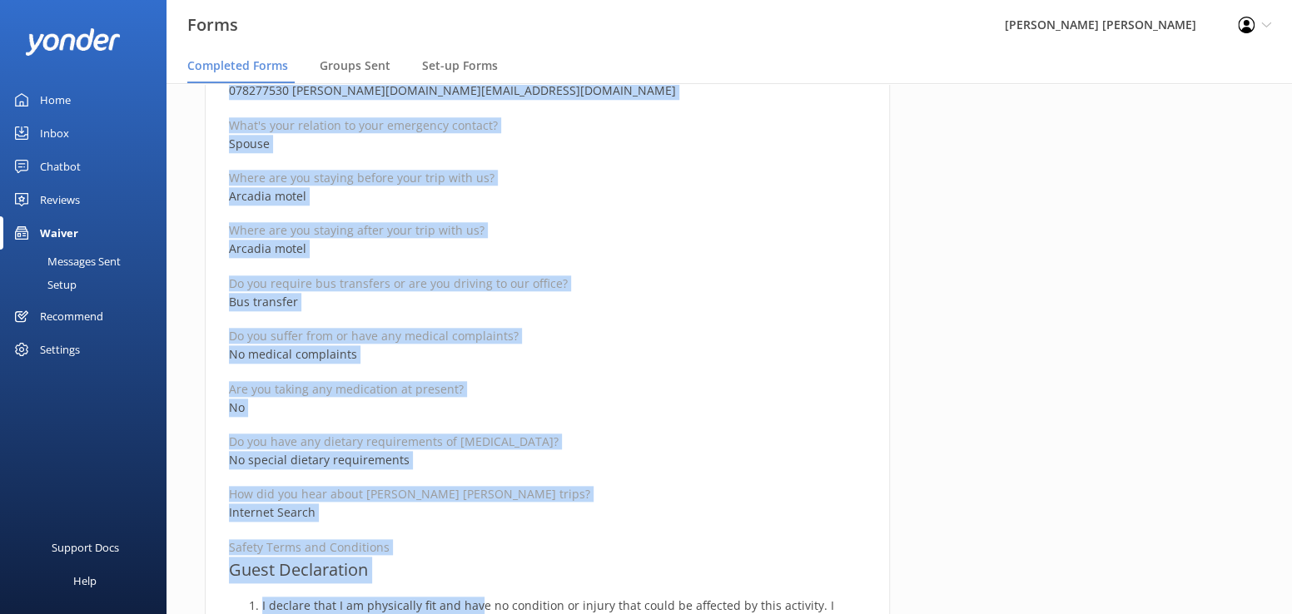
scroll to position [862, 0]
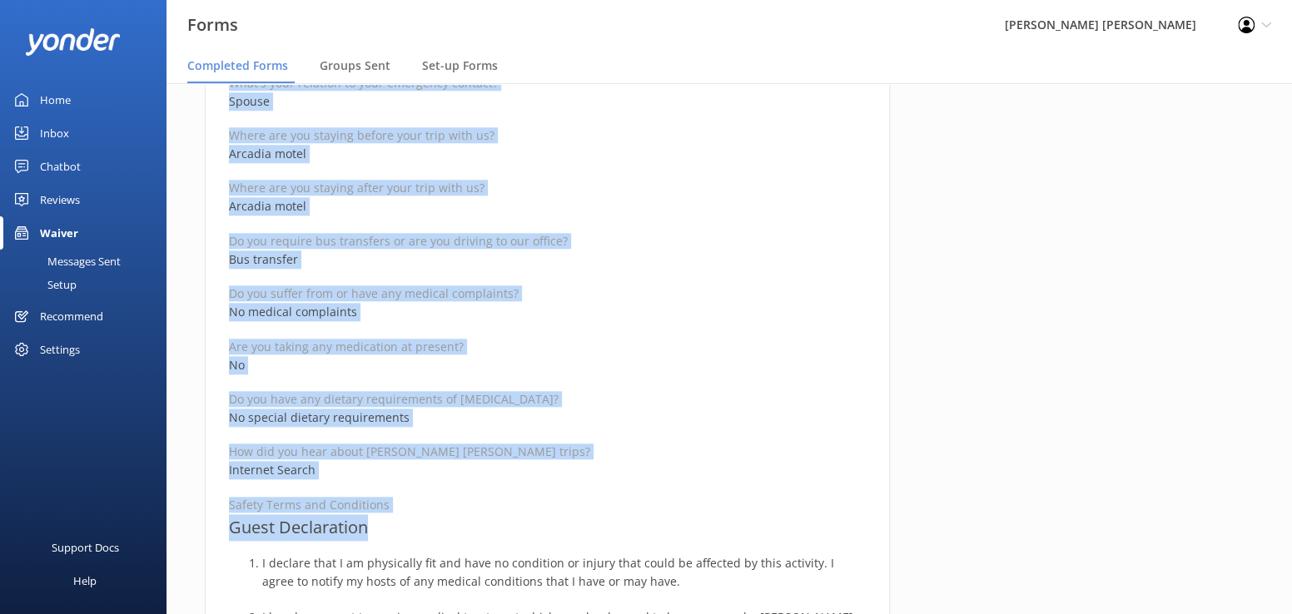
drag, startPoint x: 221, startPoint y: 197, endPoint x: 478, endPoint y: 521, distance: 413.5
click at [478, 521] on div "Medical and Assurance Form Date completed [DATE] 10:09 Full name [PERSON_NAME] …" at bounding box center [547, 423] width 685 height 2233
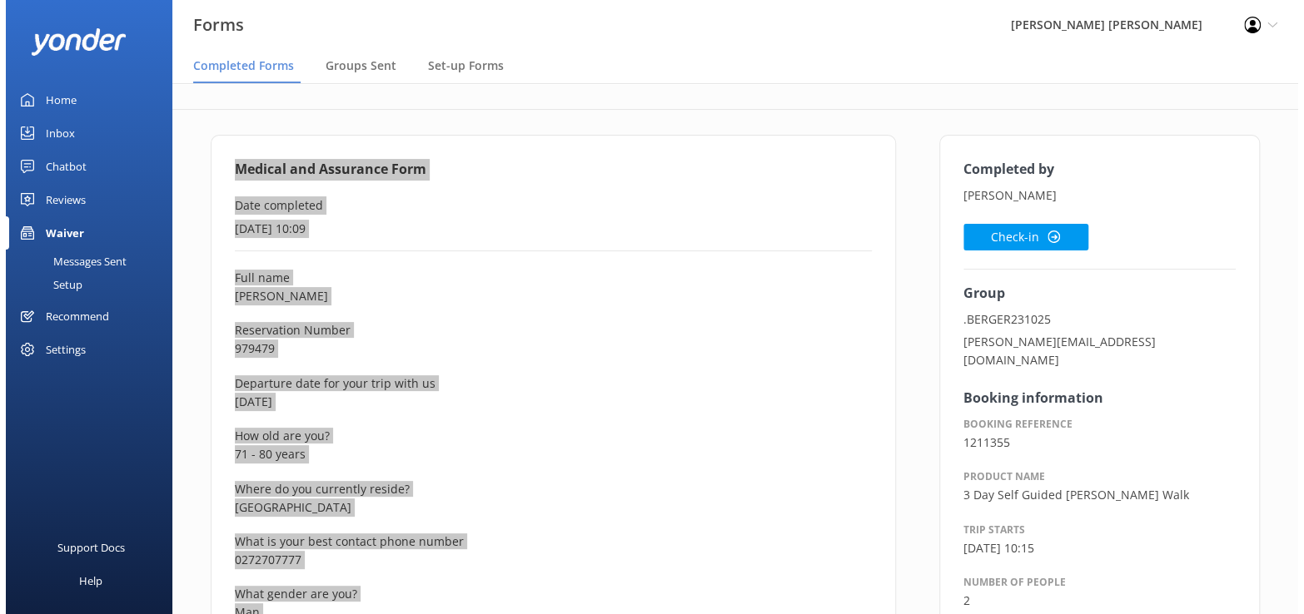
scroll to position [0, 0]
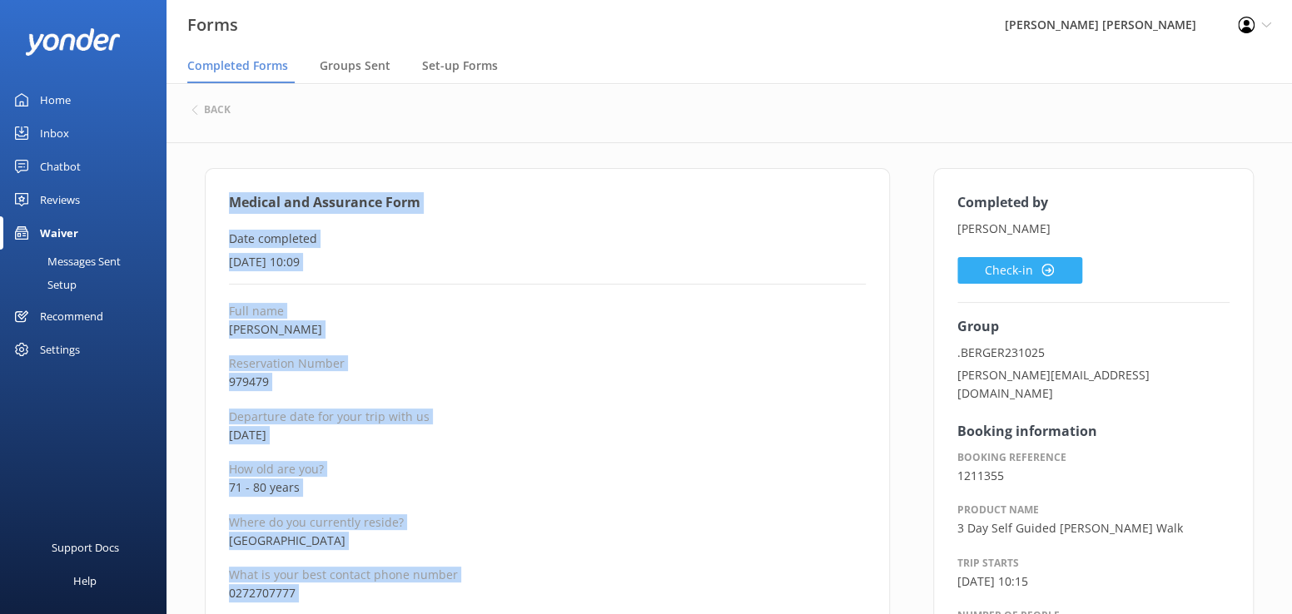
click at [1015, 274] on button "Check-in" at bounding box center [1019, 270] width 125 height 27
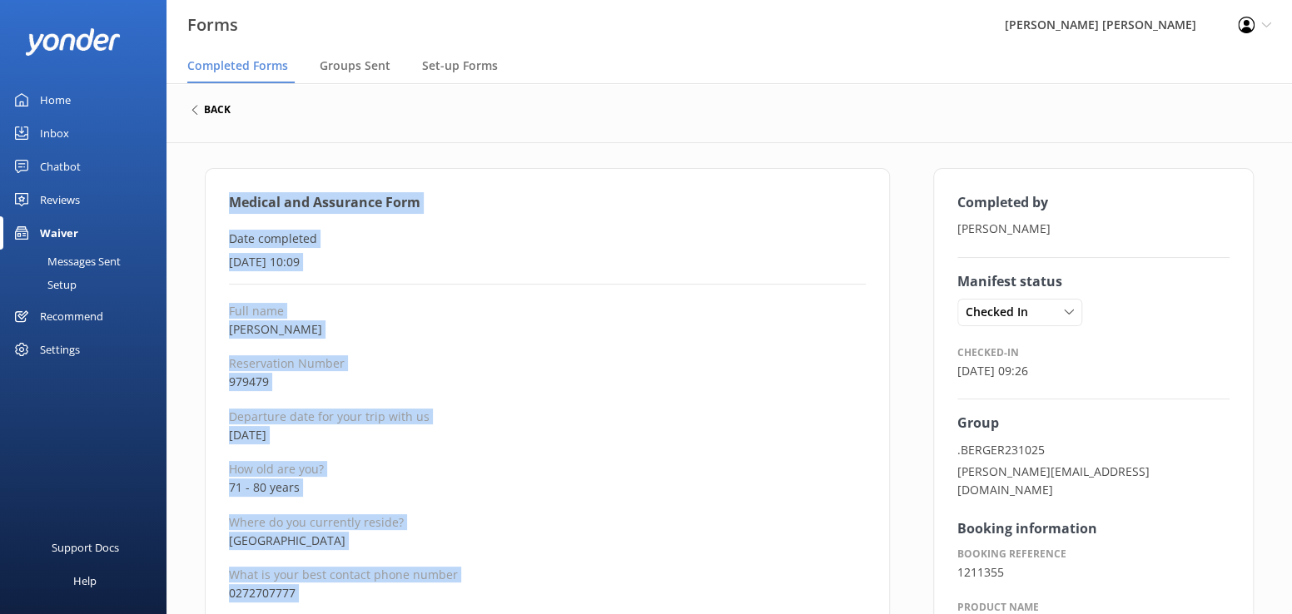
click at [216, 109] on h6 "back" at bounding box center [217, 110] width 27 height 10
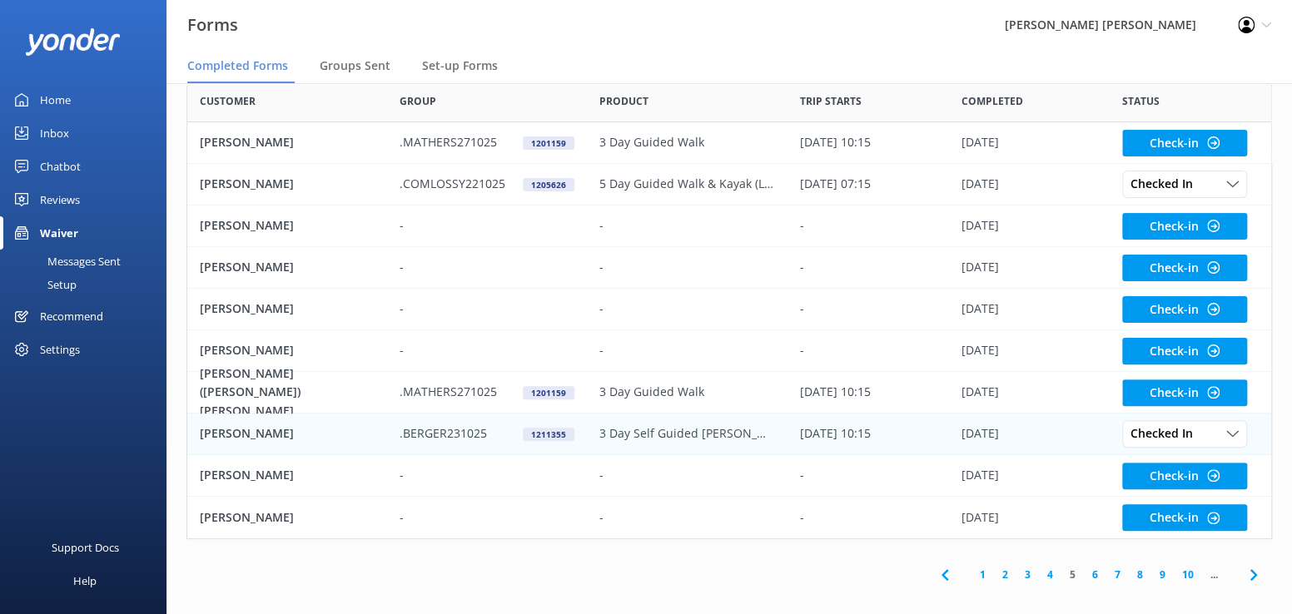
scroll to position [101, 0]
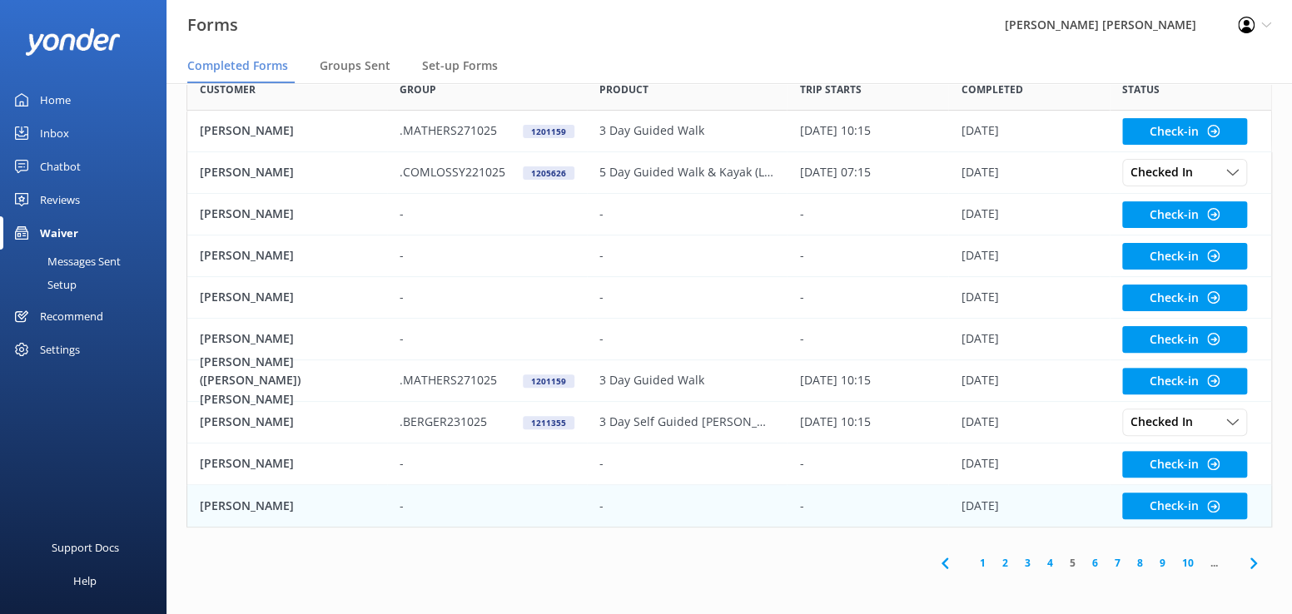
click at [223, 509] on p "[PERSON_NAME]" at bounding box center [247, 506] width 94 height 18
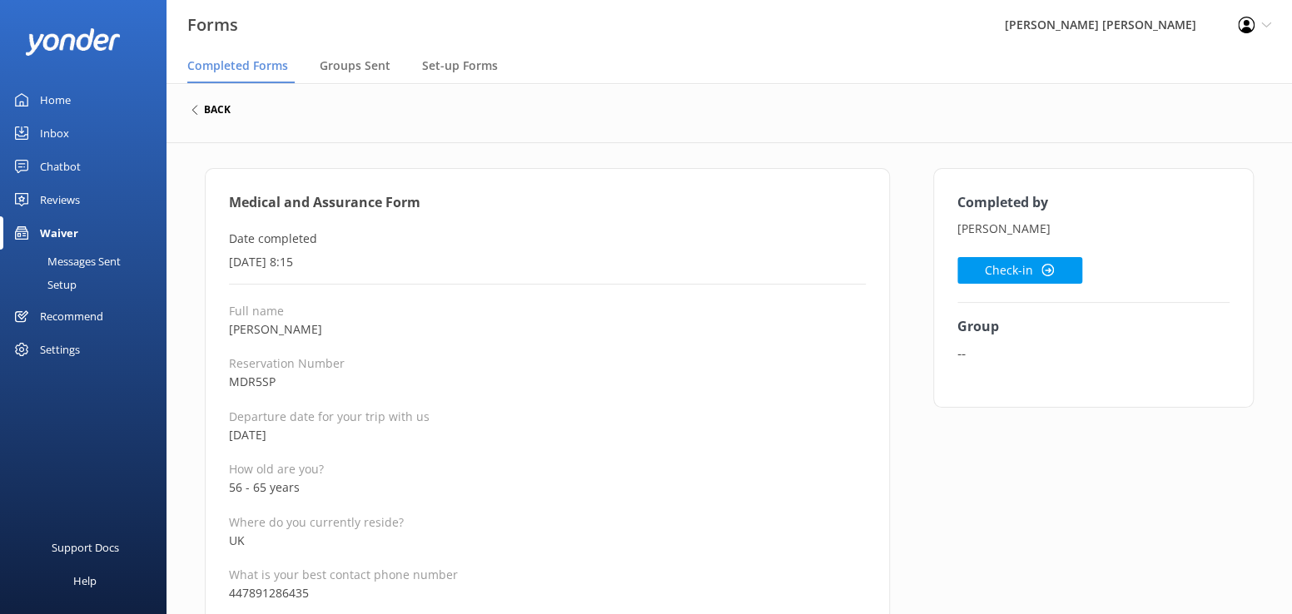
click at [202, 111] on div "back" at bounding box center [210, 110] width 39 height 10
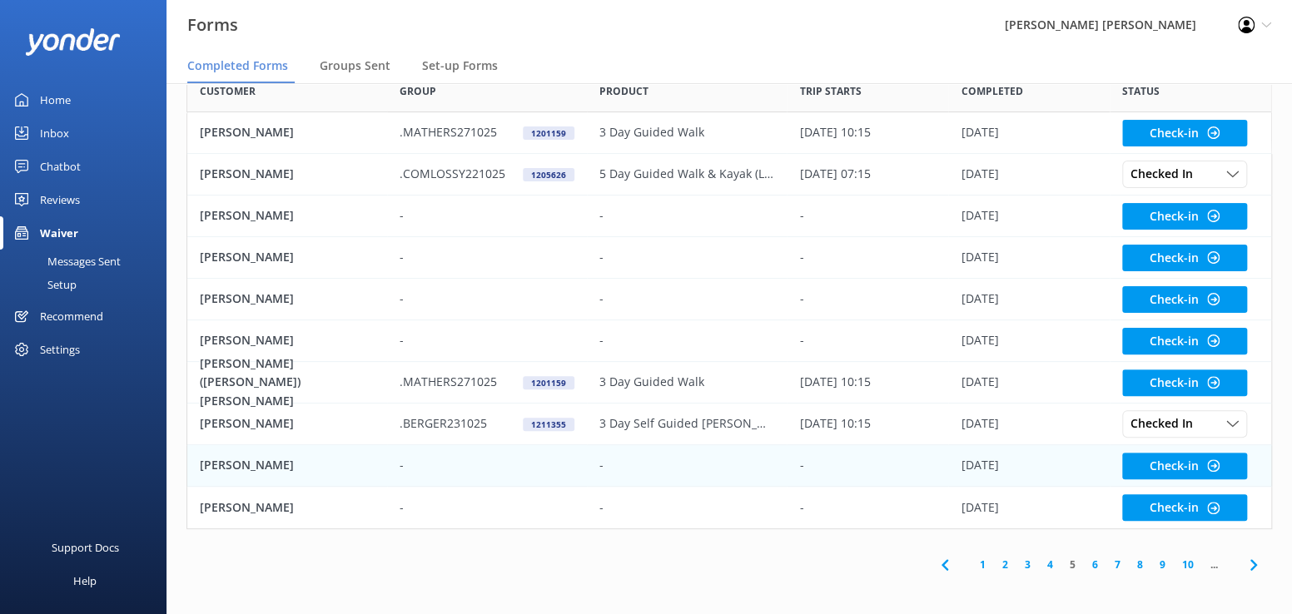
scroll to position [101, 0]
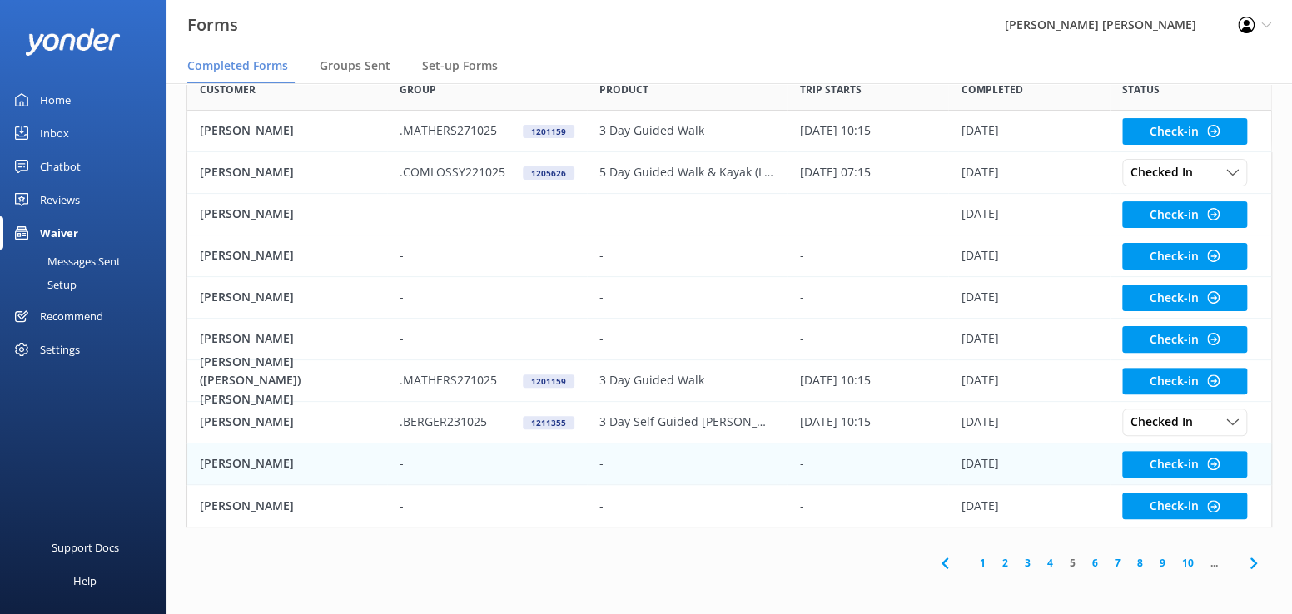
click at [241, 465] on p "[PERSON_NAME]" at bounding box center [247, 463] width 94 height 18
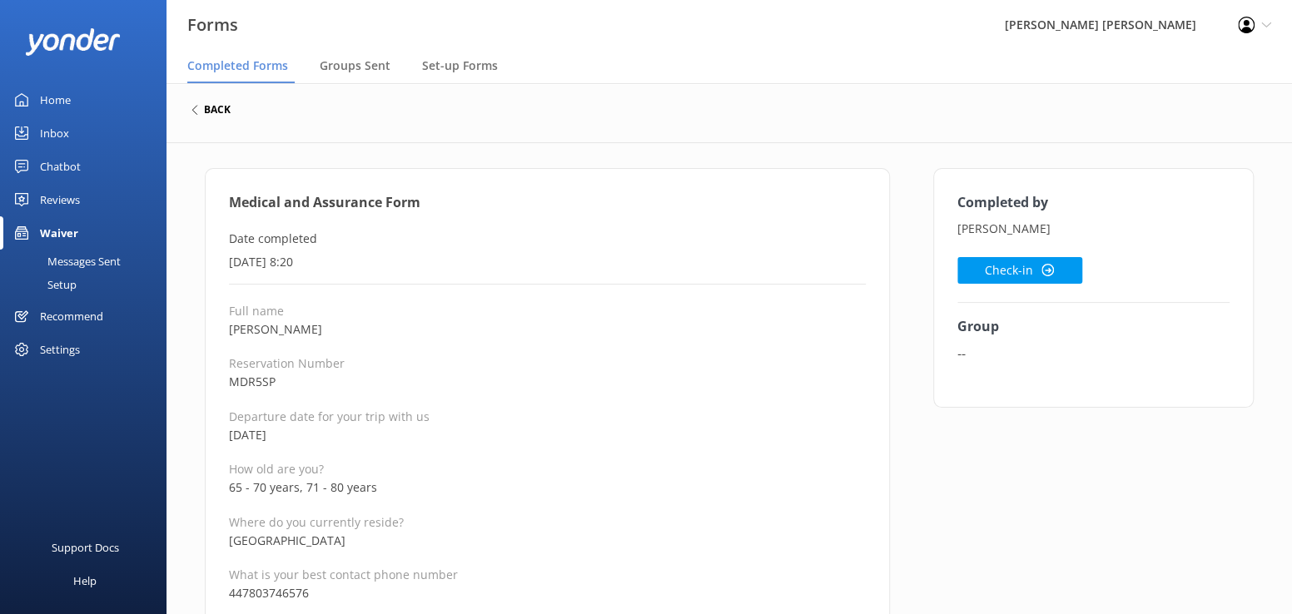
click at [210, 110] on h6 "back" at bounding box center [217, 110] width 27 height 10
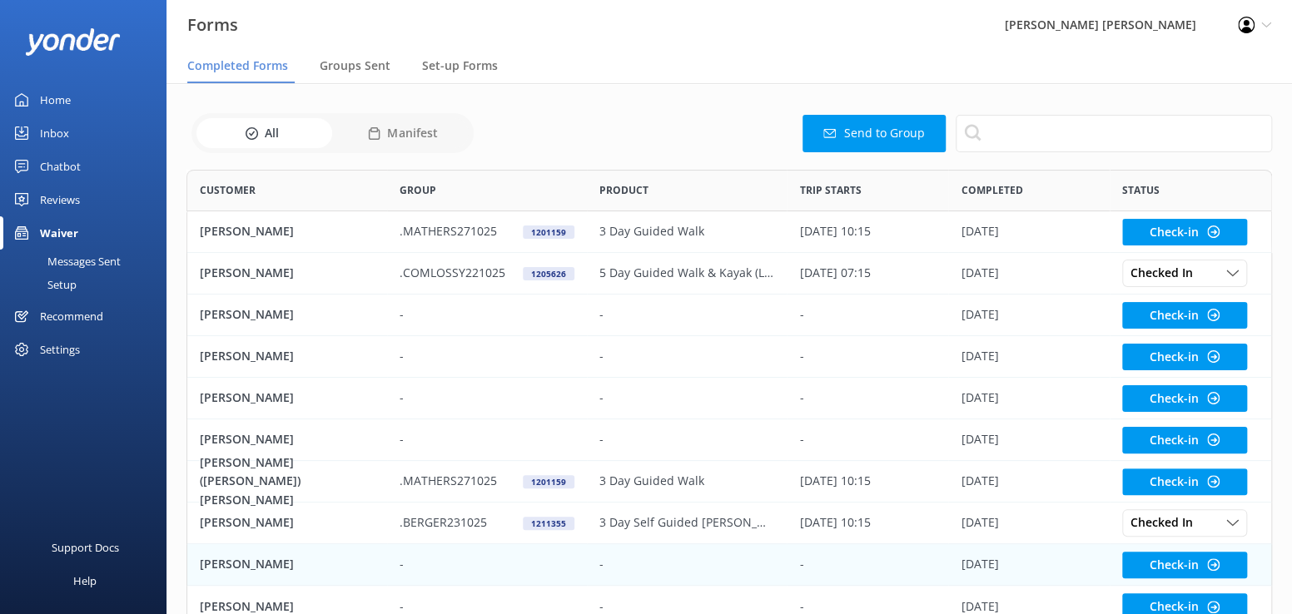
scroll to position [446, 1073]
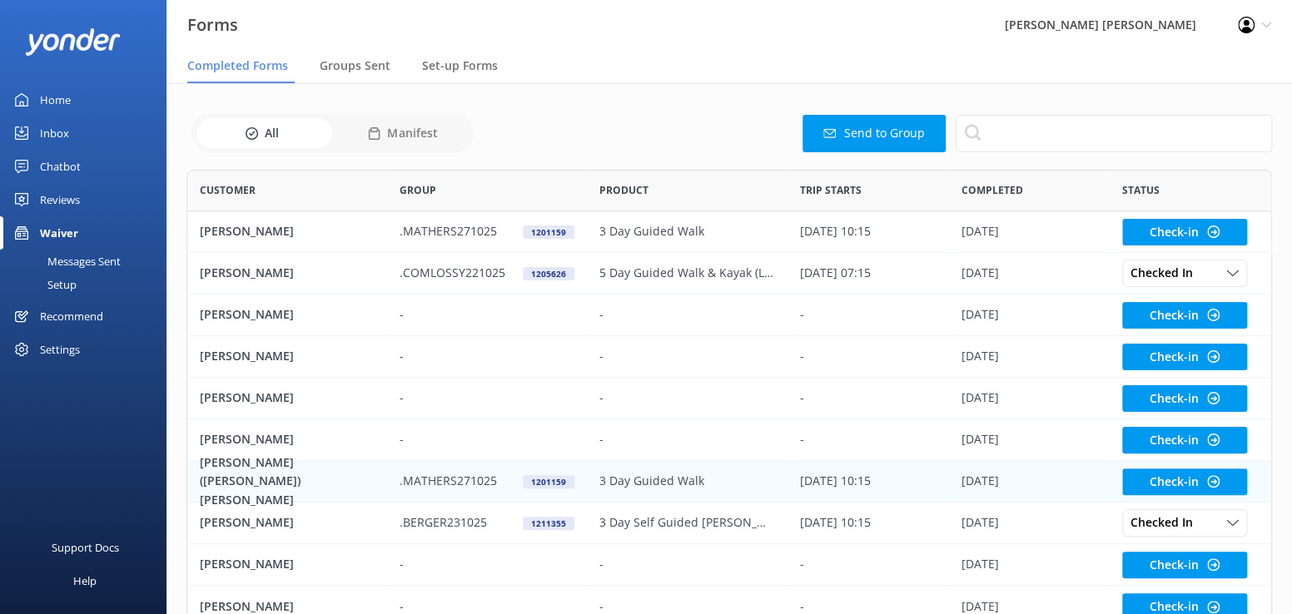
click at [223, 484] on p "[PERSON_NAME] ([PERSON_NAME]) [PERSON_NAME]" at bounding box center [287, 482] width 175 height 56
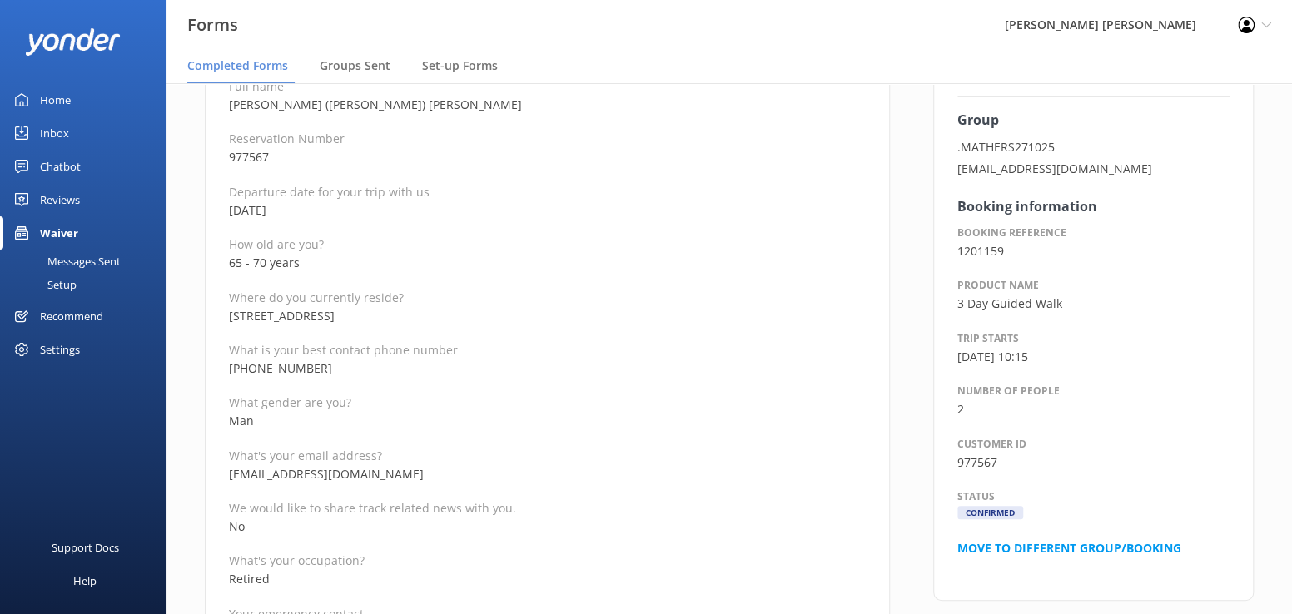
scroll to position [250, 0]
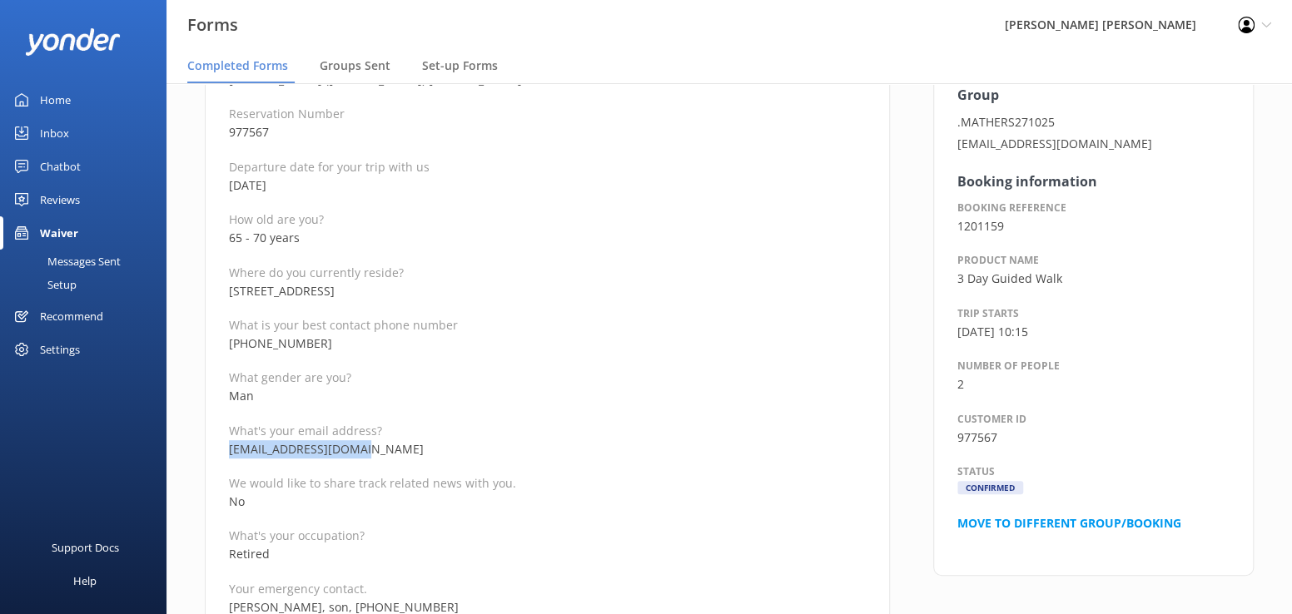
drag, startPoint x: 372, startPoint y: 444, endPoint x: 220, endPoint y: 444, distance: 152.3
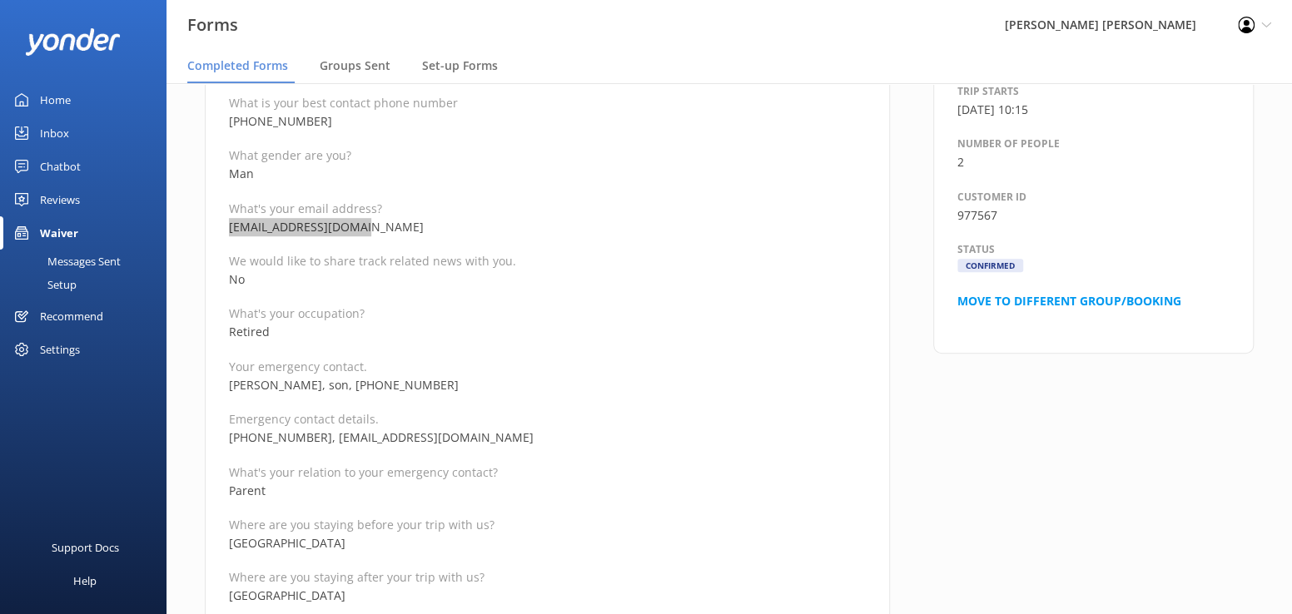
scroll to position [499, 0]
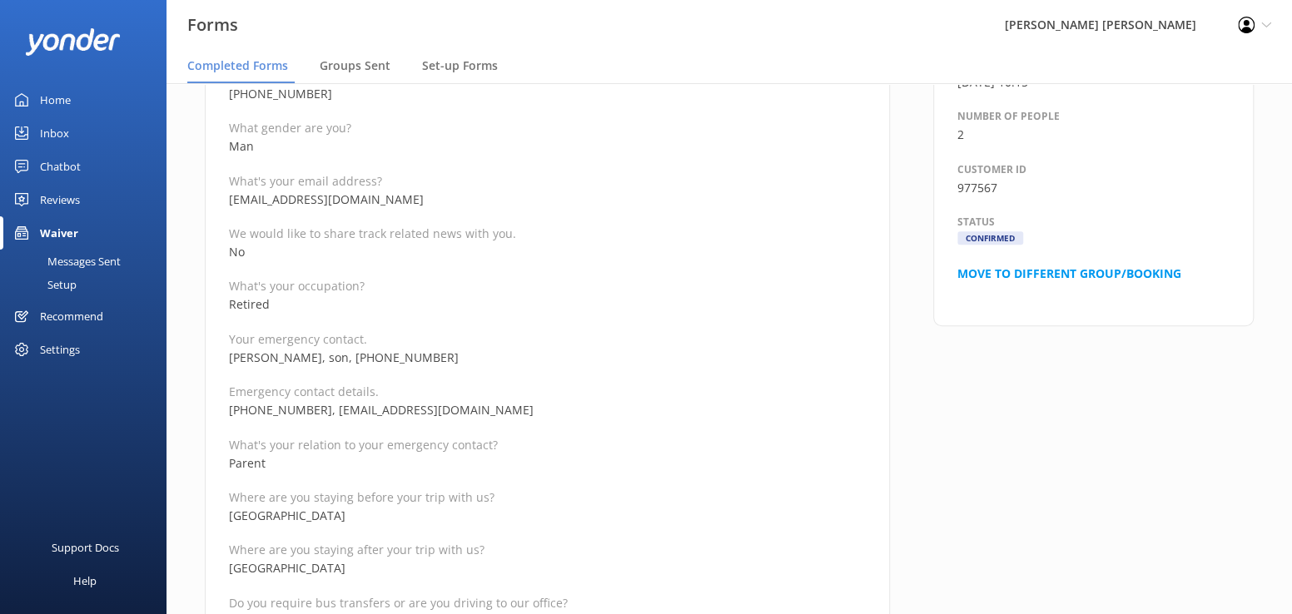
drag, startPoint x: 303, startPoint y: 356, endPoint x: 227, endPoint y: 352, distance: 75.9
drag, startPoint x: 435, startPoint y: 411, endPoint x: 323, endPoint y: 402, distance: 112.7
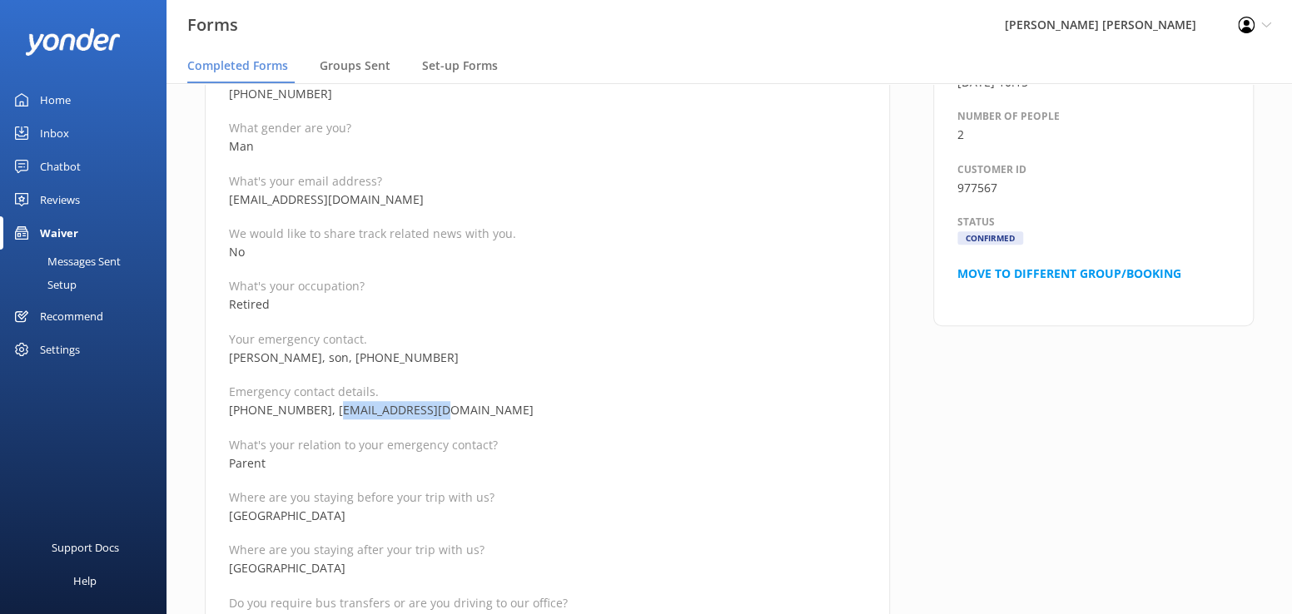
click at [323, 402] on p "[PHONE_NUMBER], [EMAIL_ADDRESS][DOMAIN_NAME]" at bounding box center [547, 410] width 637 height 18
drag, startPoint x: 316, startPoint y: 410, endPoint x: 227, endPoint y: 401, distance: 89.5
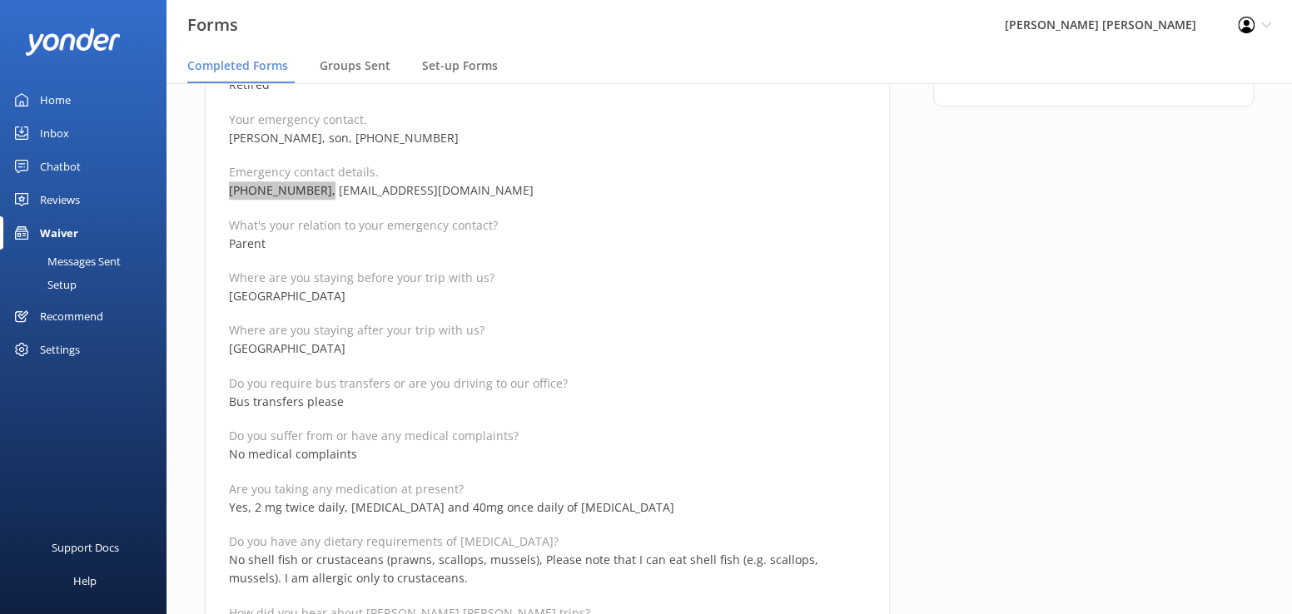
scroll to position [749, 0]
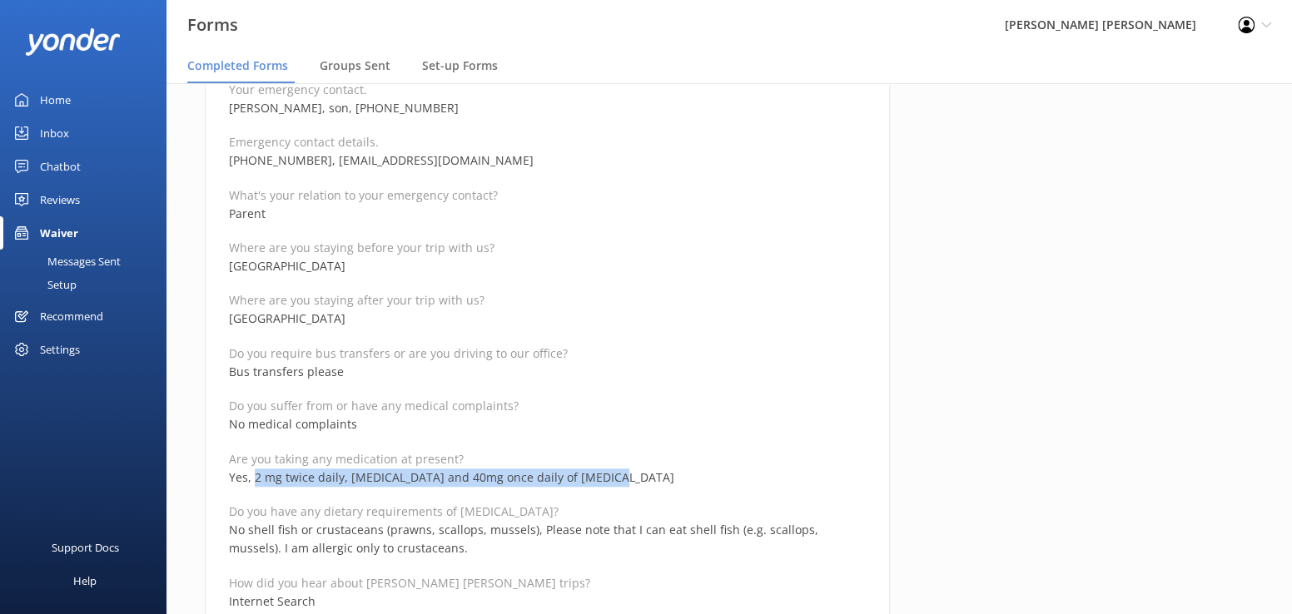
drag, startPoint x: 627, startPoint y: 479, endPoint x: 256, endPoint y: 480, distance: 371.2
click at [256, 480] on p "Yes, 2 mg twice daily, [MEDICAL_DATA] and 40mg once daily of [MEDICAL_DATA]" at bounding box center [547, 478] width 637 height 18
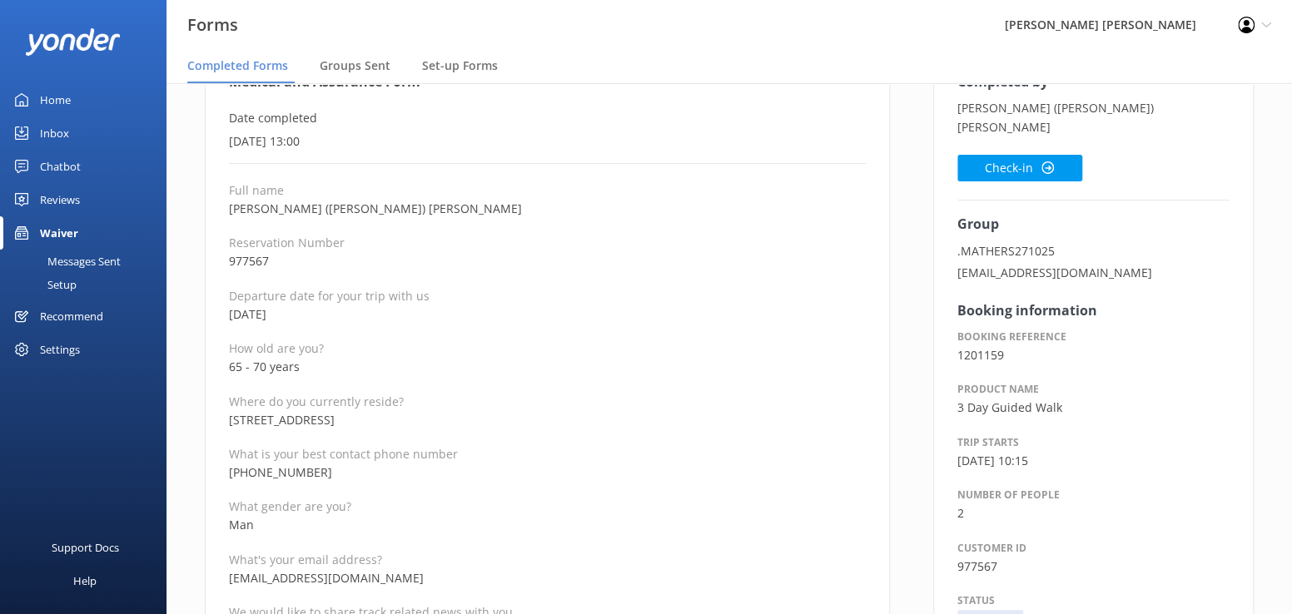
scroll to position [83, 0]
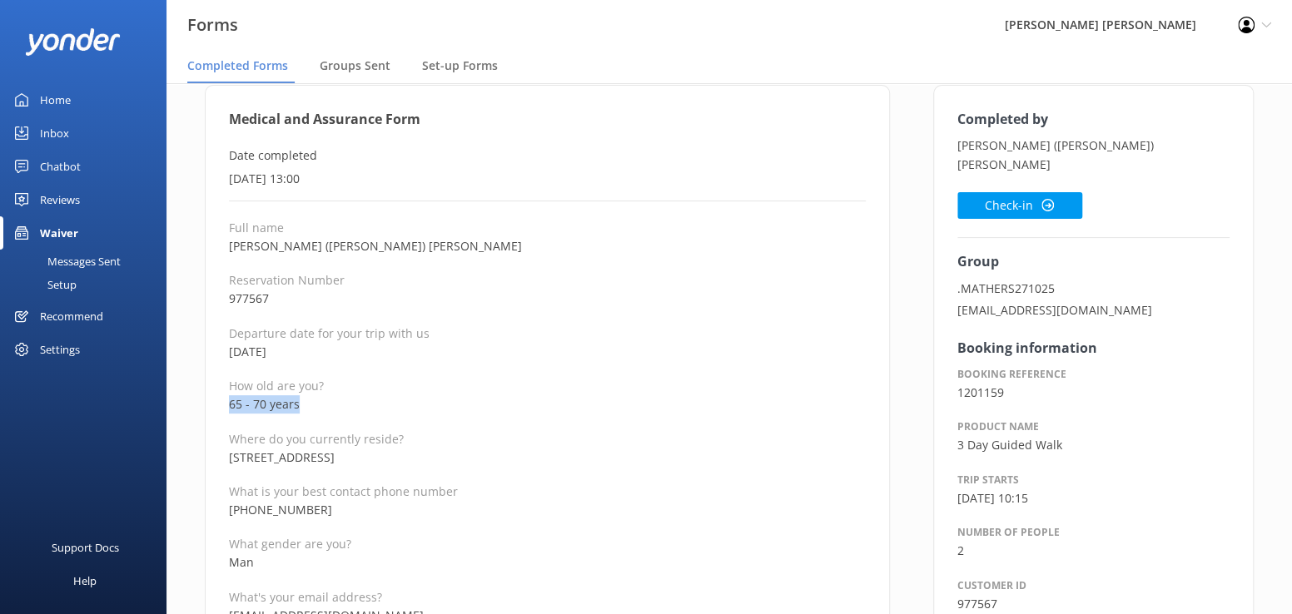
drag, startPoint x: 321, startPoint y: 405, endPoint x: 219, endPoint y: 409, distance: 102.5
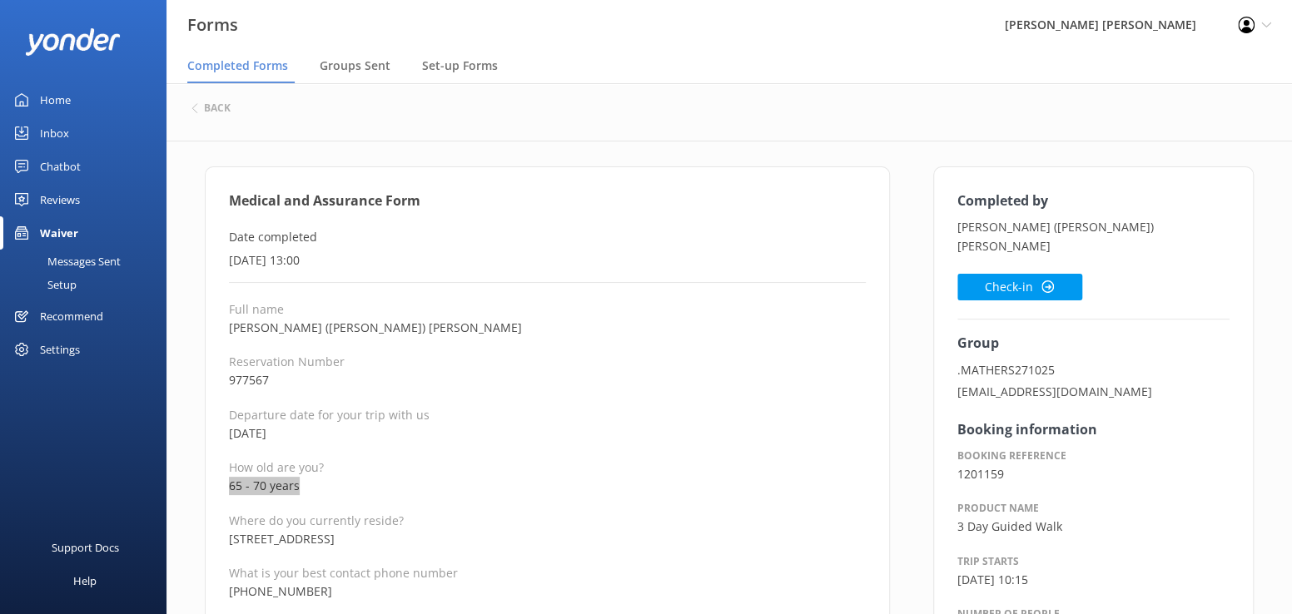
scroll to position [0, 0]
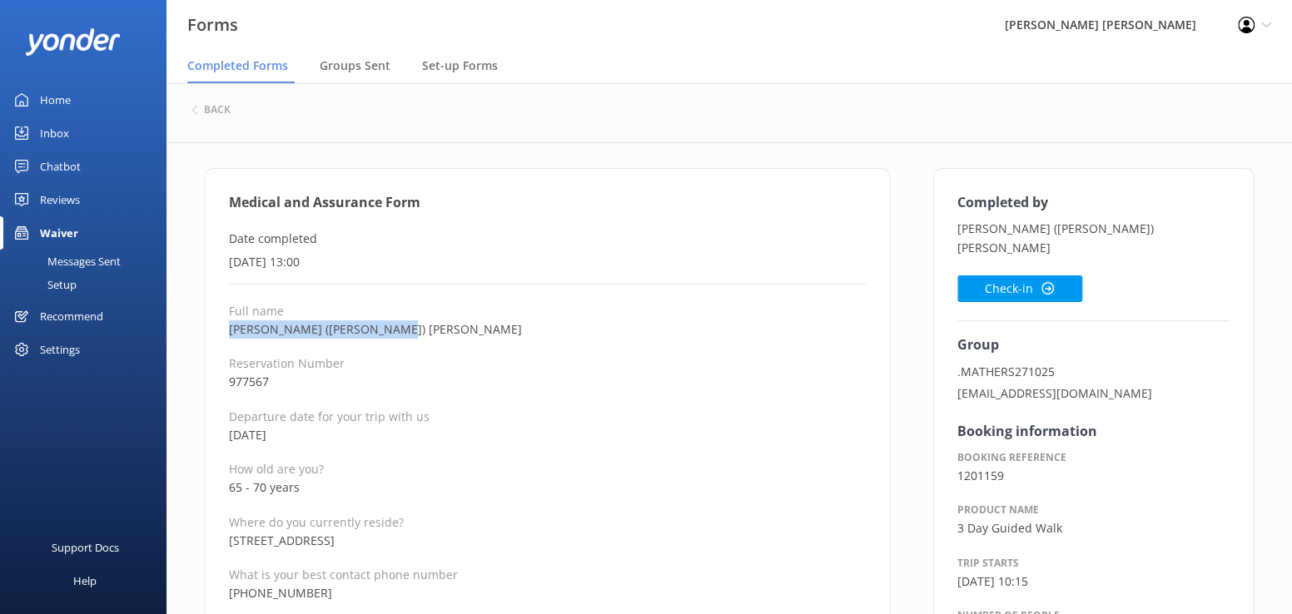
drag, startPoint x: 402, startPoint y: 332, endPoint x: 226, endPoint y: 331, distance: 176.5
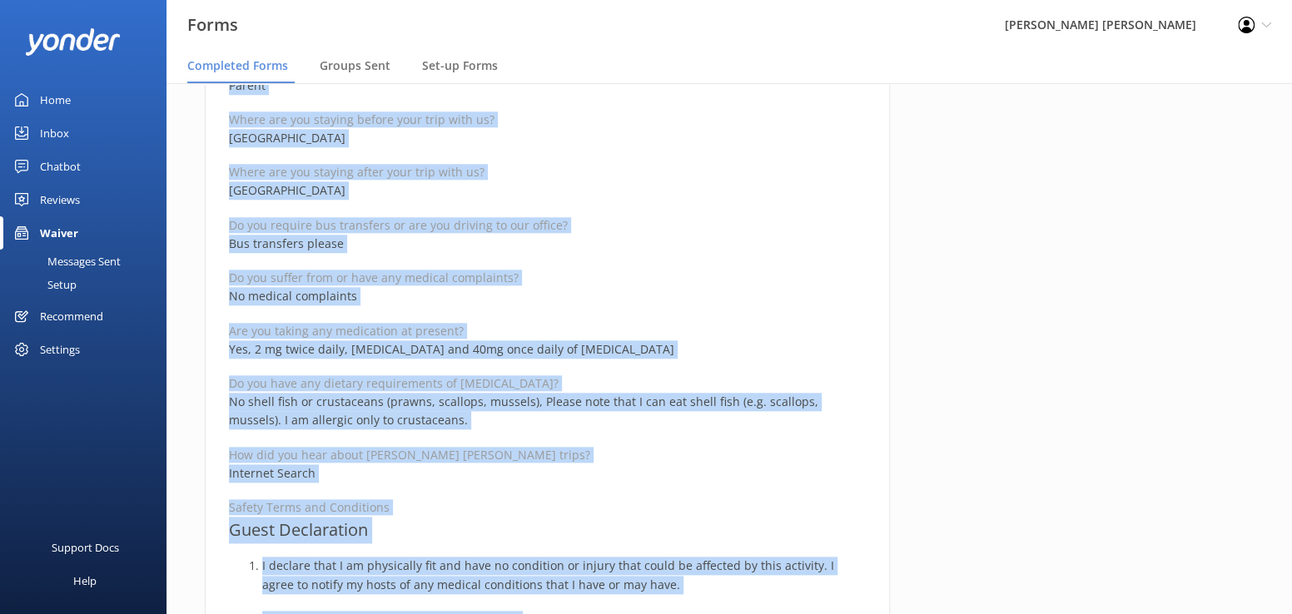
scroll to position [956, 0]
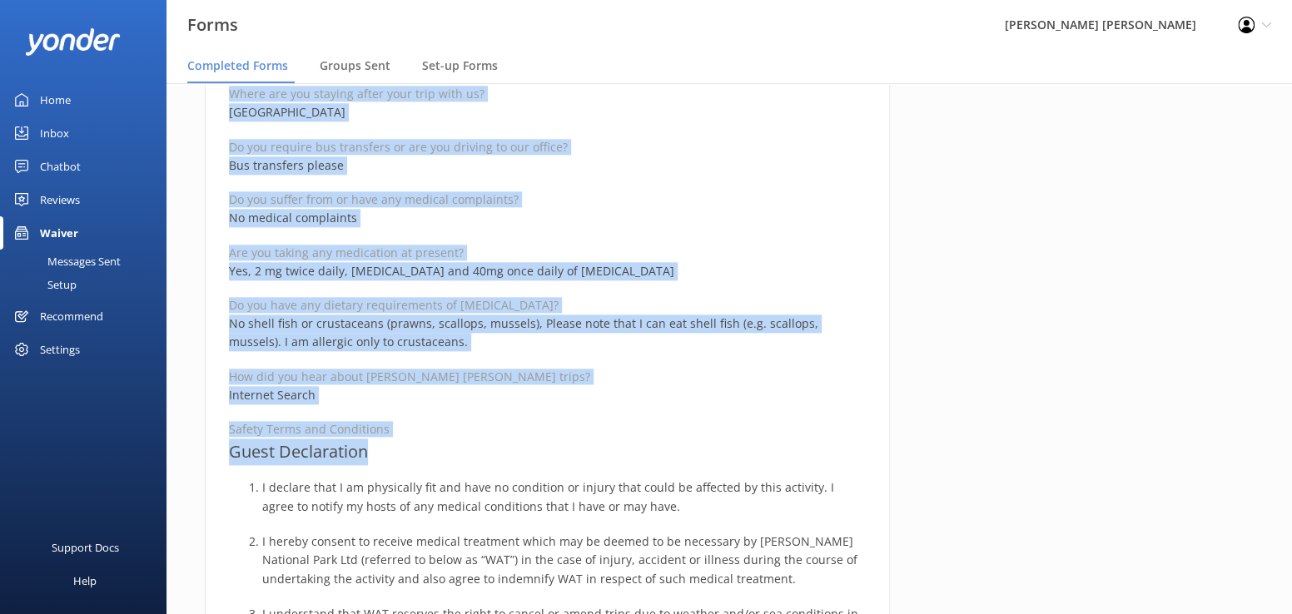
drag, startPoint x: 227, startPoint y: 197, endPoint x: 552, endPoint y: 449, distance: 410.6
click at [552, 449] on div "Medical and Assurance Form Date completed [DATE] 13:00 Full name [PERSON_NAME] …" at bounding box center [547, 339] width 685 height 2252
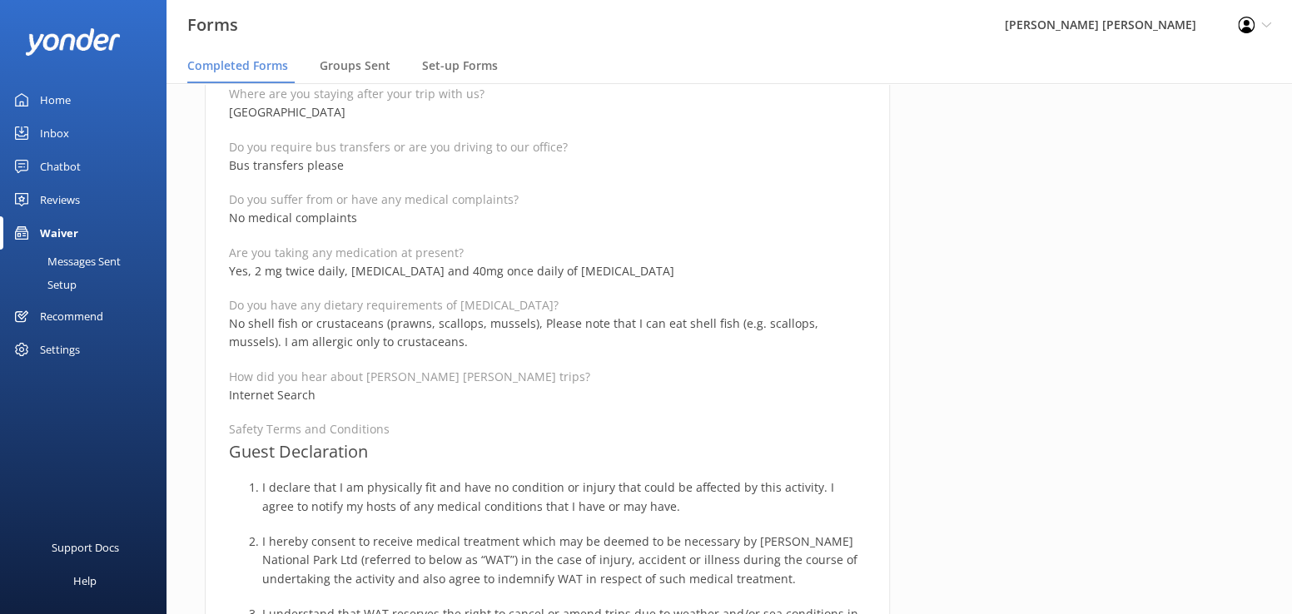
click at [988, 265] on div "Completed by [PERSON_NAME] ([PERSON_NAME]) [PERSON_NAME] Check-in Group .MATHER…" at bounding box center [1093, 347] width 364 height 2269
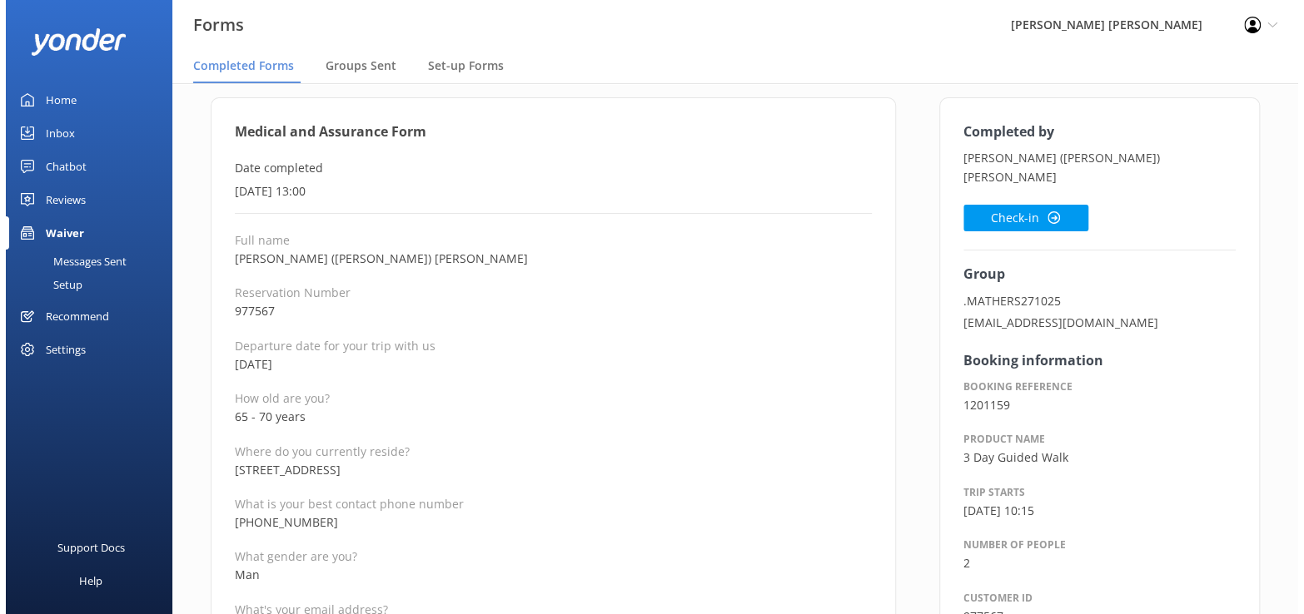
scroll to position [0, 0]
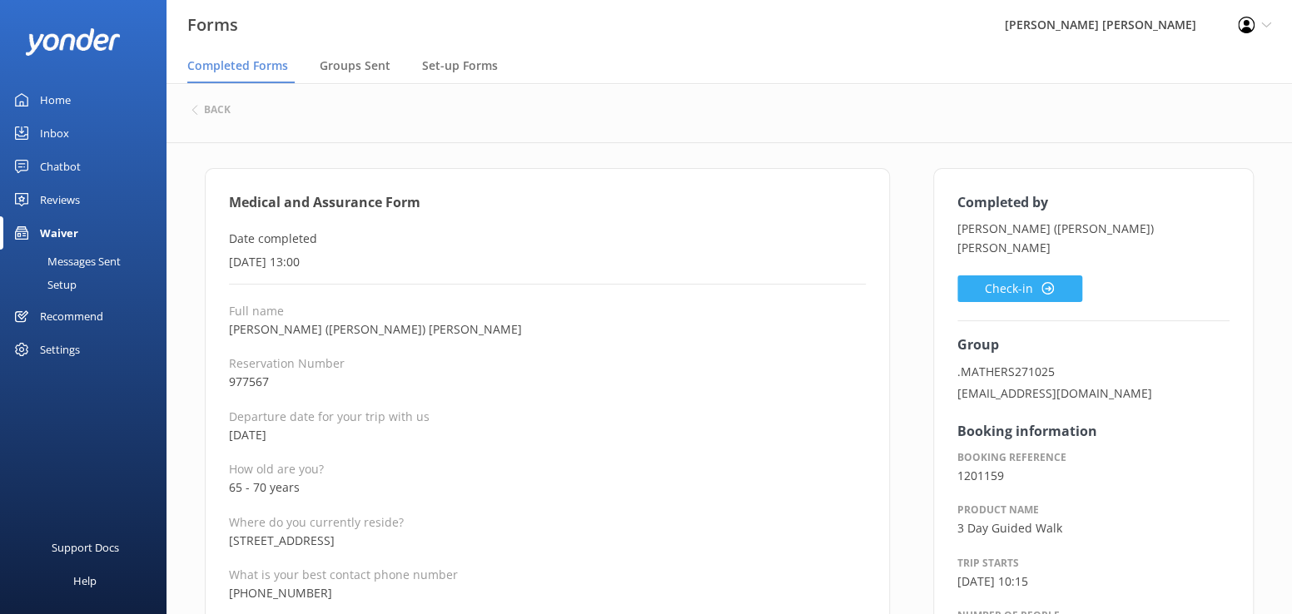
click at [984, 276] on button "Check-in" at bounding box center [1019, 289] width 125 height 27
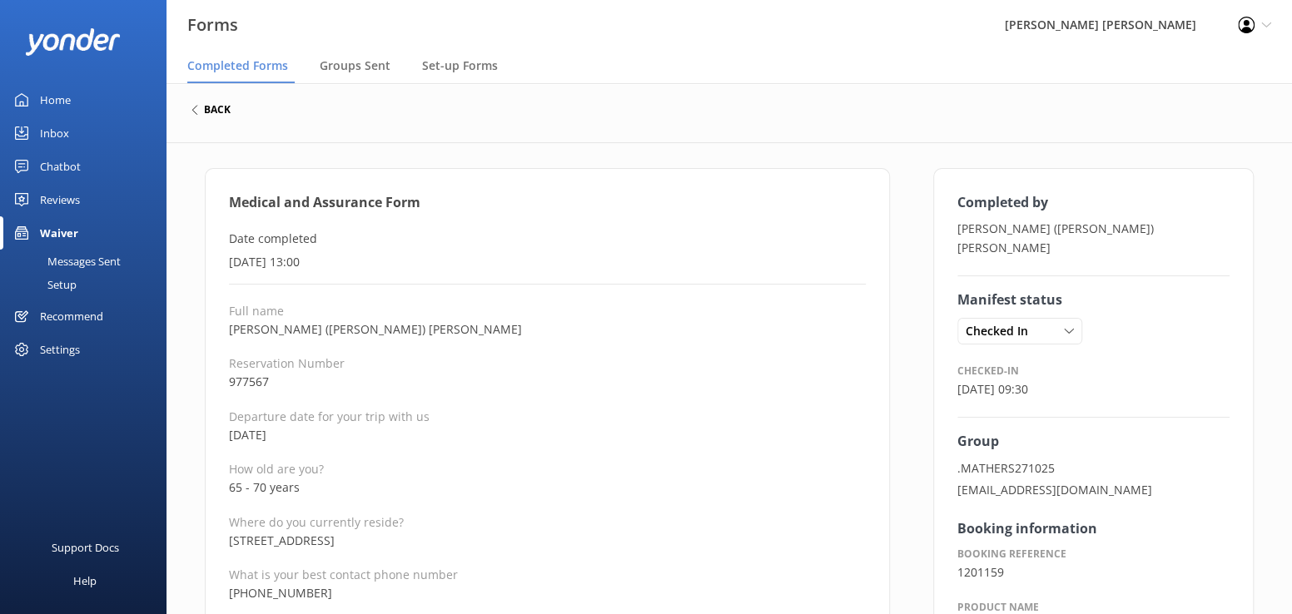
click at [215, 110] on h6 "back" at bounding box center [217, 110] width 27 height 10
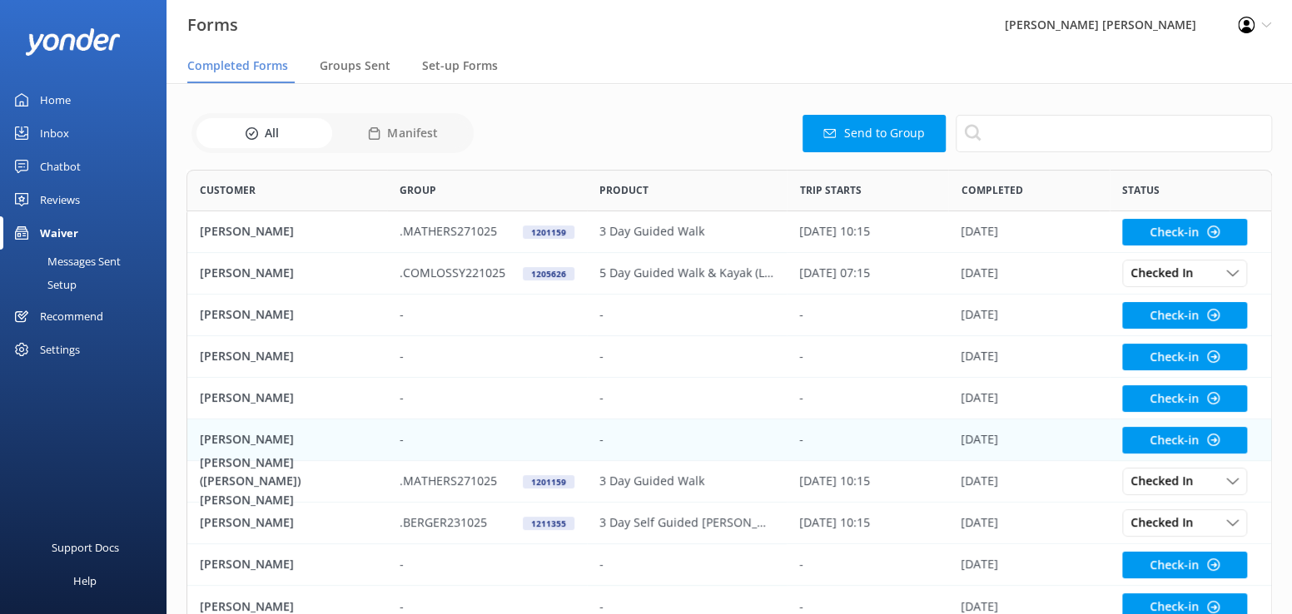
click at [227, 440] on p "[PERSON_NAME]" at bounding box center [247, 439] width 94 height 18
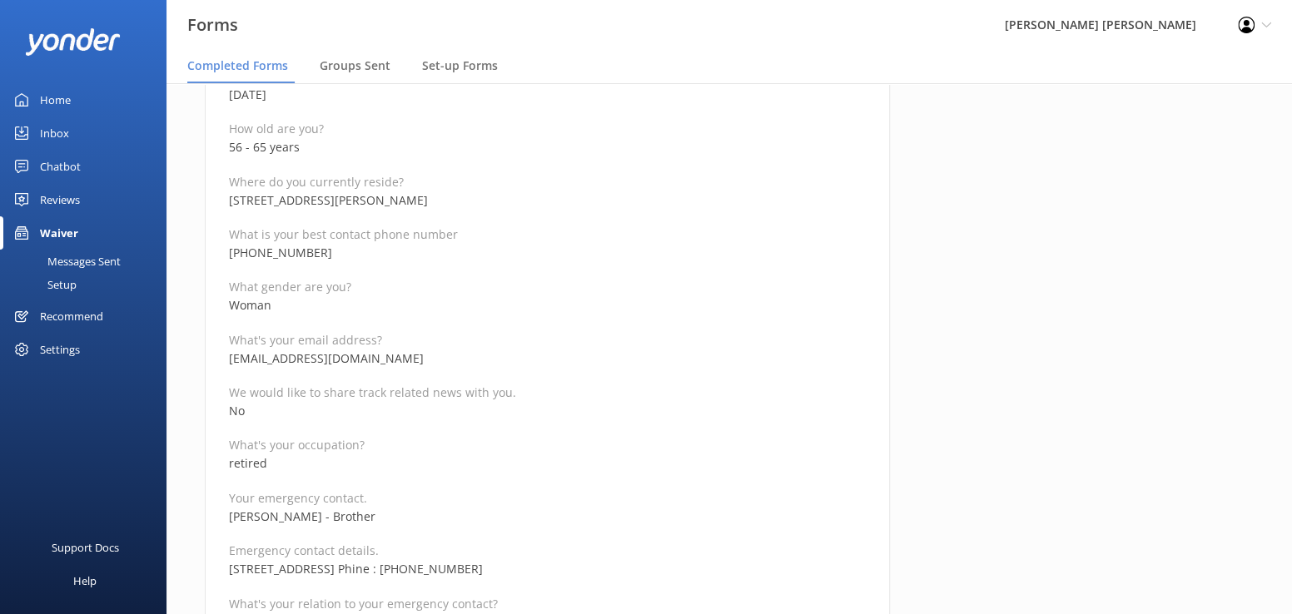
scroll to position [333, 0]
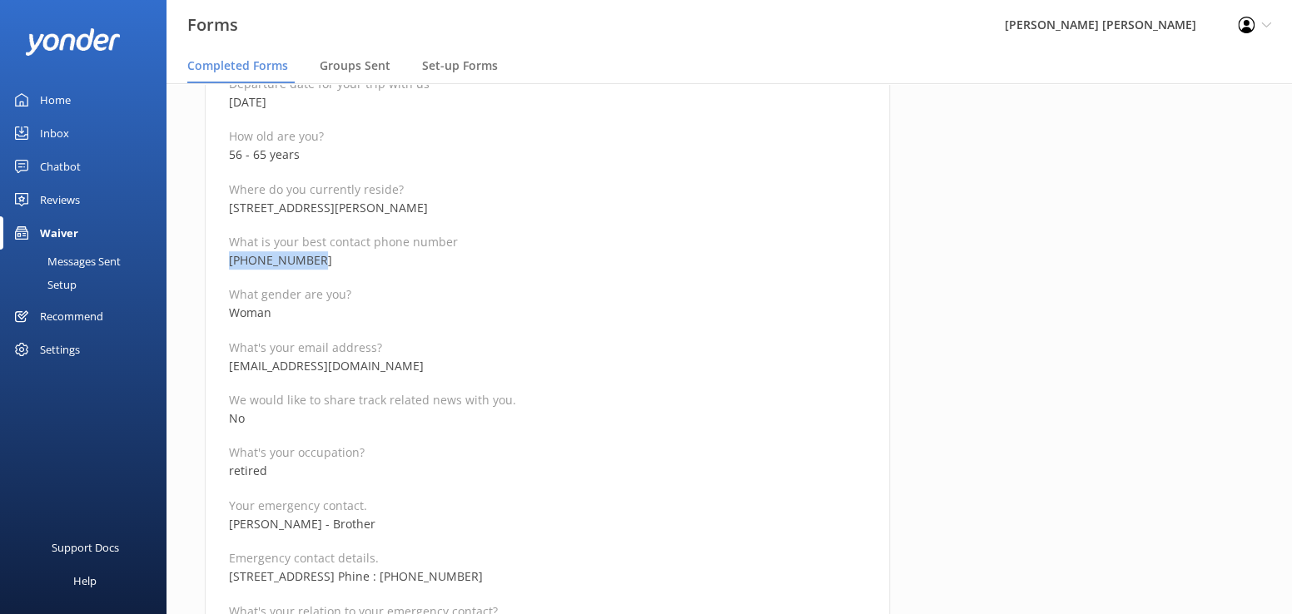
drag, startPoint x: 330, startPoint y: 257, endPoint x: 221, endPoint y: 265, distance: 108.5
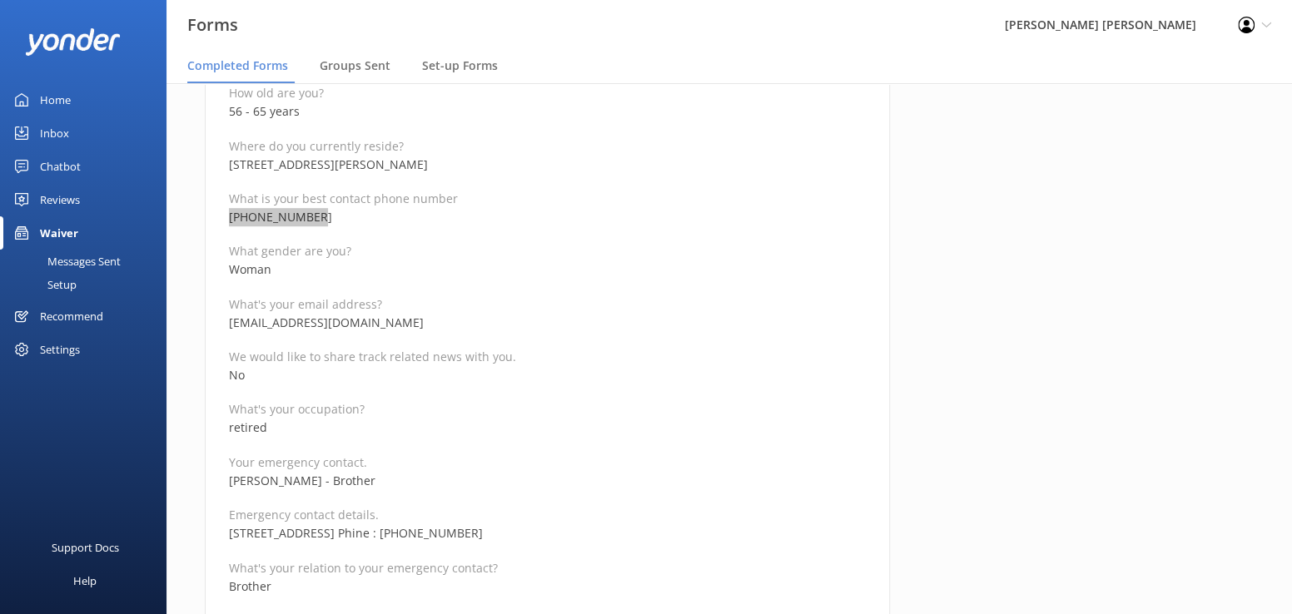
scroll to position [416, 0]
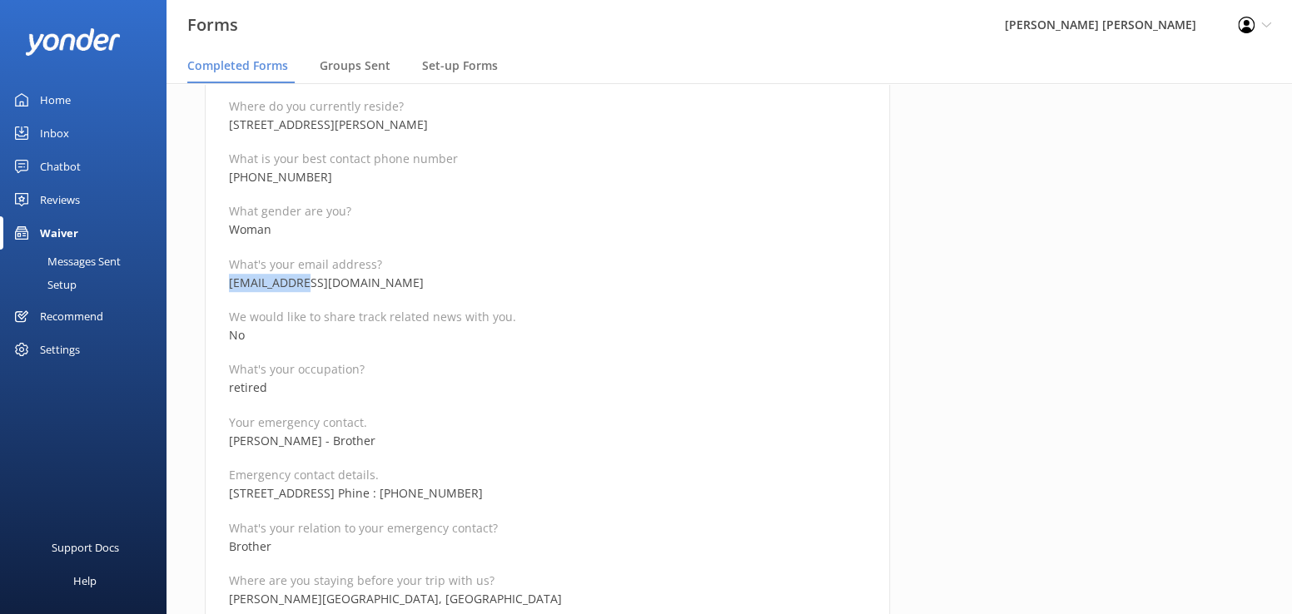
drag, startPoint x: 342, startPoint y: 285, endPoint x: 223, endPoint y: 274, distance: 119.5
drag, startPoint x: 315, startPoint y: 438, endPoint x: 225, endPoint y: 430, distance: 90.3
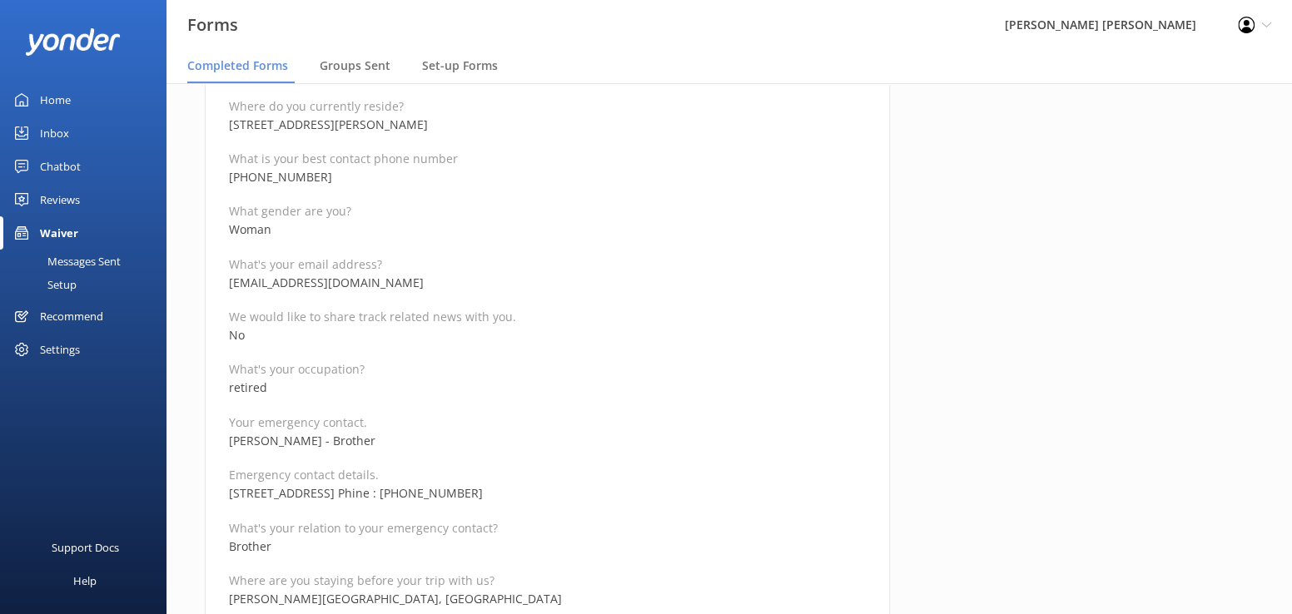
click at [619, 532] on p "What's your relation to your emergency contact?" at bounding box center [547, 528] width 637 height 16
drag, startPoint x: 514, startPoint y: 492, endPoint x: 228, endPoint y: 494, distance: 286.4
click at [229, 494] on p "[STREET_ADDRESS] Phine : [PHONE_NUMBER]" at bounding box center [547, 493] width 637 height 18
drag, startPoint x: 616, startPoint y: 545, endPoint x: 657, endPoint y: 514, distance: 51.1
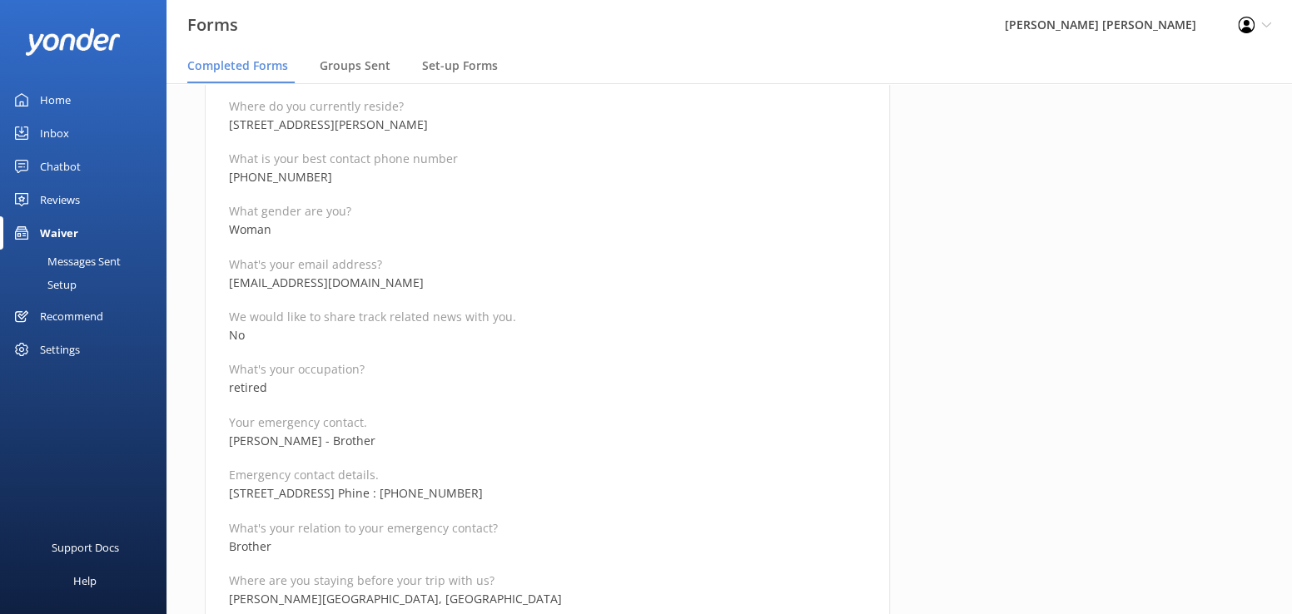
click at [618, 545] on p "Brother" at bounding box center [547, 547] width 637 height 18
drag, startPoint x: 658, startPoint y: 492, endPoint x: 558, endPoint y: 496, distance: 100.8
click at [558, 496] on p "[STREET_ADDRESS] Phine : [PHONE_NUMBER]" at bounding box center [547, 493] width 637 height 18
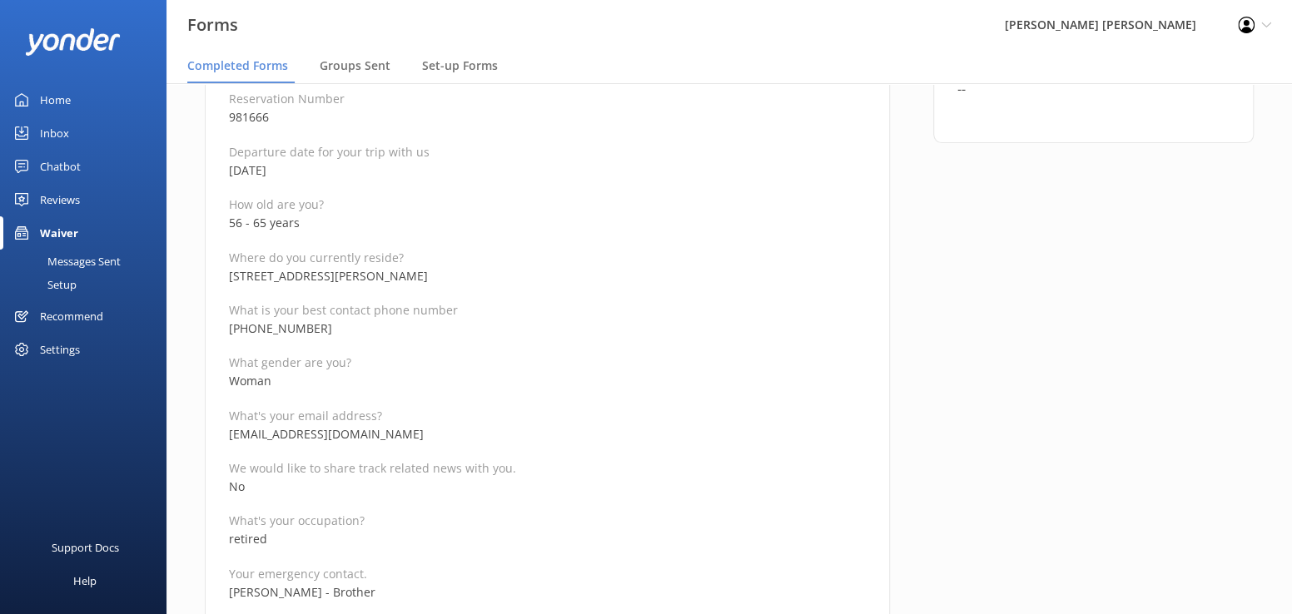
scroll to position [250, 0]
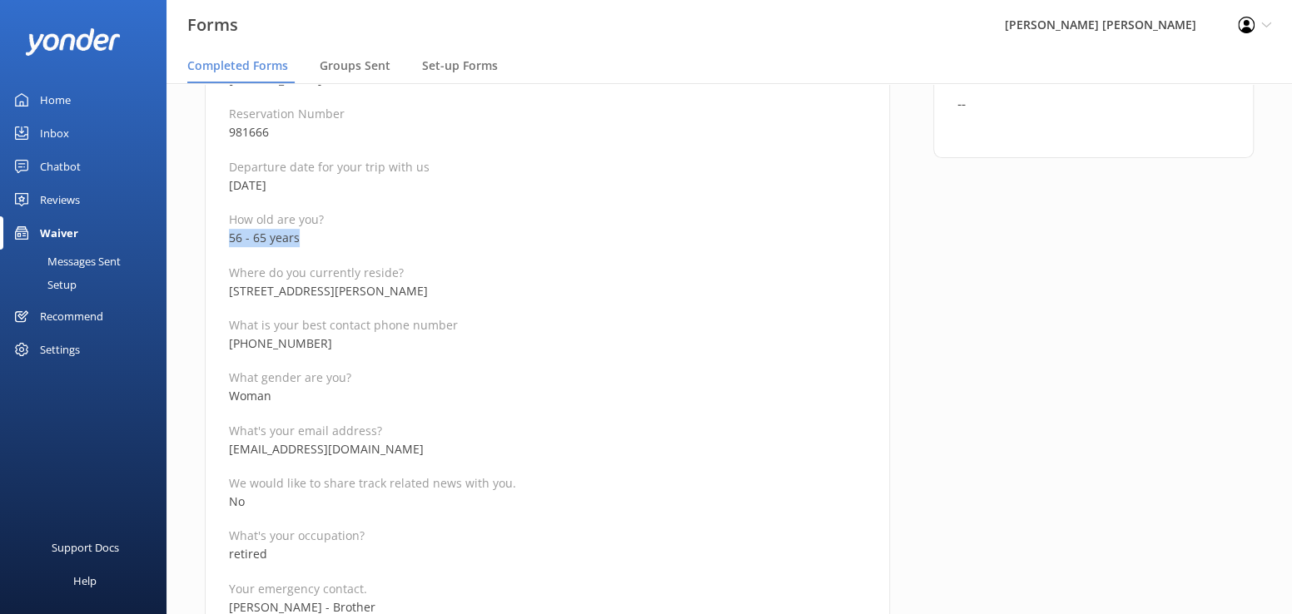
drag, startPoint x: 310, startPoint y: 239, endPoint x: 217, endPoint y: 240, distance: 93.2
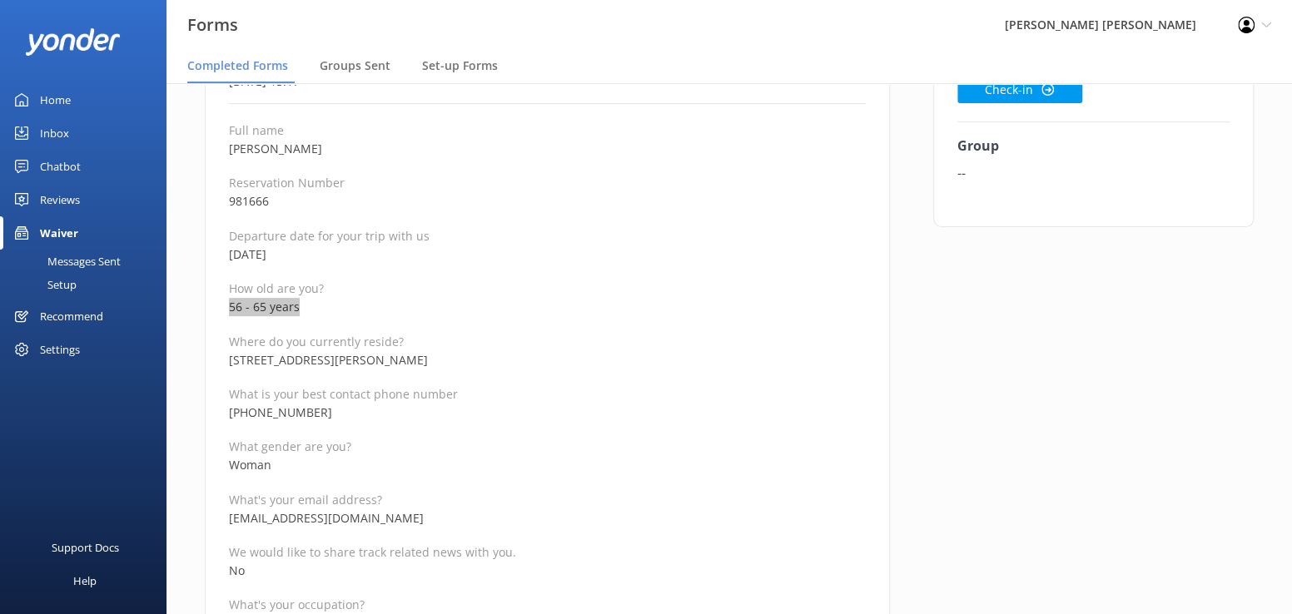
scroll to position [0, 0]
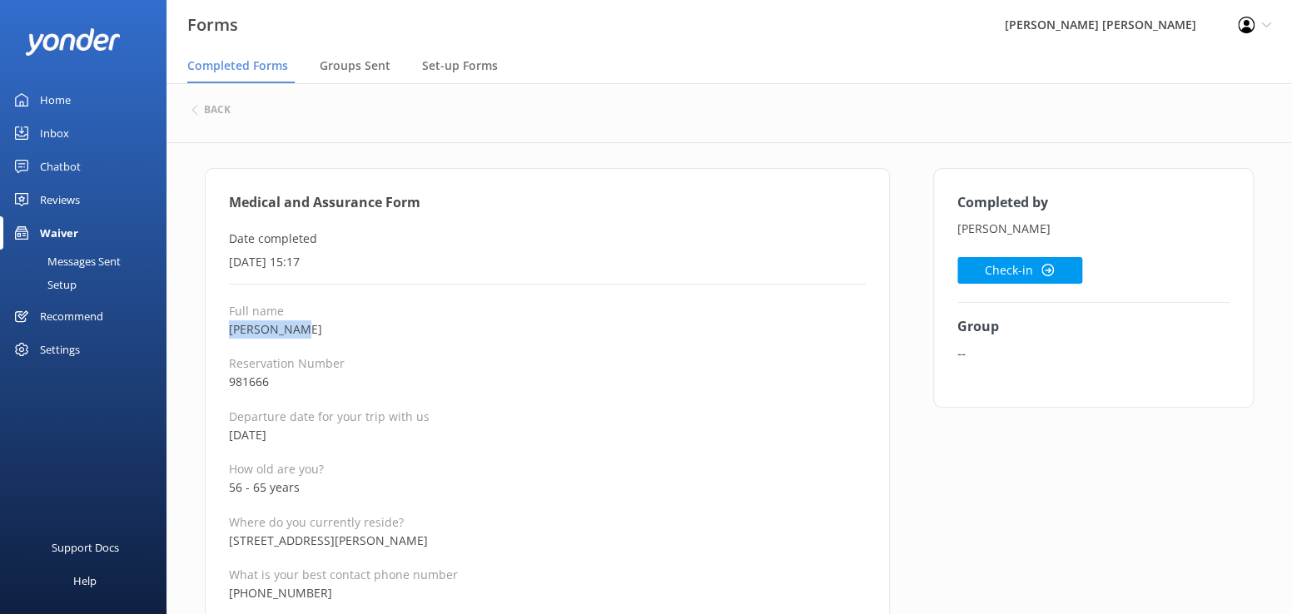
drag, startPoint x: 325, startPoint y: 328, endPoint x: 212, endPoint y: 333, distance: 112.5
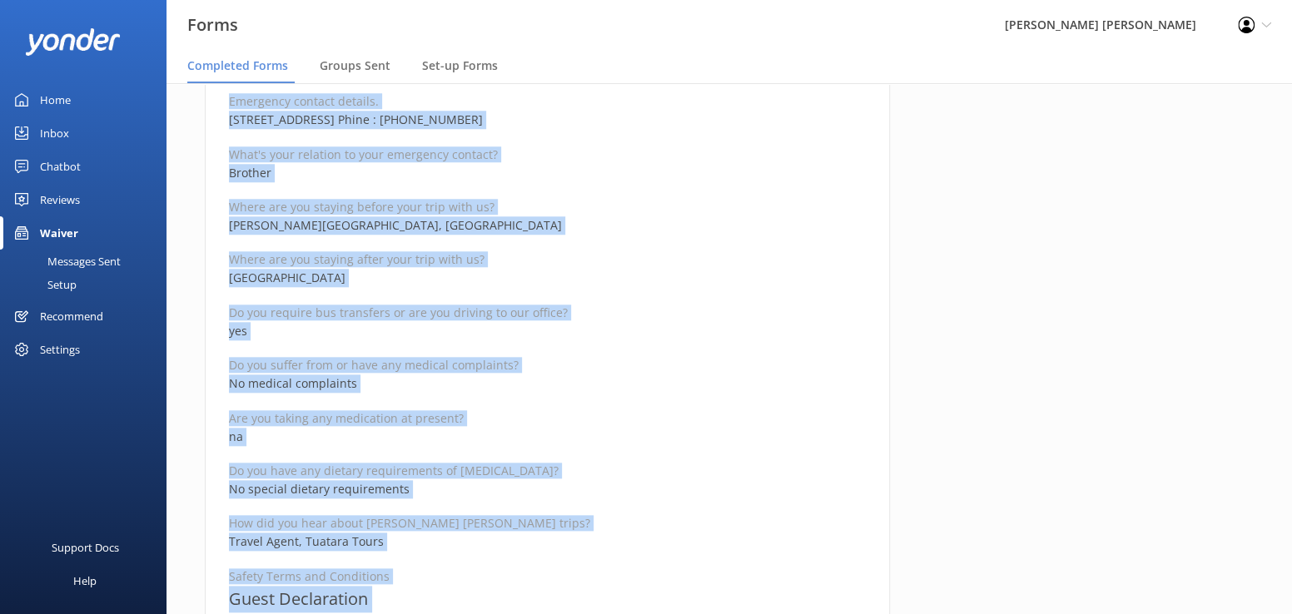
scroll to position [907, 0]
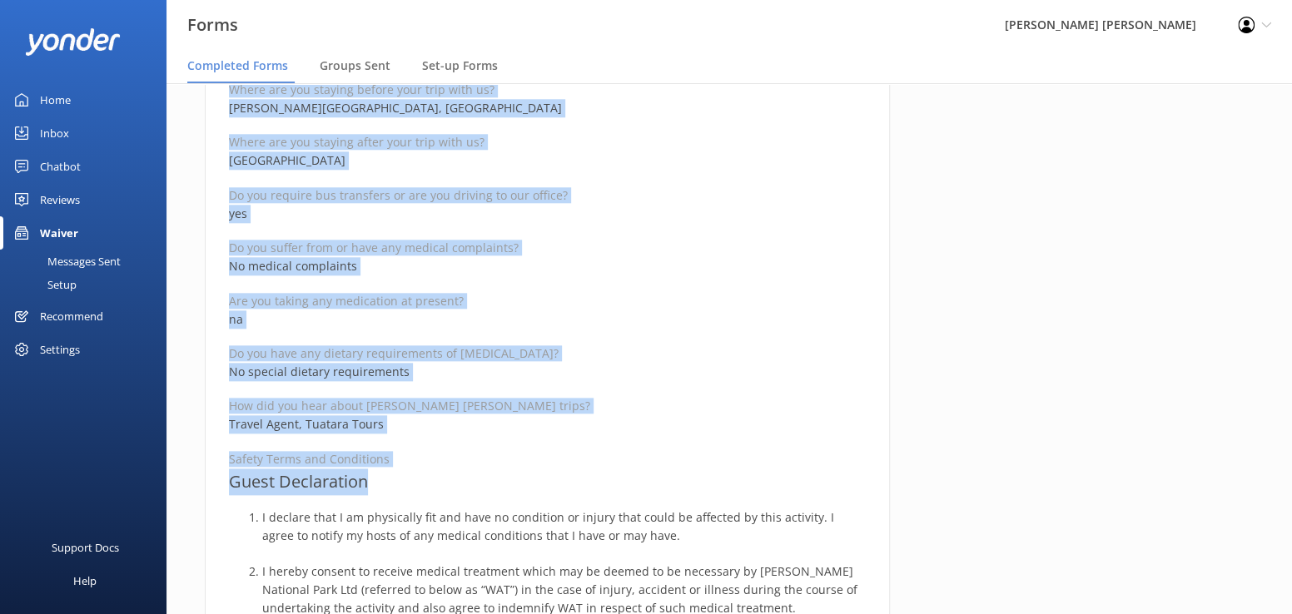
drag, startPoint x: 223, startPoint y: 206, endPoint x: 549, endPoint y: 474, distance: 421.6
click at [549, 474] on div "Medical and Assurance Form Date completed [DATE] 15:17 Full name [PERSON_NAME][…" at bounding box center [547, 377] width 685 height 2233
drag, startPoint x: 1146, startPoint y: 288, endPoint x: 1045, endPoint y: 327, distance: 108.8
click at [1145, 288] on div "Completed by [PERSON_NAME] Check-in Group --" at bounding box center [1093, 386] width 364 height 2250
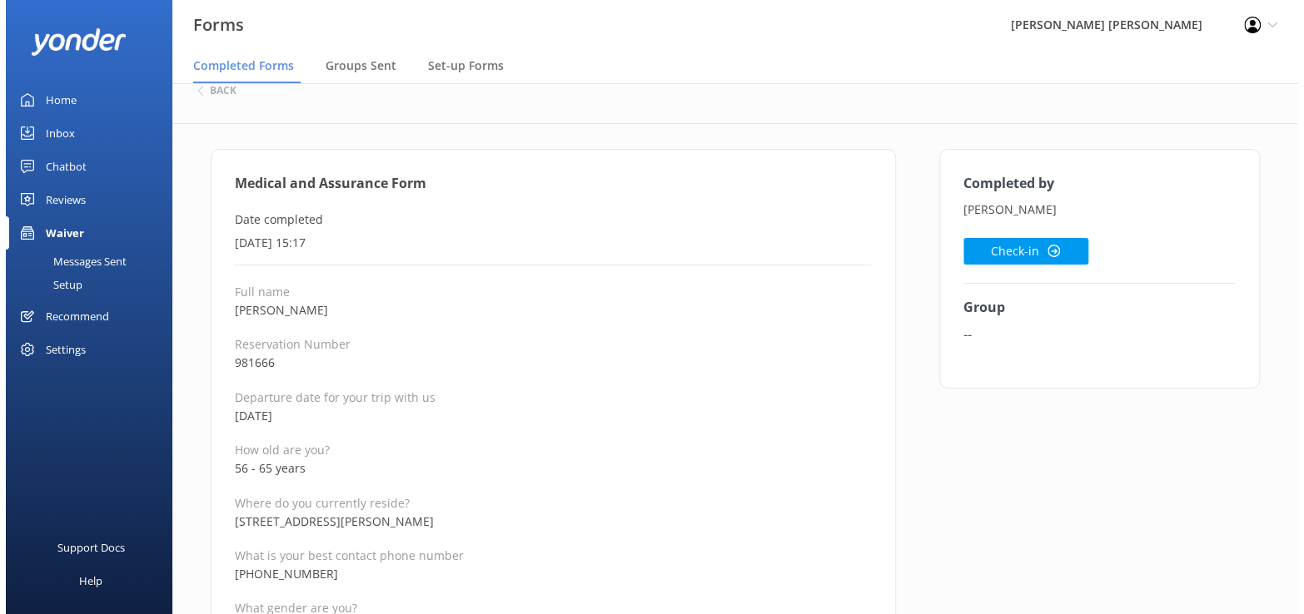
scroll to position [0, 0]
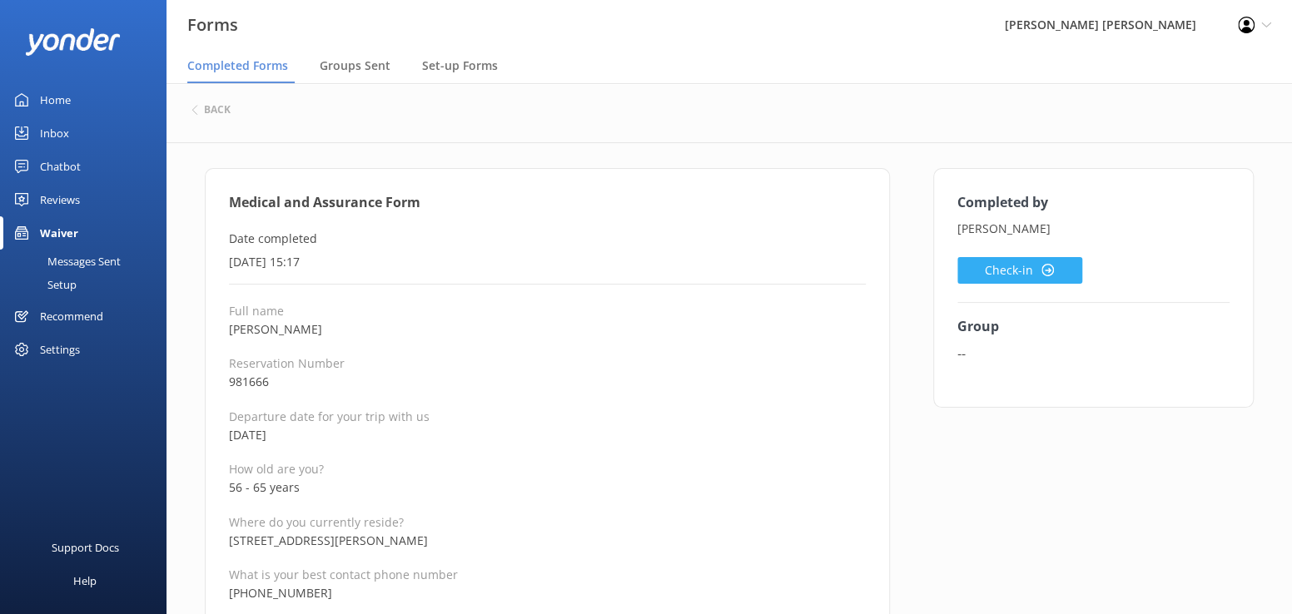
click at [991, 269] on button "Check-in" at bounding box center [1019, 270] width 125 height 27
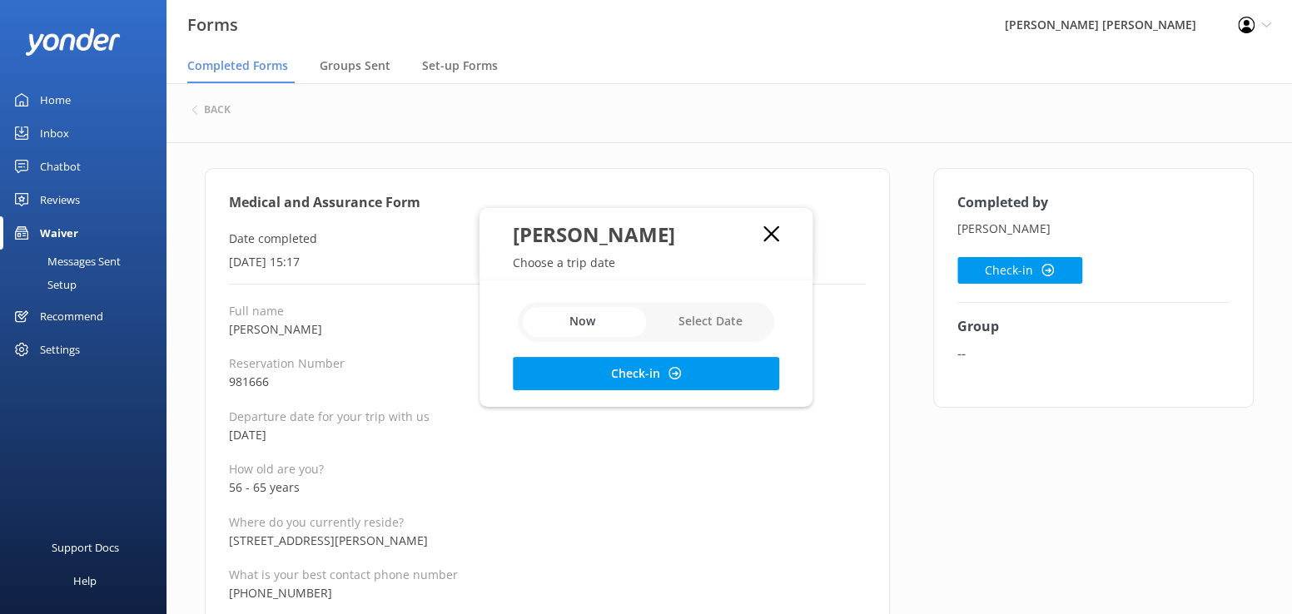
drag, startPoint x: 683, startPoint y: 325, endPoint x: 665, endPoint y: 384, distance: 60.8
click at [684, 330] on input "checkbox" at bounding box center [646, 322] width 256 height 40
checkbox input "true"
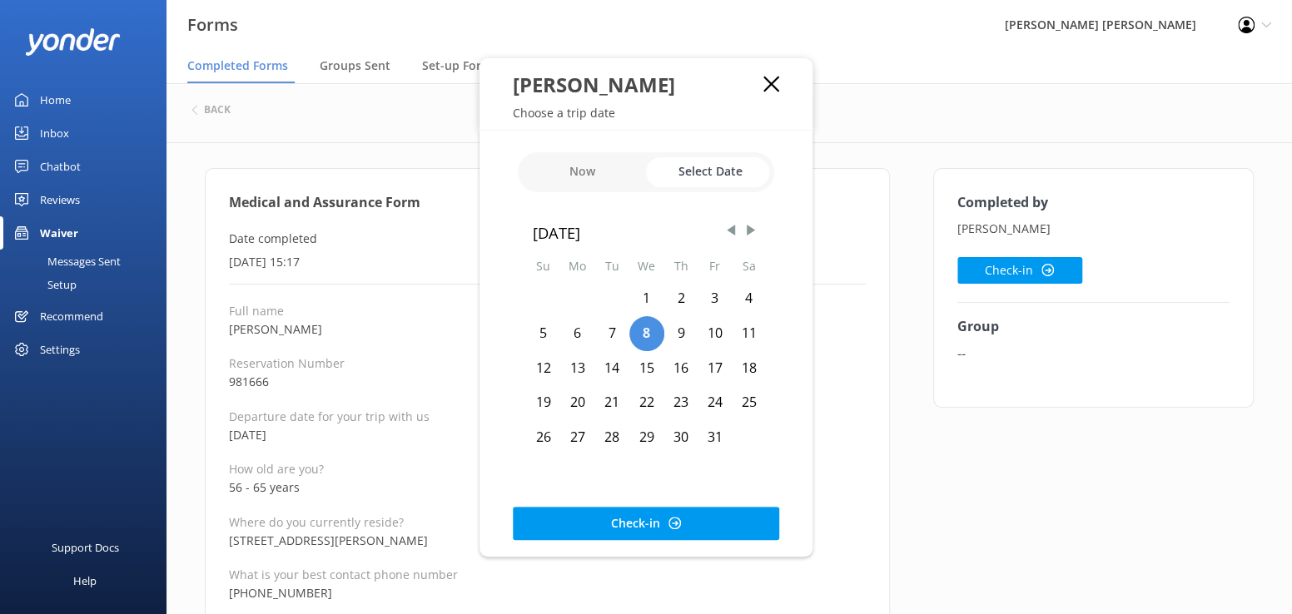
click at [710, 437] on div "31" at bounding box center [715, 437] width 34 height 35
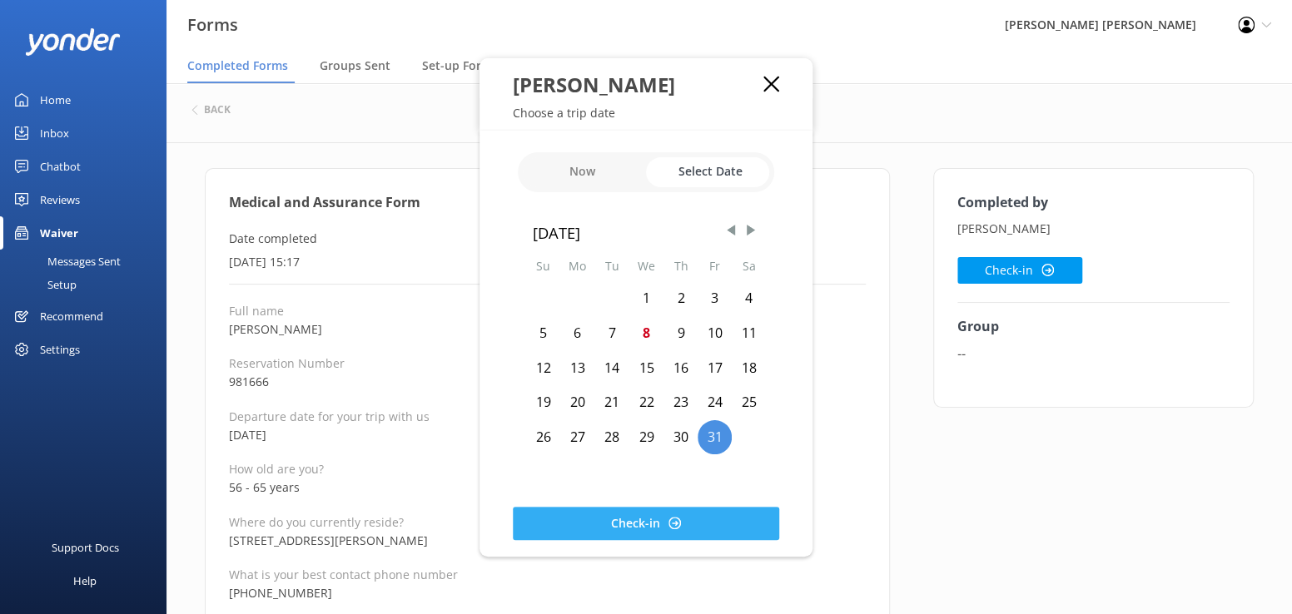
click at [607, 534] on button "Check-in" at bounding box center [646, 523] width 266 height 33
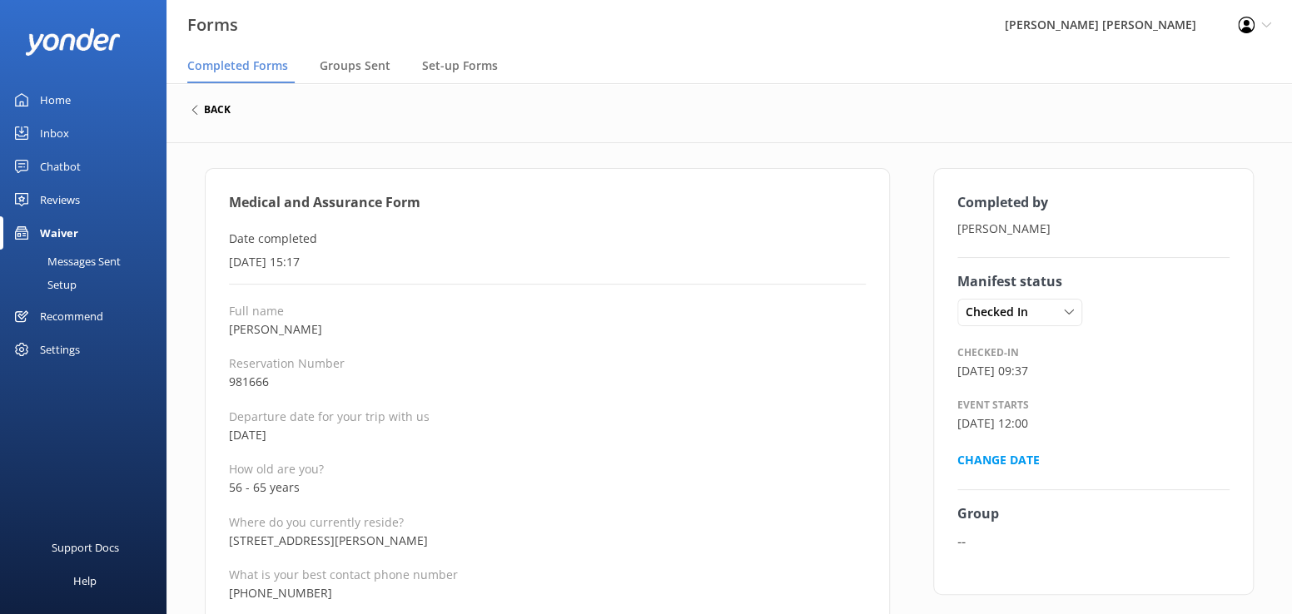
click at [204, 109] on h6 "back" at bounding box center [217, 110] width 27 height 10
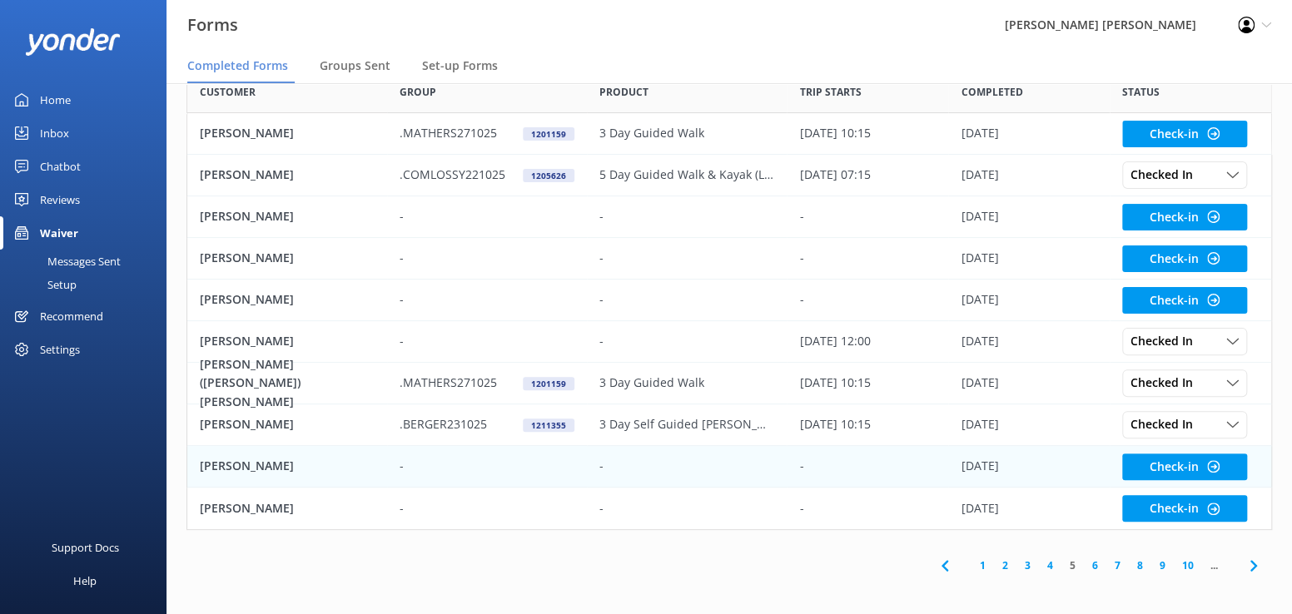
scroll to position [101, 0]
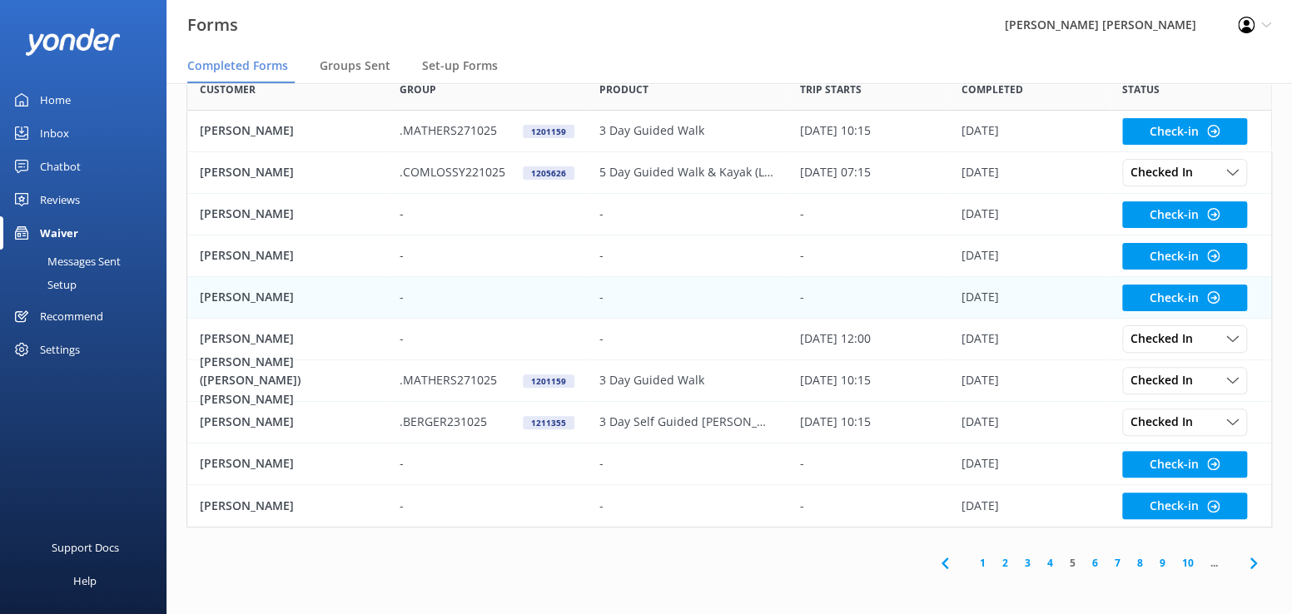
click at [247, 297] on p "[PERSON_NAME]" at bounding box center [247, 297] width 94 height 18
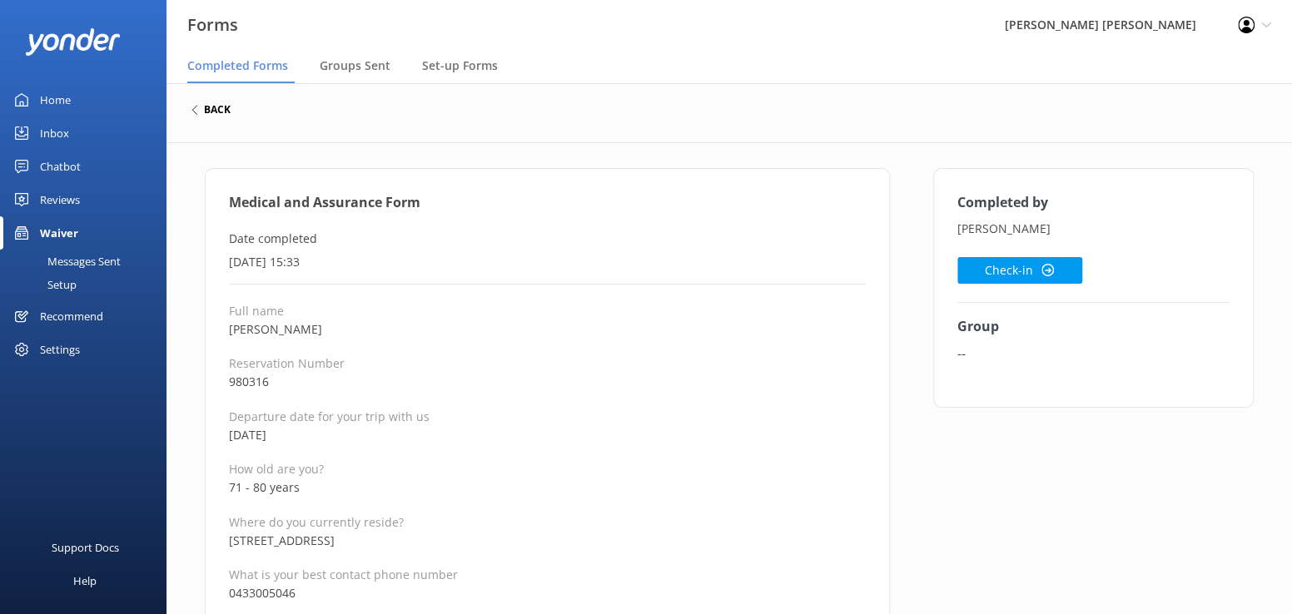
click at [199, 109] on icon at bounding box center [195, 110] width 10 height 10
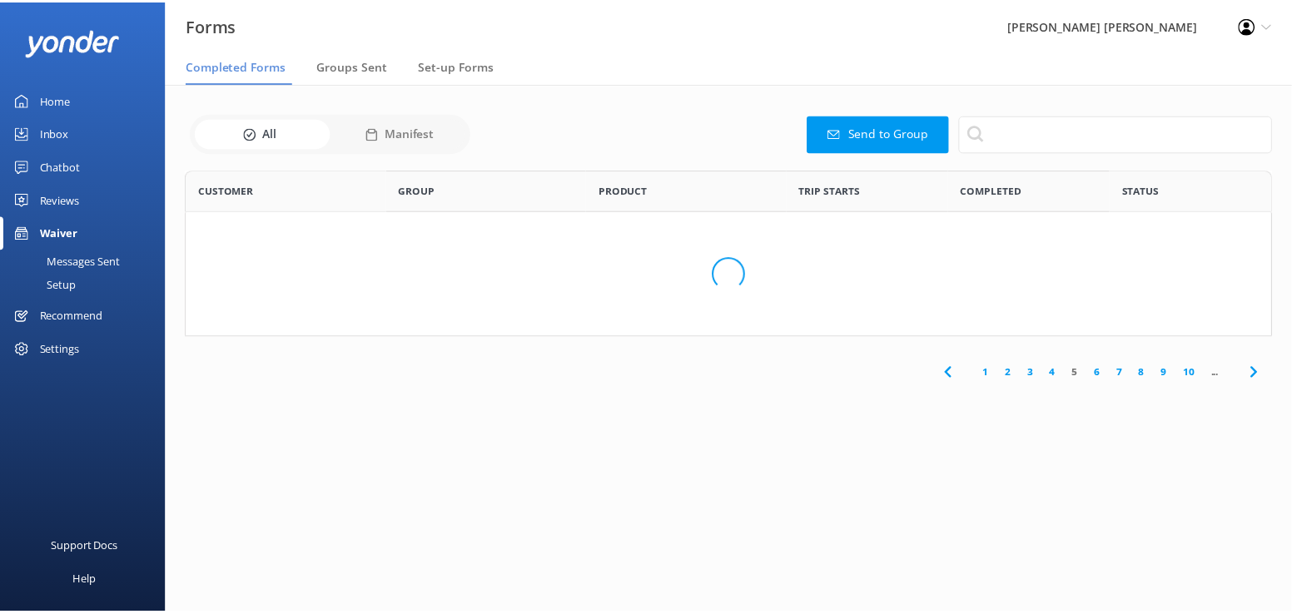
scroll to position [446, 1073]
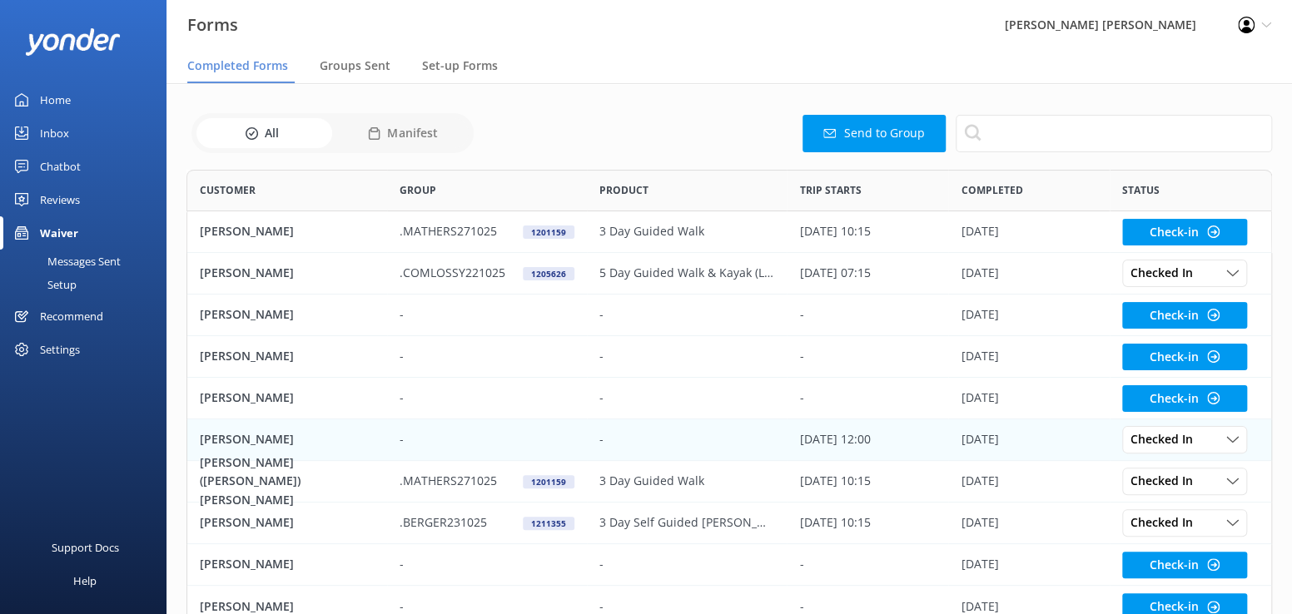
click at [225, 430] on p "[PERSON_NAME]" at bounding box center [247, 439] width 94 height 18
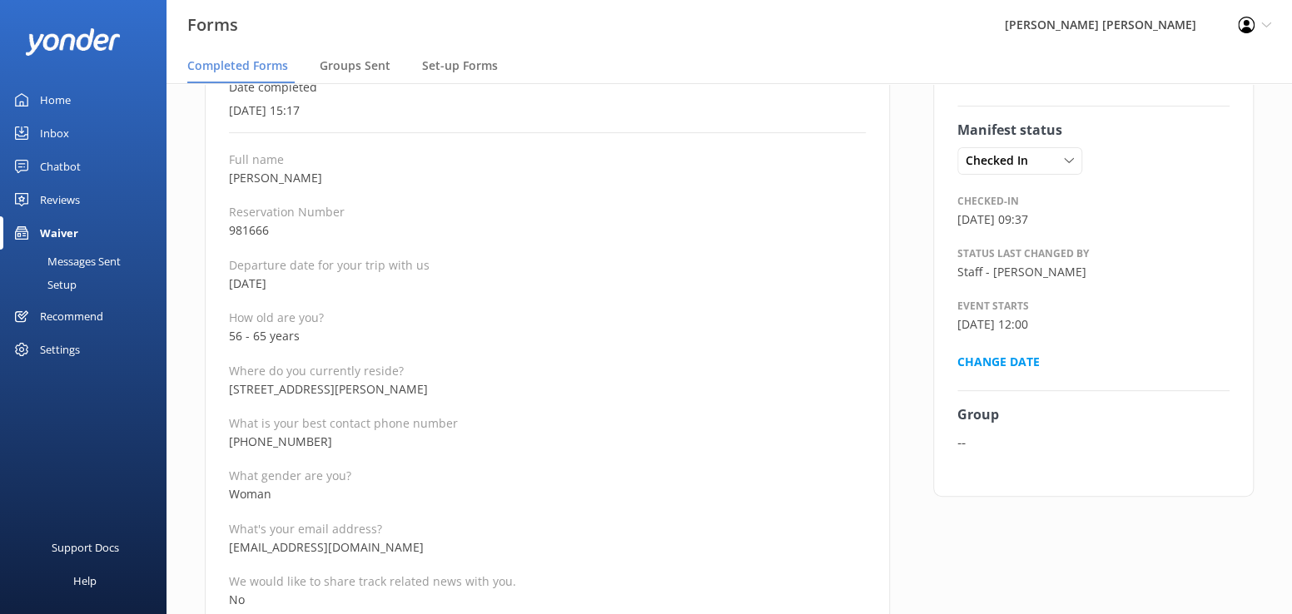
scroll to position [166, 0]
